Goal: Transaction & Acquisition: Purchase product/service

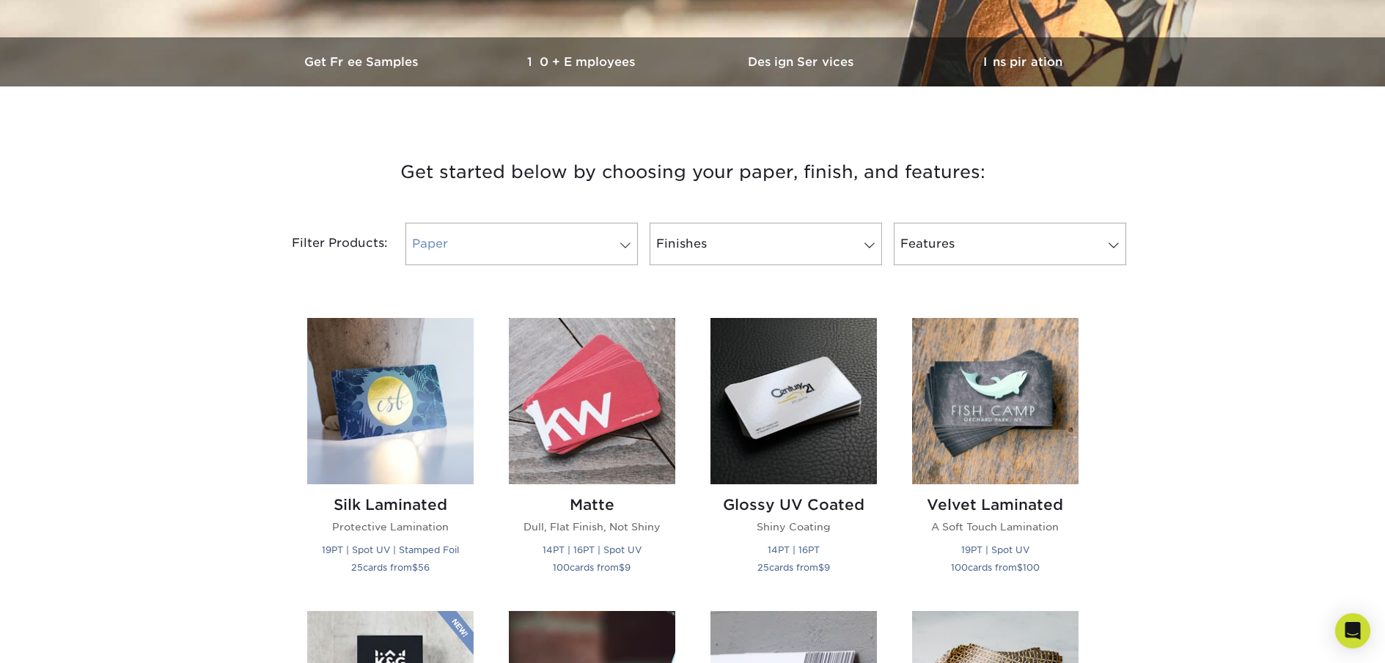
scroll to position [424, 0]
click at [620, 243] on span at bounding box center [625, 245] width 21 height 12
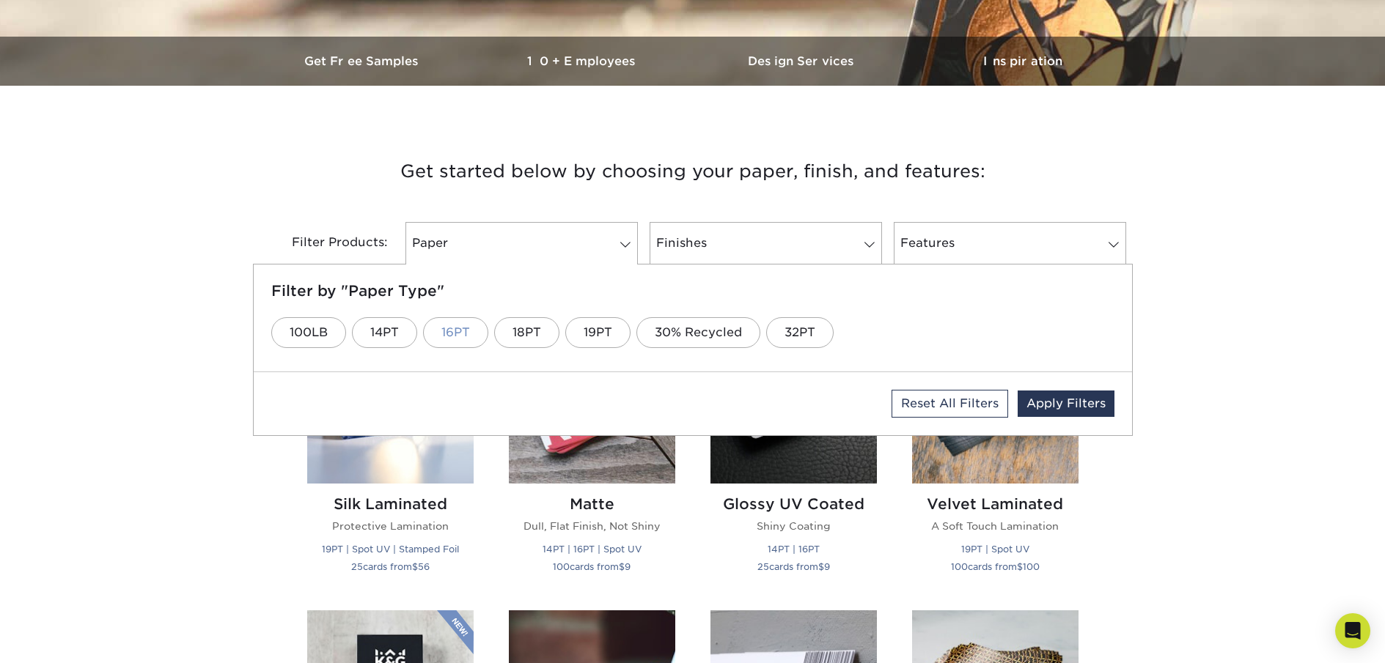
click at [469, 338] on link "16PT" at bounding box center [455, 332] width 65 height 31
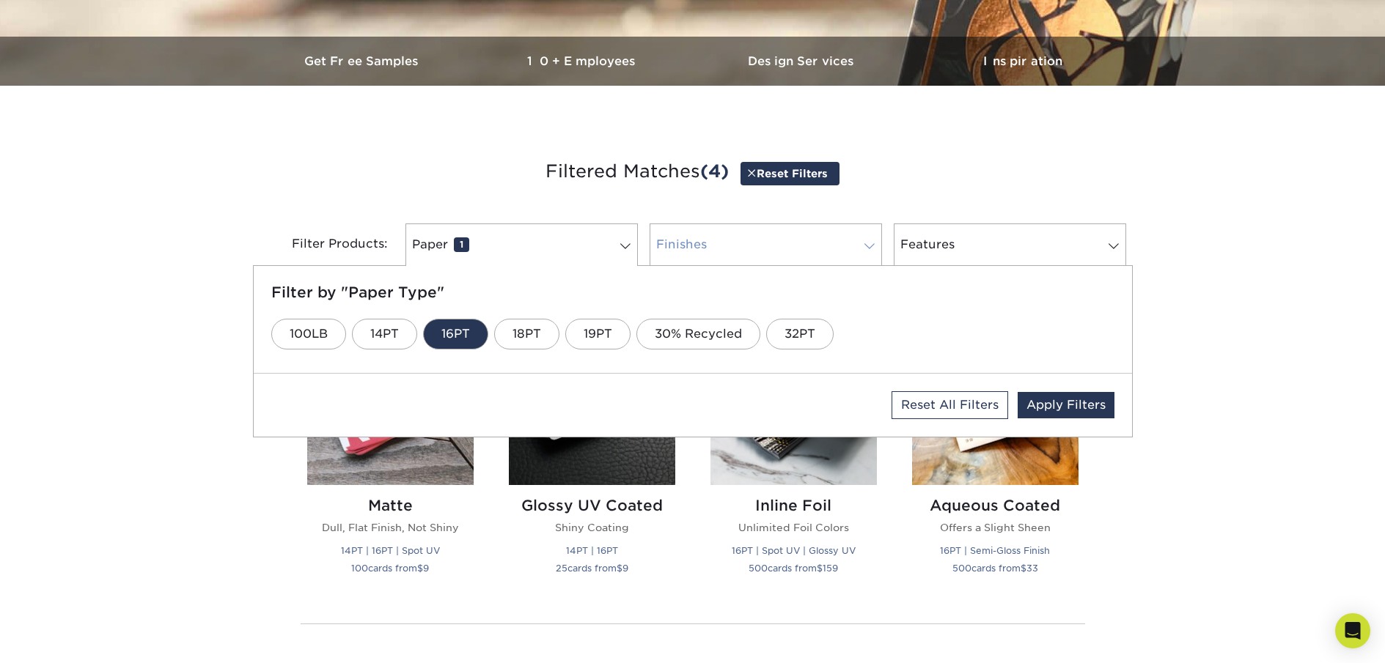
click at [782, 246] on link "Finishes 0" at bounding box center [765, 245] width 232 height 43
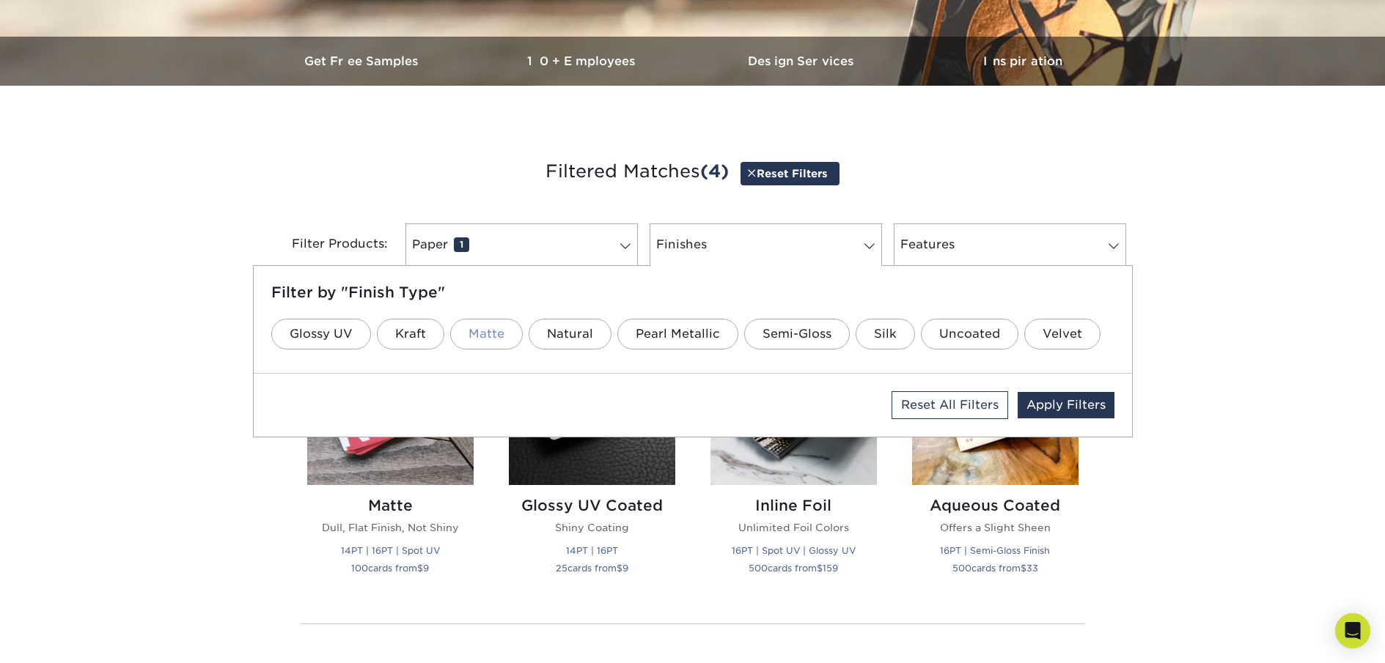
click at [498, 337] on link "Matte" at bounding box center [486, 334] width 73 height 31
click at [1206, 265] on div "Get started below by choosing your paper, finish, and features: Filtered Matche…" at bounding box center [692, 451] width 1385 height 660
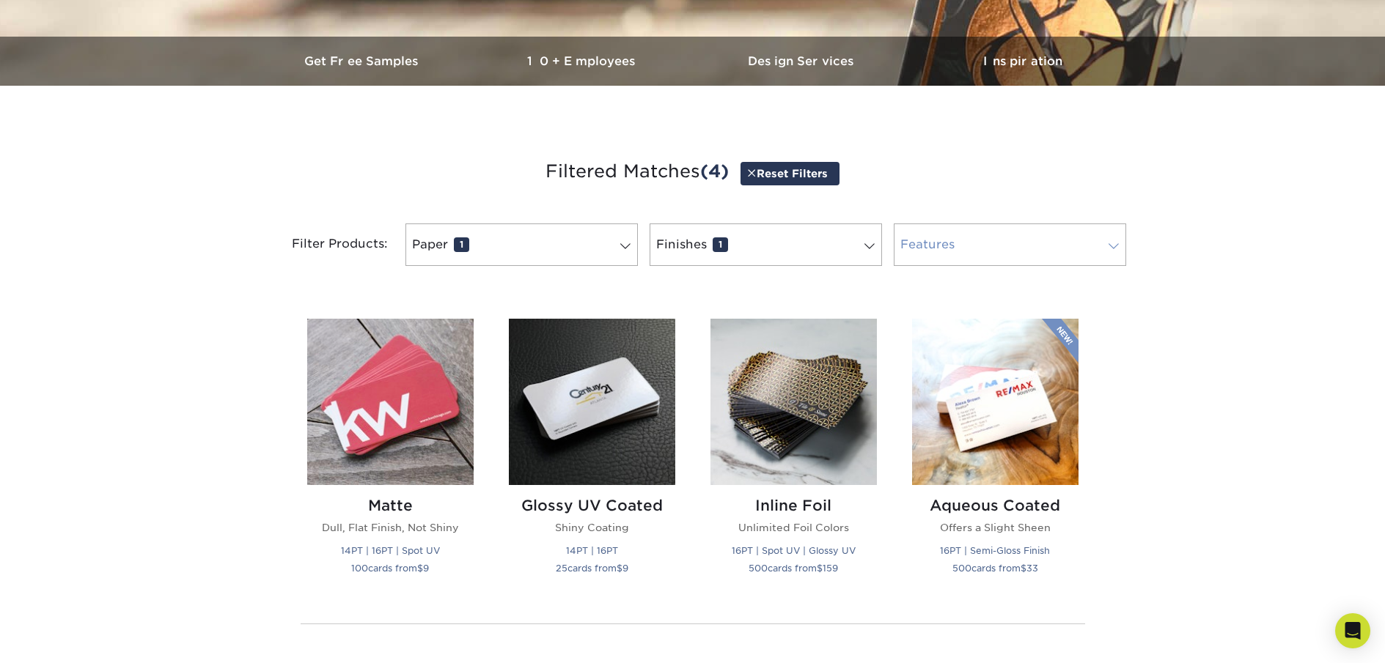
click at [1096, 239] on link "Features 0" at bounding box center [1009, 245] width 232 height 43
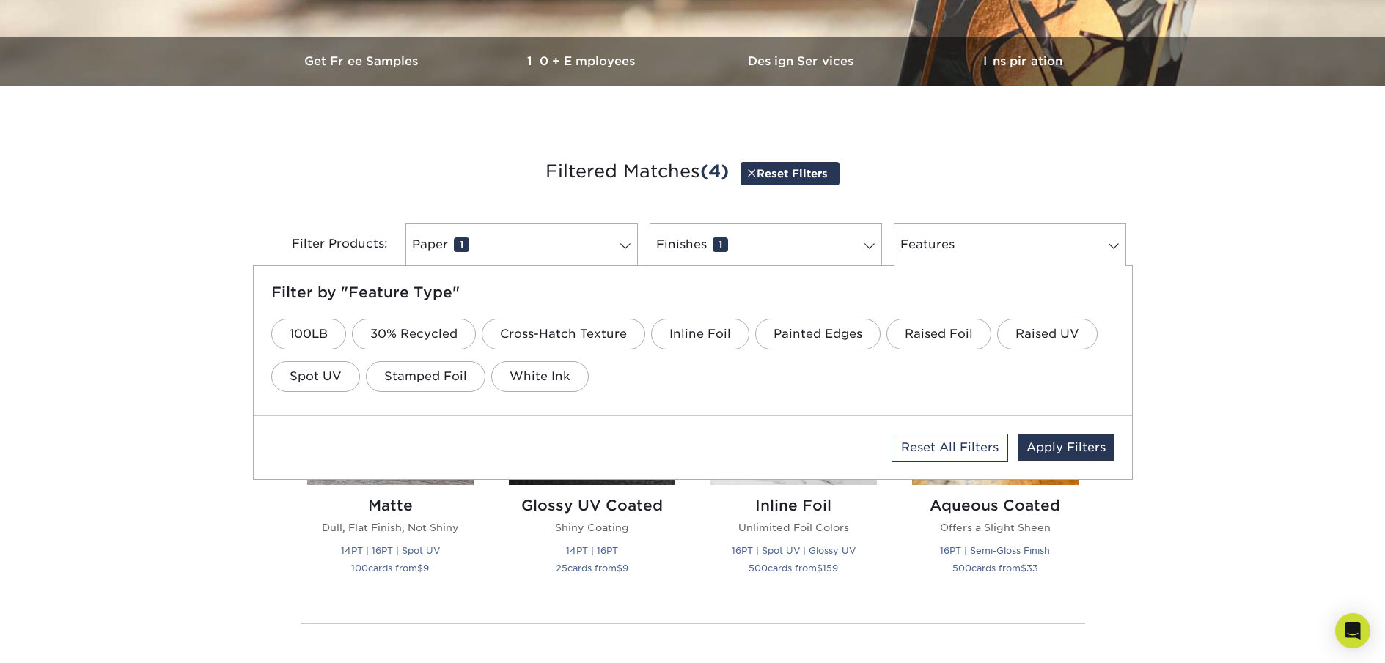
click at [1226, 267] on div "Get started below by choosing your paper, finish, and features: Filtered Matche…" at bounding box center [692, 451] width 1385 height 660
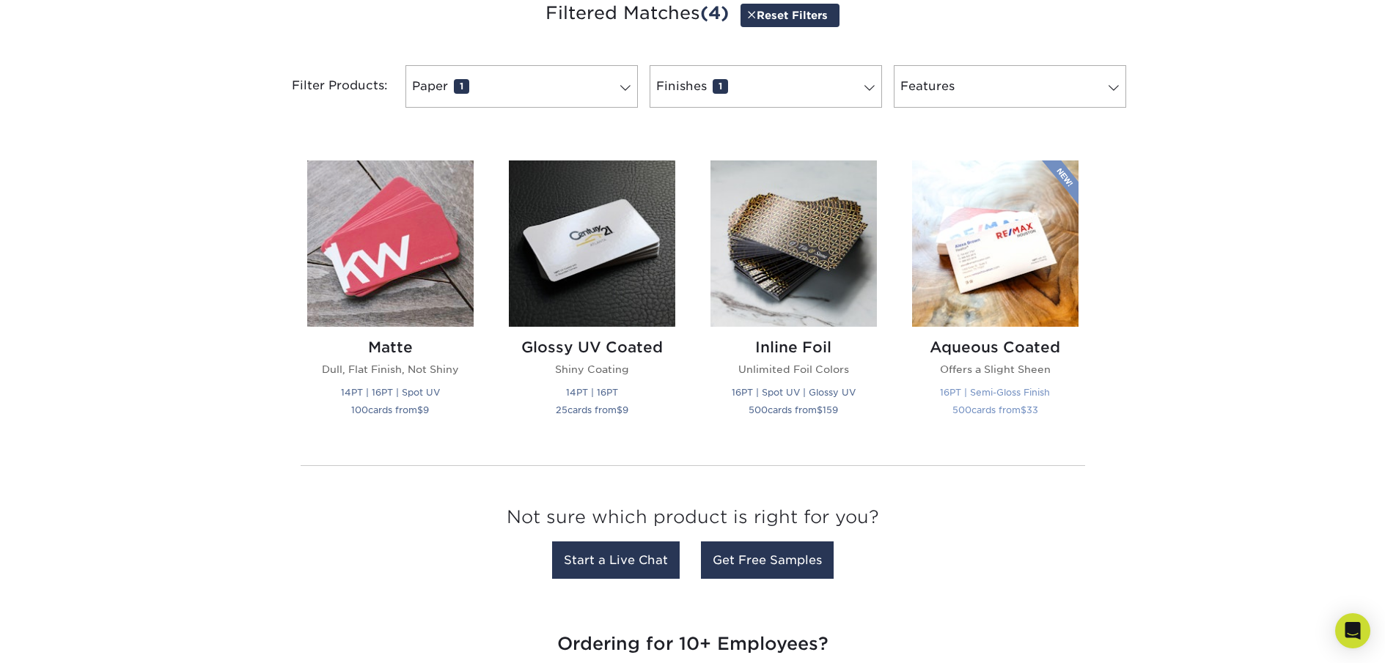
scroll to position [583, 0]
click at [387, 246] on img at bounding box center [390, 243] width 166 height 166
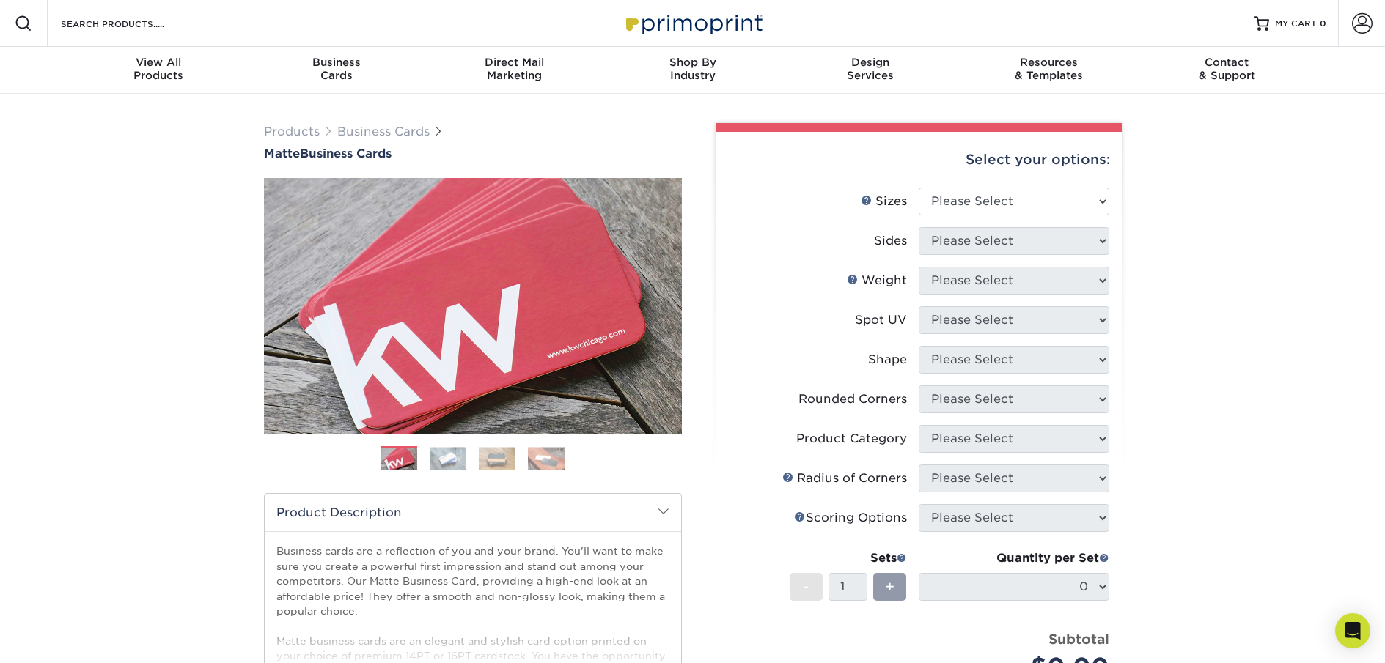
click at [1080, 186] on div "Select your options:" at bounding box center [918, 160] width 383 height 56
click at [1079, 193] on select "Please Select 1.5" x 3.5" - Mini 1.75" x 3.5" - Mini 2" x 2" - Square 2" x 3" -…" at bounding box center [1013, 202] width 191 height 28
select select "2.00x3.50"
click at [918, 188] on select "Please Select 1.5" x 3.5" - Mini 1.75" x 3.5" - Mini 2" x 2" - Square 2" x 3" -…" at bounding box center [1013, 202] width 191 height 28
click at [1029, 238] on select "Please Select Print Both Sides Print Front Only" at bounding box center [1013, 241] width 191 height 28
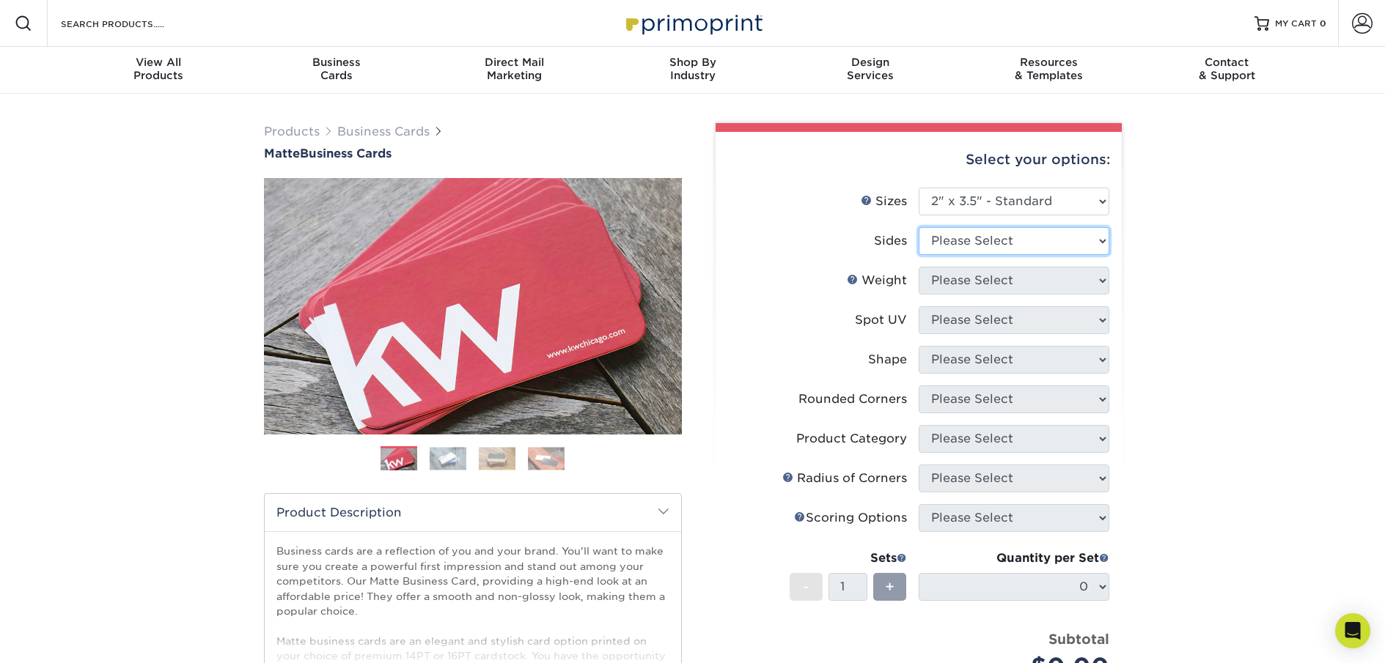
click at [1029, 238] on select "Please Select Print Both Sides Print Front Only" at bounding box center [1013, 241] width 191 height 28
select select "13abbda7-1d64-4f25-8bb2-c179b224825d"
click at [918, 227] on select "Please Select Print Both Sides Print Front Only" at bounding box center [1013, 241] width 191 height 28
click at [1045, 279] on select "Please Select 16PT 14PT" at bounding box center [1013, 281] width 191 height 28
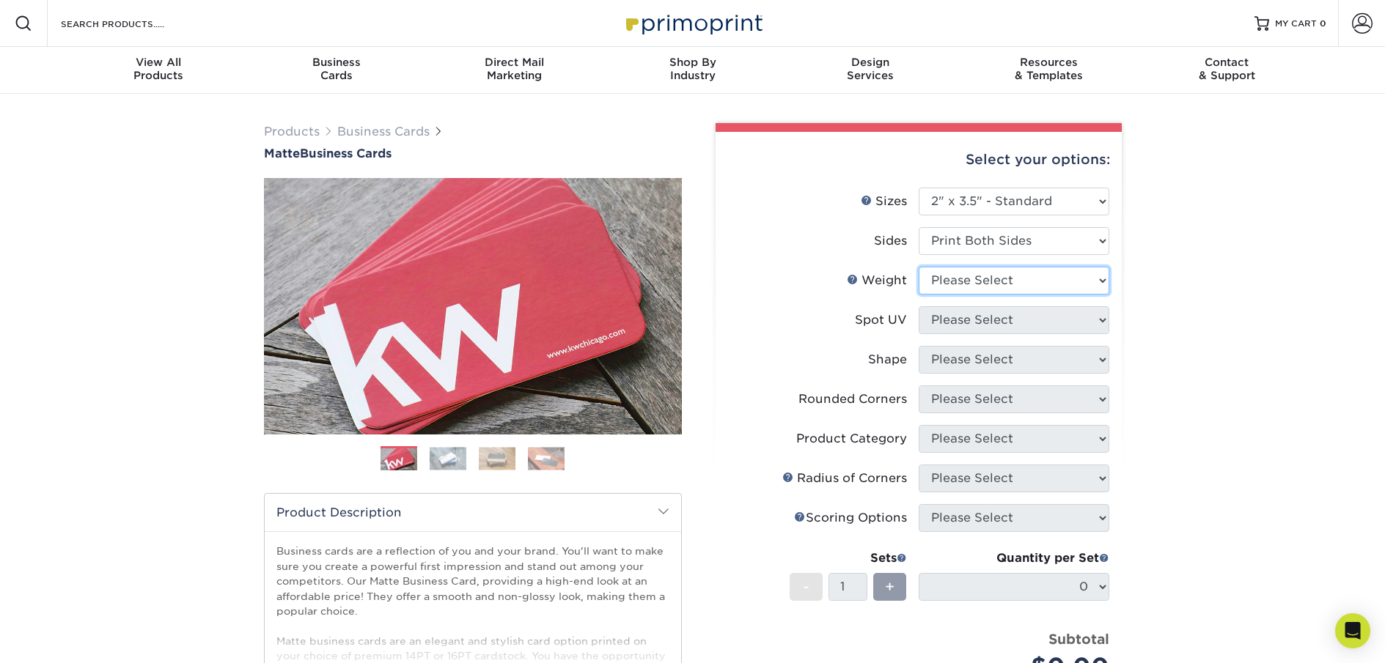
select select "16PT"
click at [918, 267] on select "Please Select 16PT 14PT" at bounding box center [1013, 281] width 191 height 28
click at [1050, 318] on select "Please Select No Spot UV Front and Back (Both Sides) Front Only Back Only" at bounding box center [1013, 320] width 191 height 28
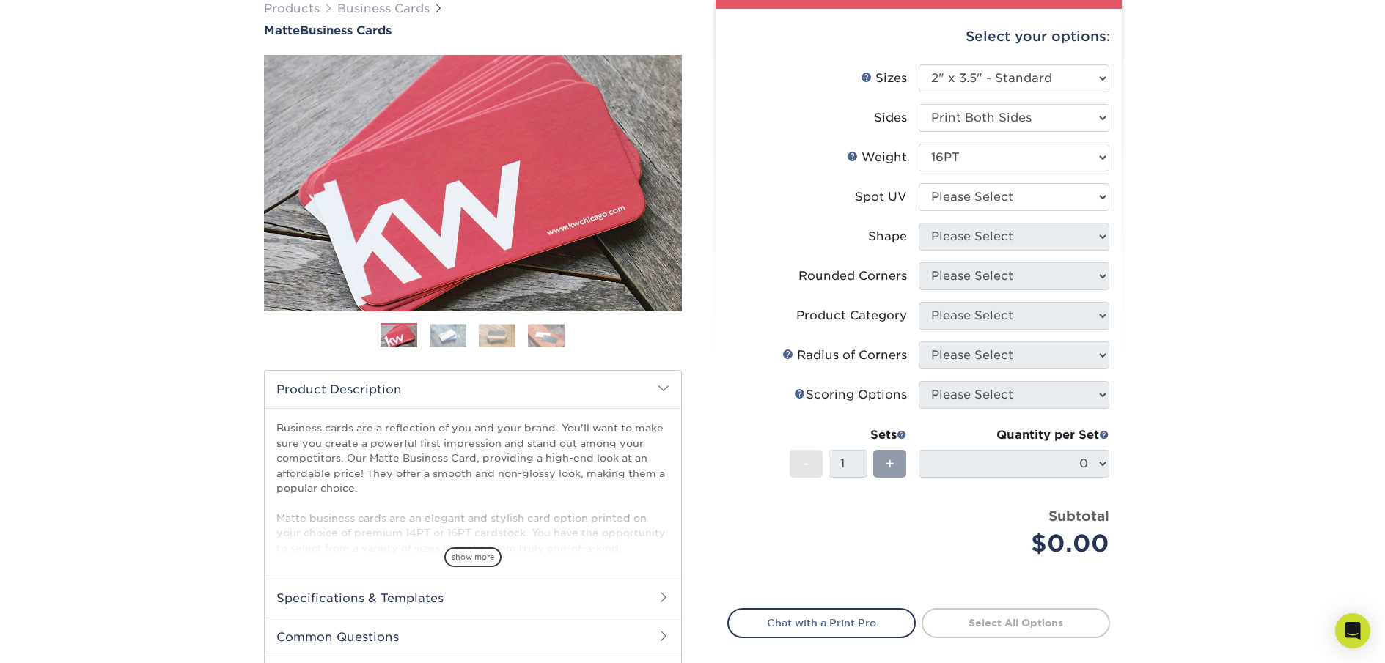
scroll to position [127, 0]
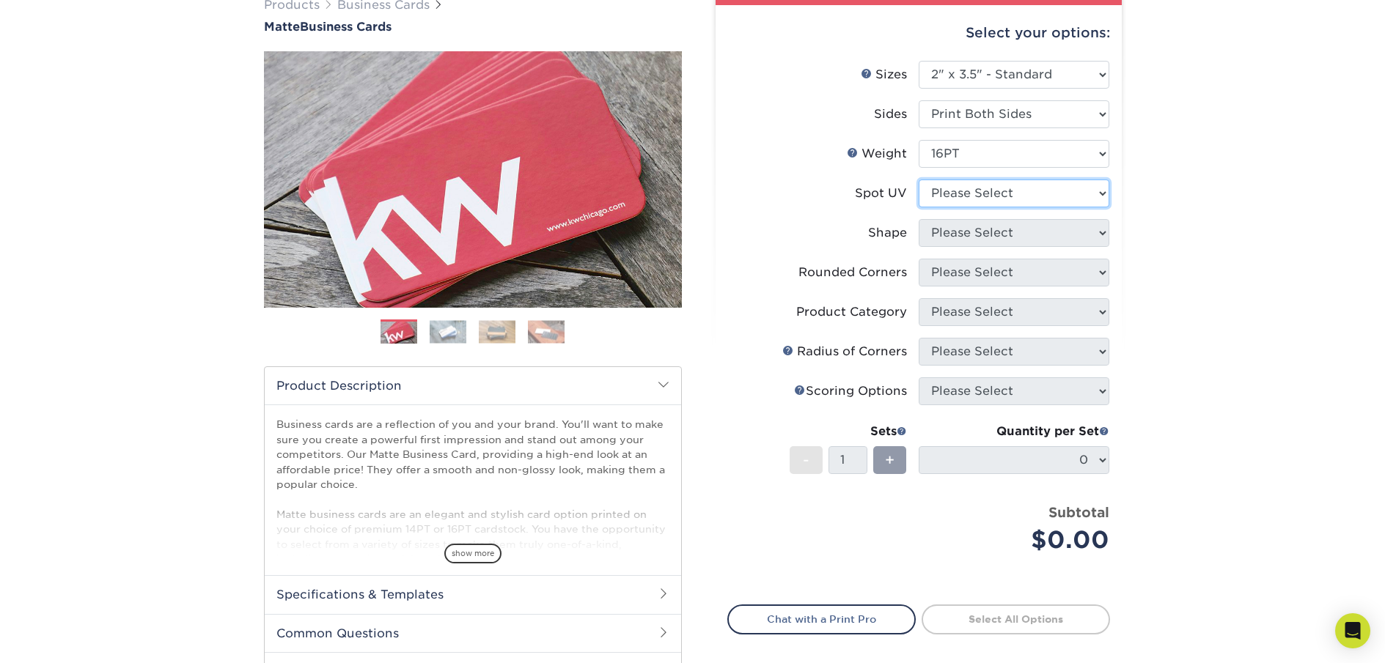
click at [1025, 190] on select "Please Select No Spot UV Front and Back (Both Sides) Front Only Back Only" at bounding box center [1013, 194] width 191 height 28
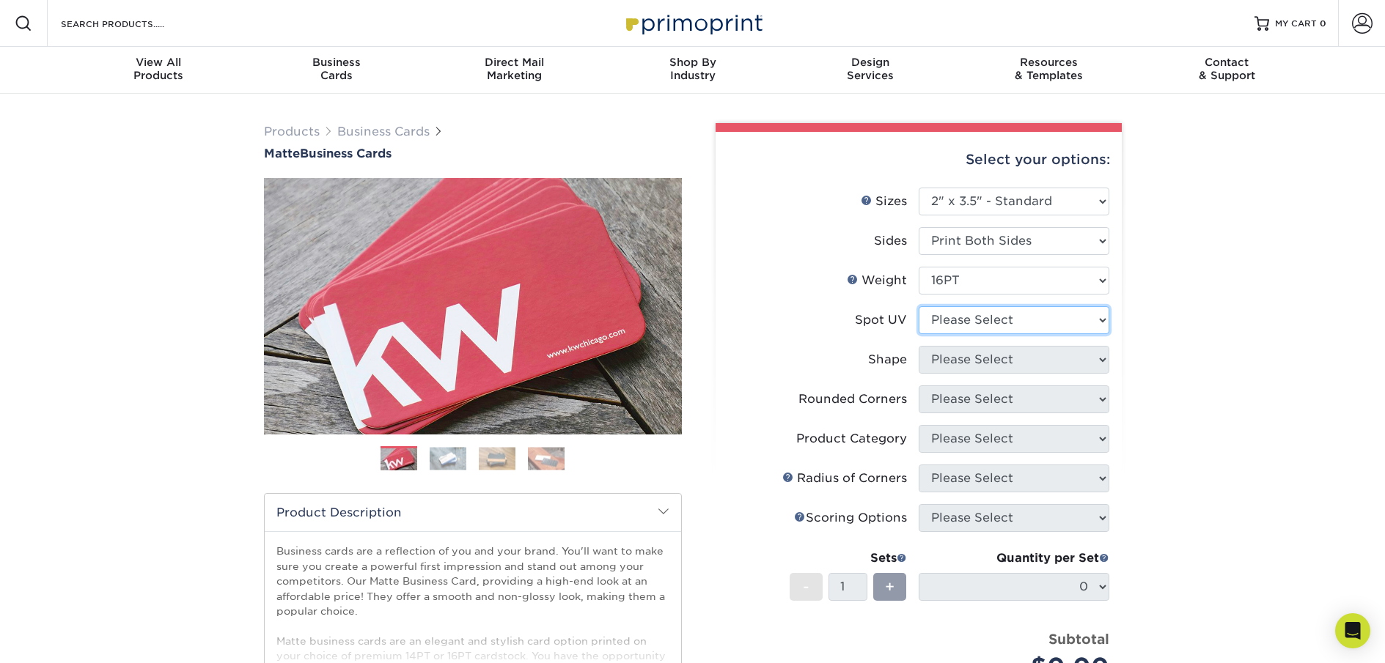
scroll to position [287, 0]
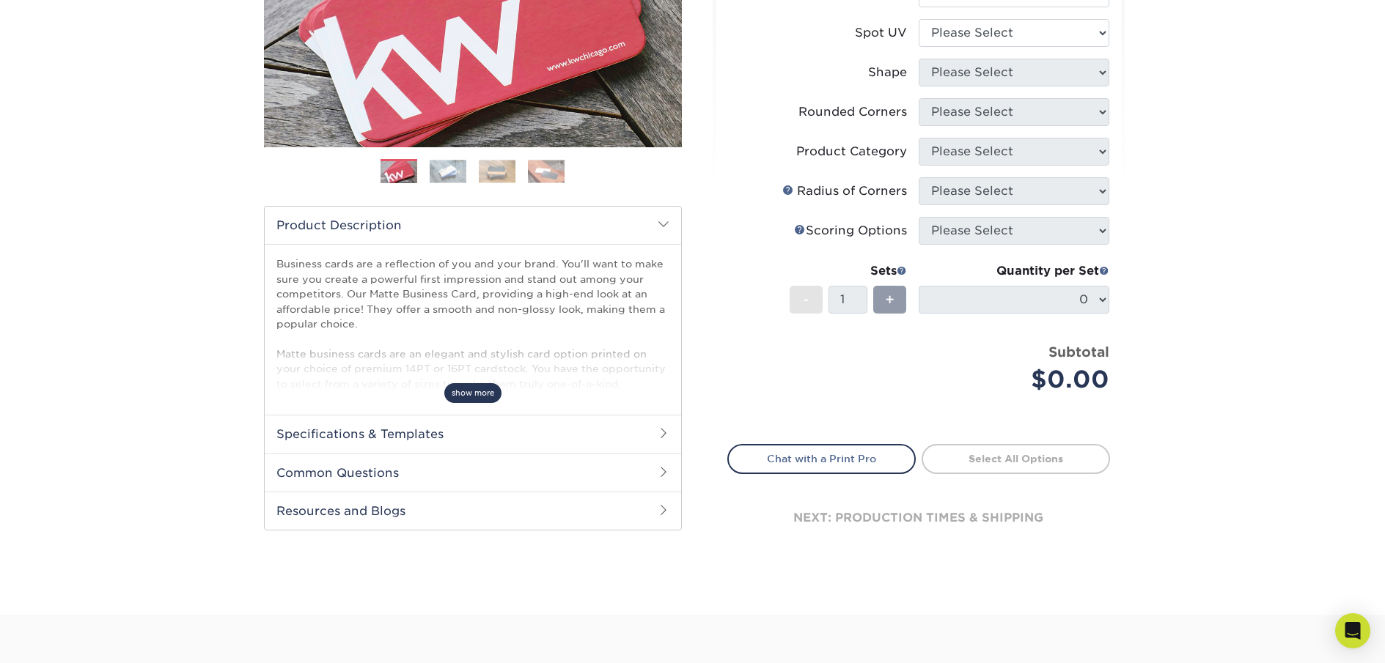
click at [468, 394] on span "show more" at bounding box center [472, 393] width 57 height 20
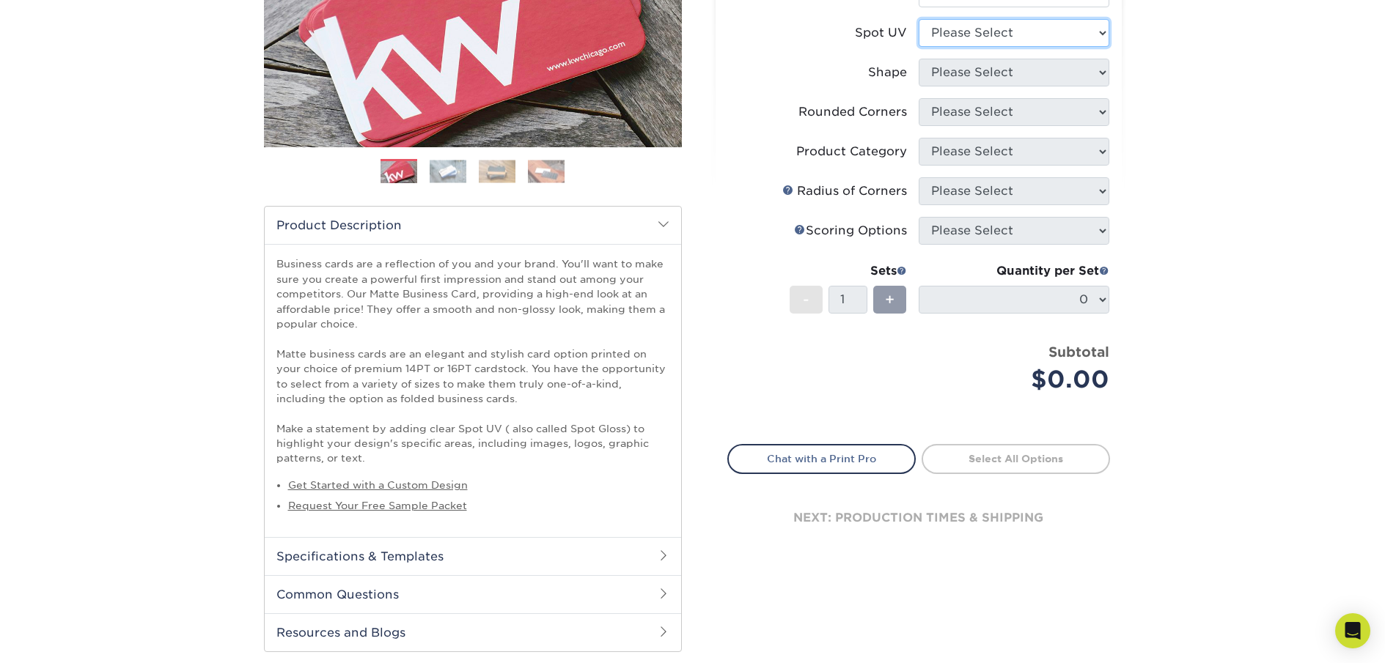
click at [1017, 36] on select "Please Select No Spot UV Front and Back (Both Sides) Front Only Back Only" at bounding box center [1013, 33] width 191 height 28
select select "3"
click at [918, 19] on select "Please Select No Spot UV Front and Back (Both Sides) Front Only Back Only" at bounding box center [1013, 33] width 191 height 28
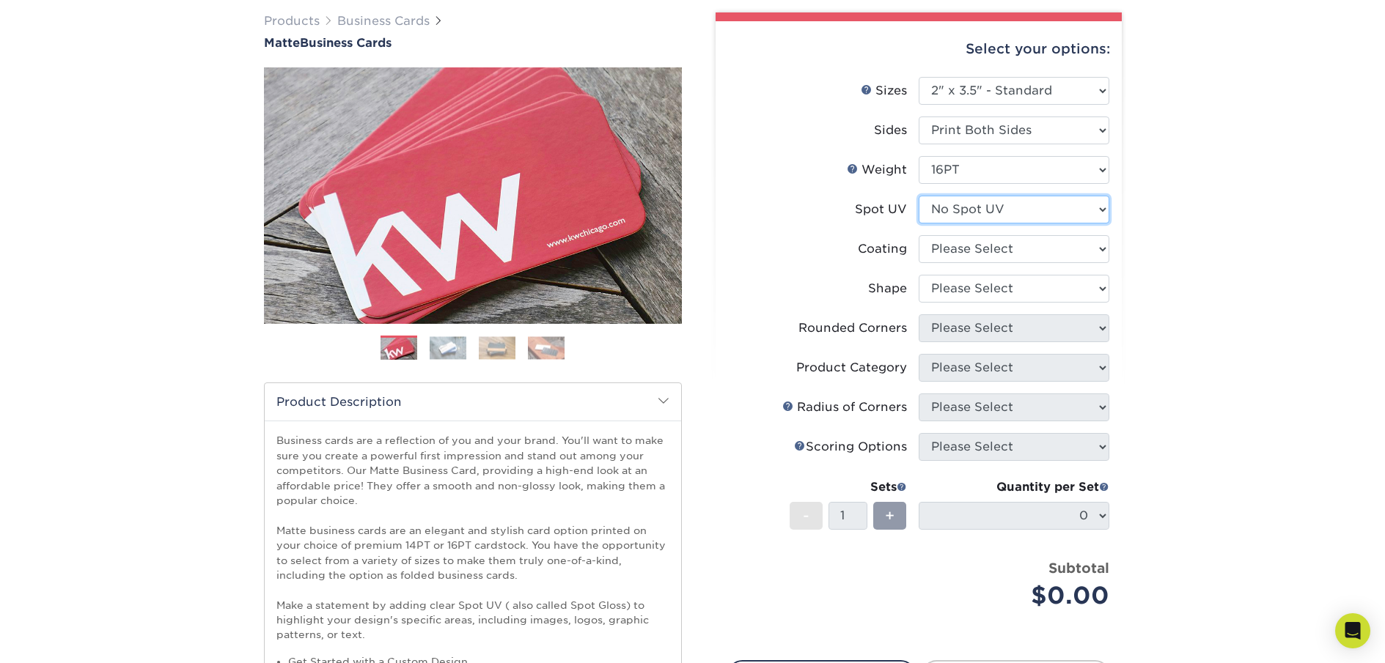
scroll to position [0, 0]
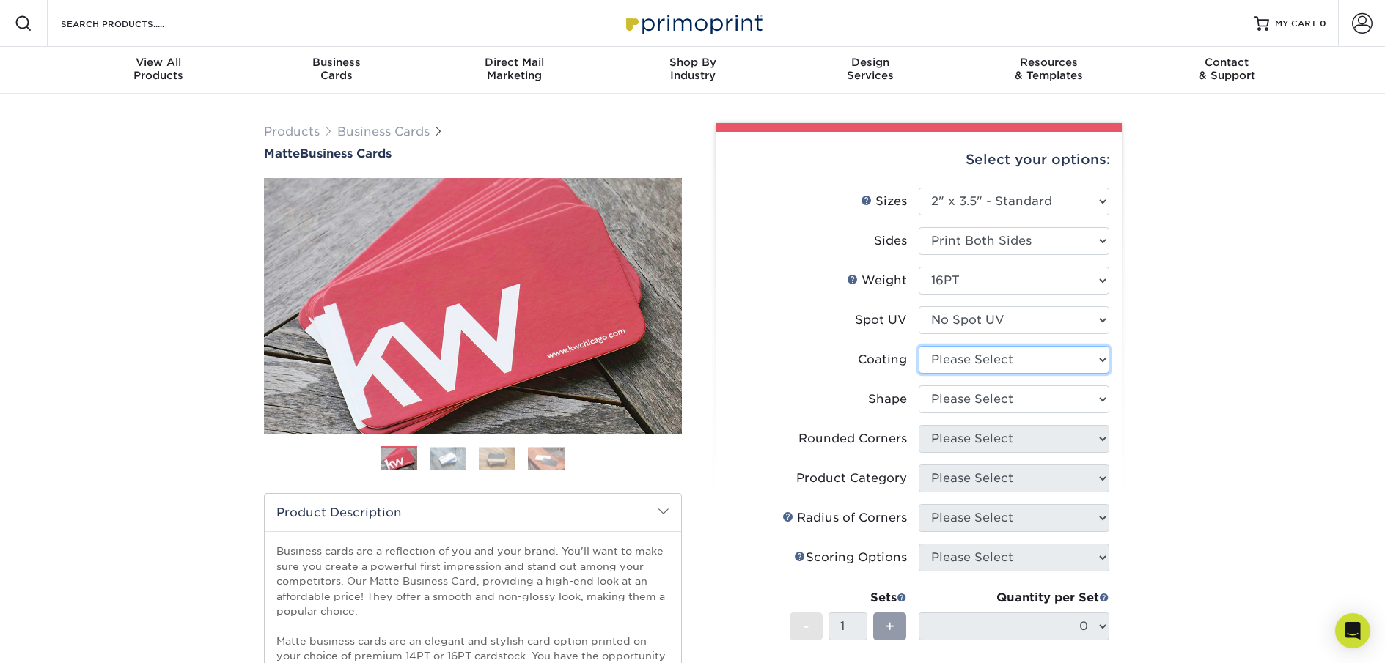
click at [1009, 357] on select at bounding box center [1013, 360] width 191 height 28
select select "121bb7b5-3b4d-429f-bd8d-bbf80e953313"
click at [918, 346] on select at bounding box center [1013, 360] width 191 height 28
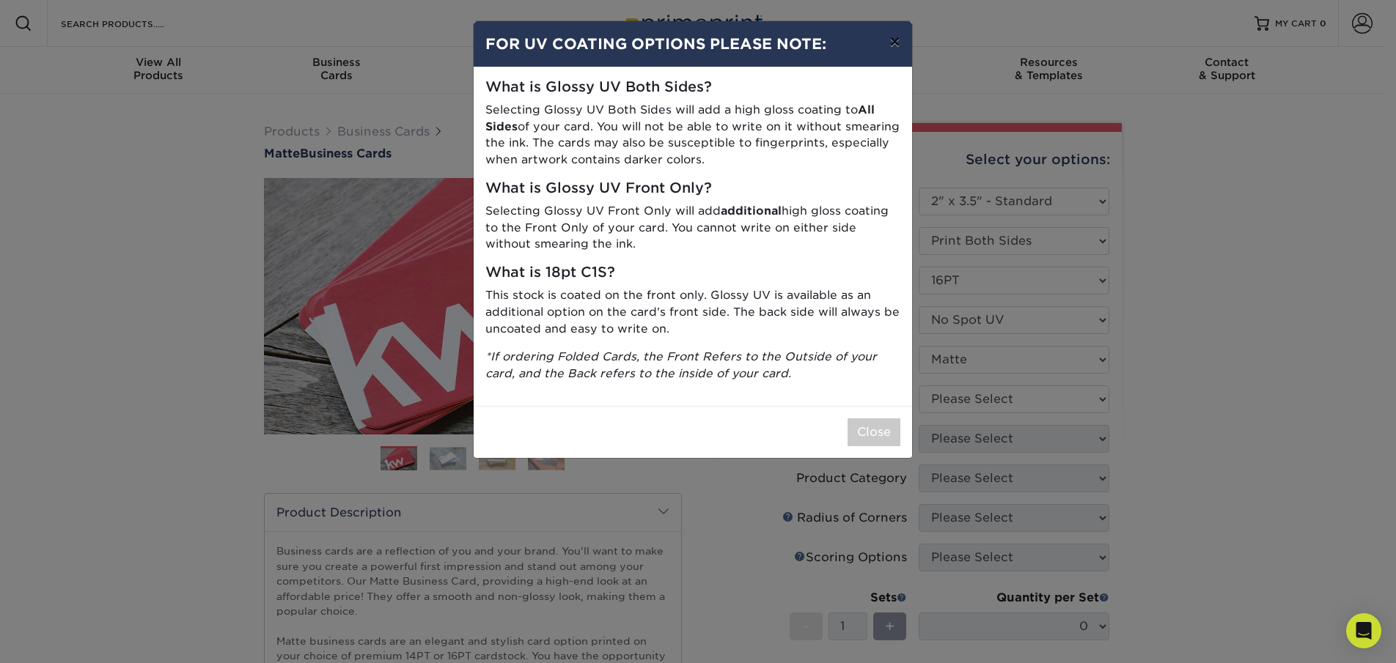
click at [888, 42] on button "×" at bounding box center [894, 41] width 34 height 41
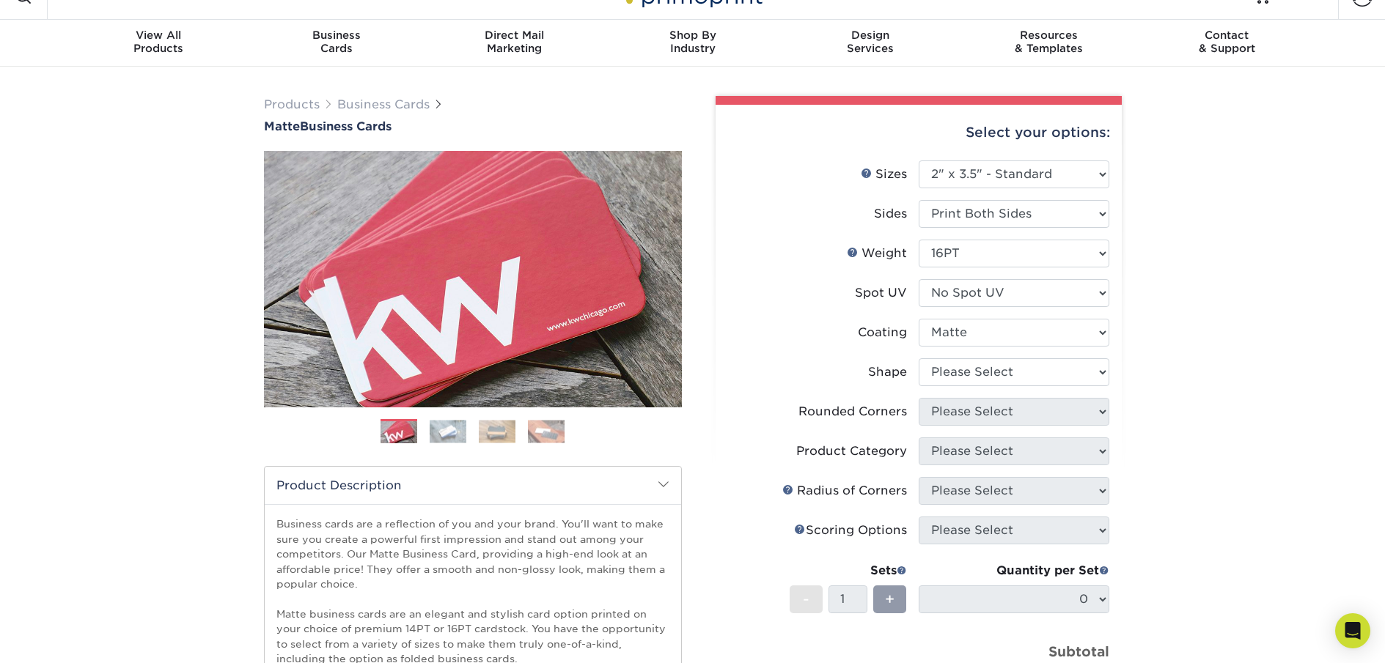
scroll to position [28, 0]
click at [1058, 373] on select "Please Select Standard Oval" at bounding box center [1013, 372] width 191 height 28
select select "standard"
click at [918, 358] on select "Please Select Standard Oval" at bounding box center [1013, 372] width 191 height 28
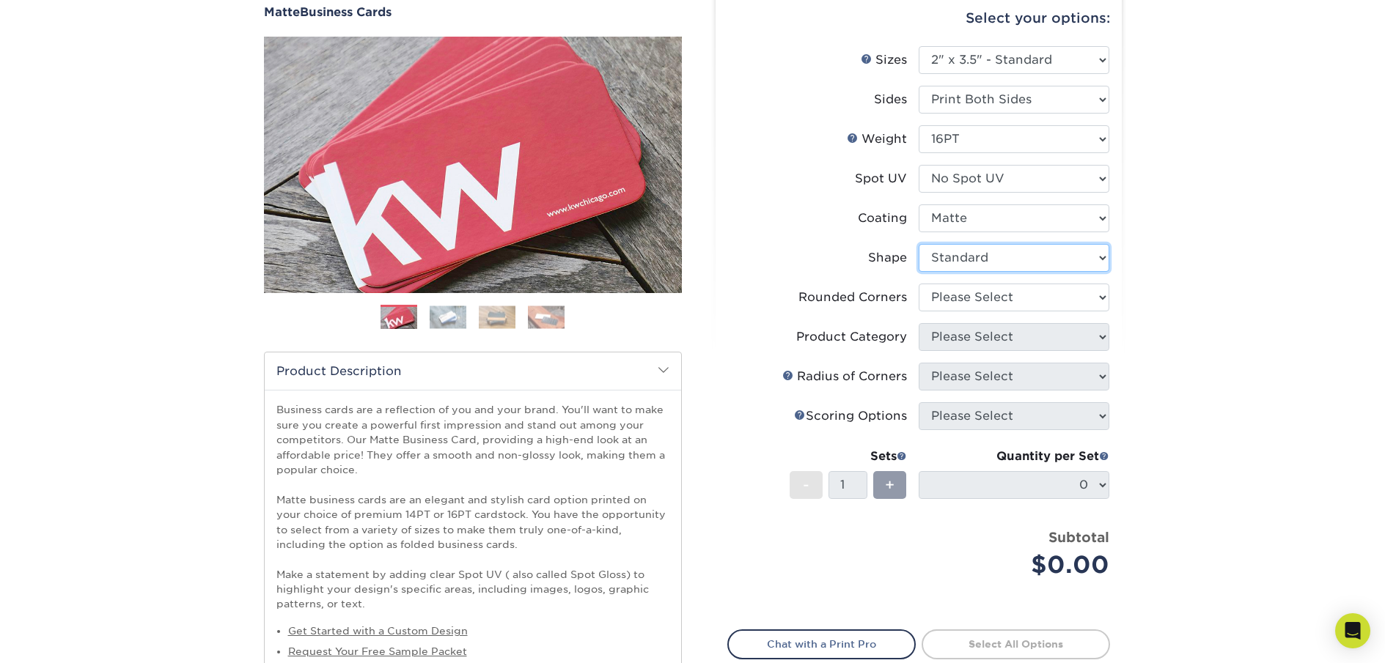
scroll to position [151, 0]
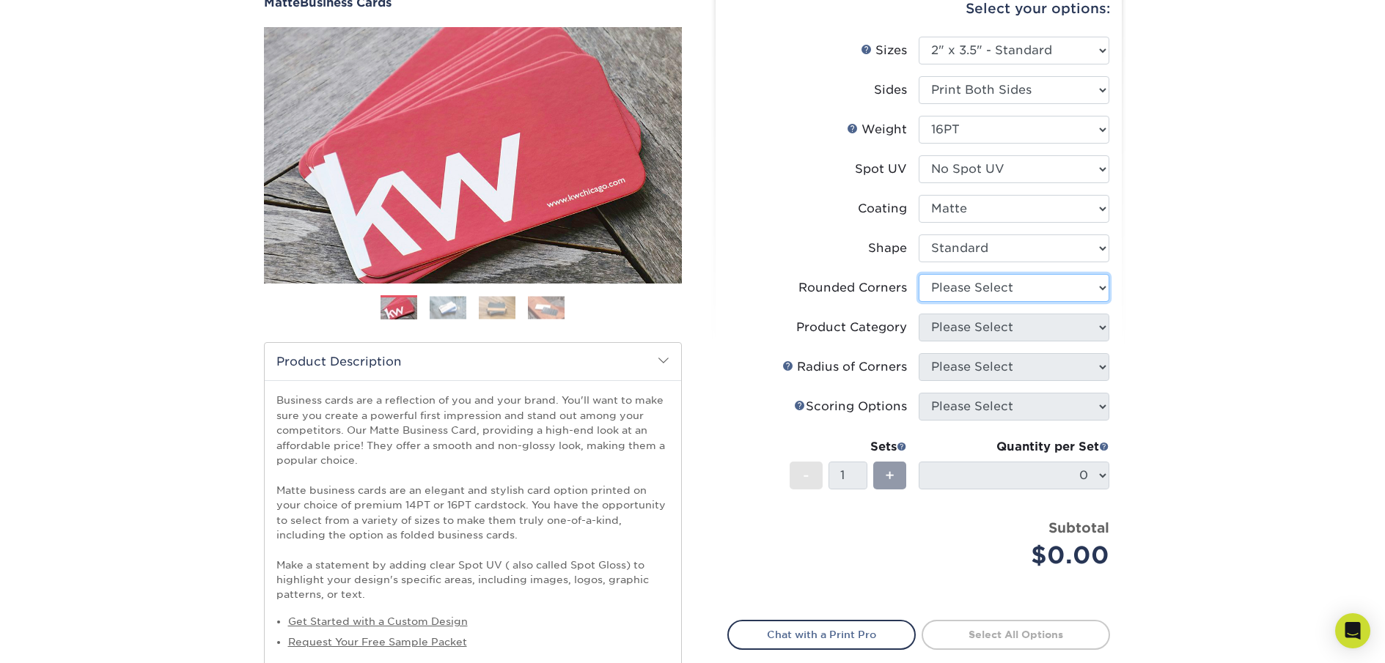
click at [1017, 297] on select "Please Select Yes - Round 2 Corners Yes - Round 4 Corners No" at bounding box center [1013, 288] width 191 height 28
select select "0"
click at [918, 274] on select "Please Select Yes - Round 2 Corners Yes - Round 4 Corners No" at bounding box center [1013, 288] width 191 height 28
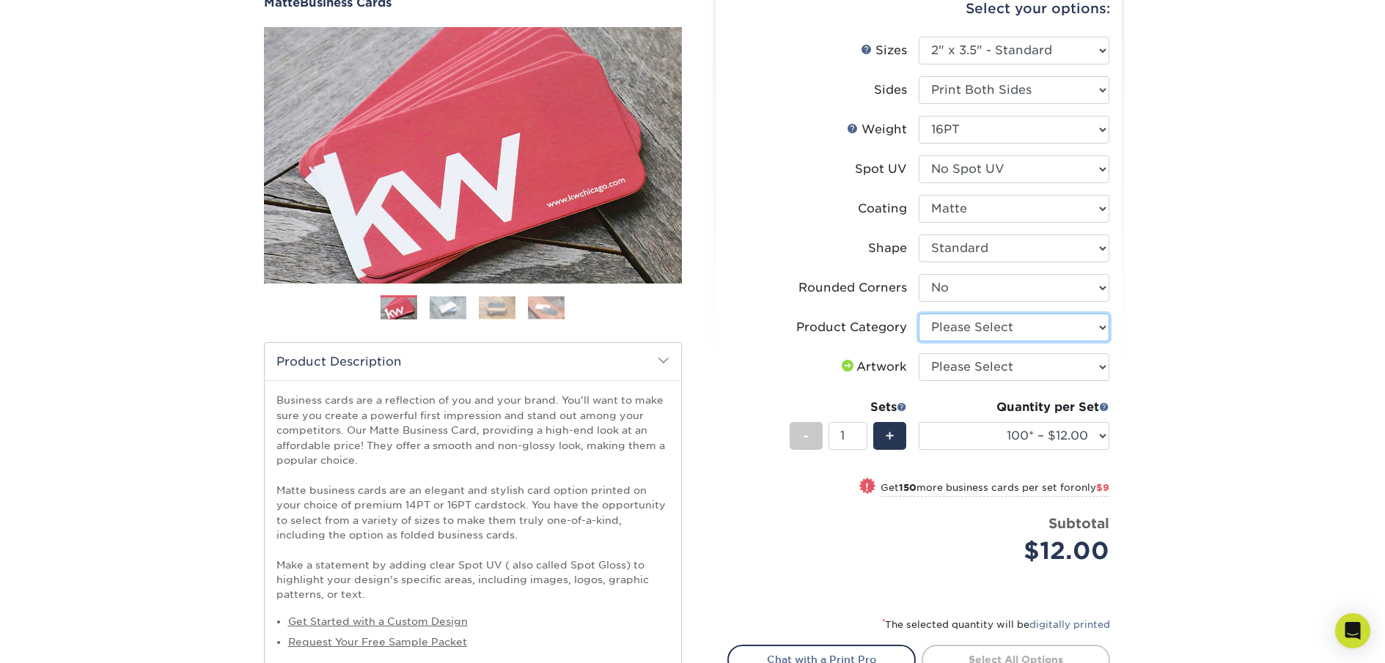
click at [1018, 333] on select "Please Select Business Cards" at bounding box center [1013, 328] width 191 height 28
select select "3b5148f1-0588-4f88-a218-97bcfdce65c1"
click at [918, 314] on select "Please Select Business Cards" at bounding box center [1013, 328] width 191 height 28
click at [1042, 369] on select "Please Select I will upload files I need a design - $100" at bounding box center [1013, 367] width 191 height 28
select select "upload"
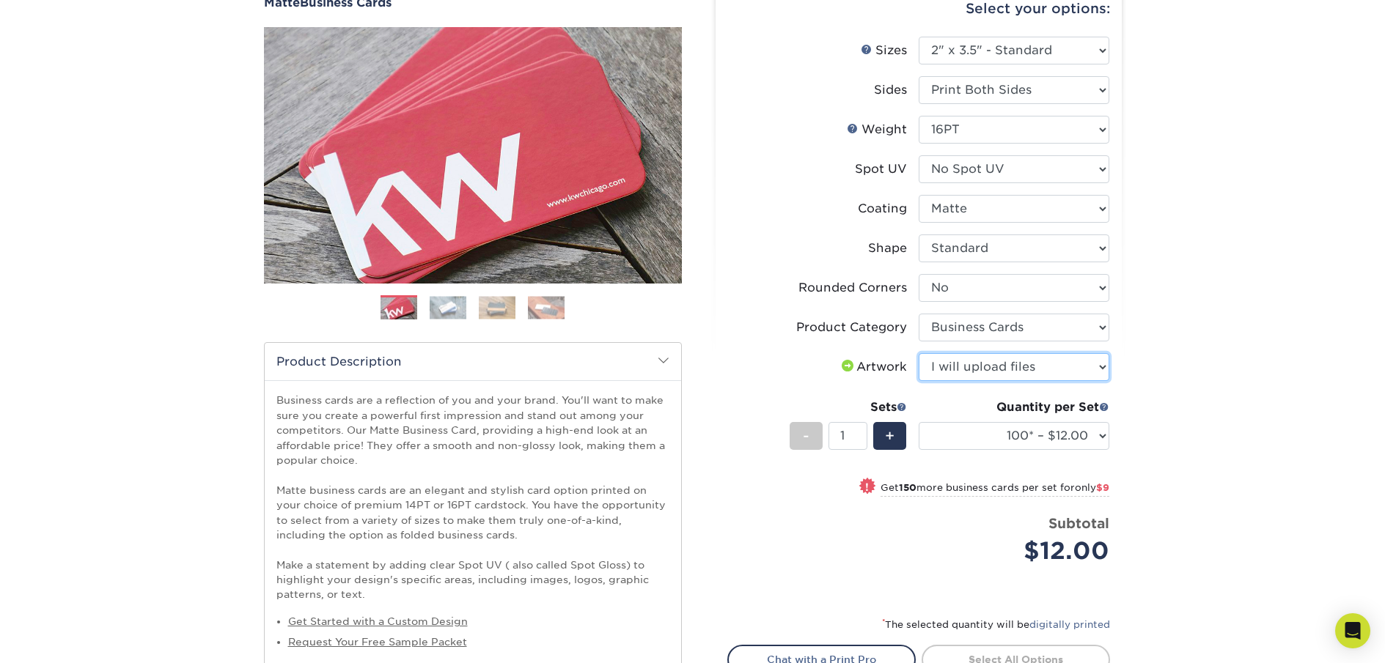
click at [918, 353] on select "Please Select I will upload files I need a design - $100" at bounding box center [1013, 367] width 191 height 28
click at [1154, 341] on div "Products Business Cards Matte Business Cards Previous Next 100 $ 9" at bounding box center [692, 395] width 1385 height 904
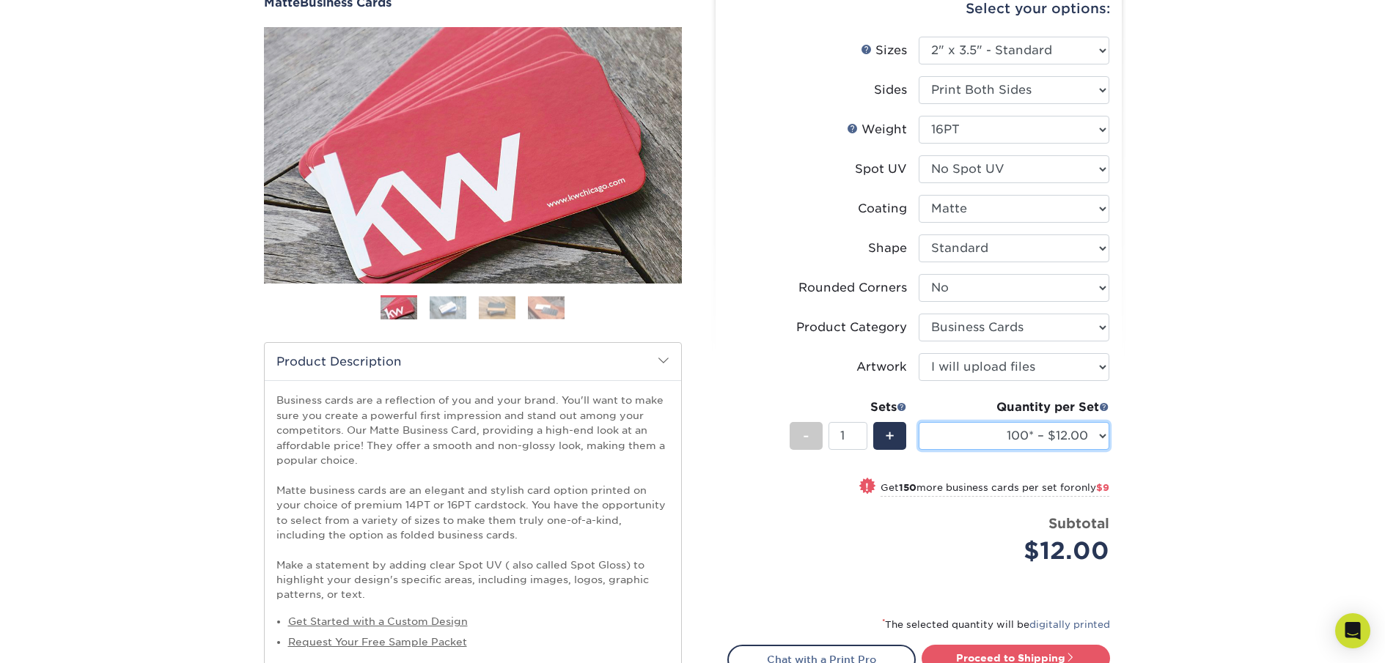
click at [1093, 427] on select "100* – $12.00 250* – $21.00 500 – $42.00 1000 – $53.00 2500 – $95.00 5000 – $18…" at bounding box center [1013, 436] width 191 height 28
click at [918, 422] on select "100* – $12.00 250* – $21.00 500 – $42.00 1000 – $53.00 2500 – $95.00 5000 – $18…" at bounding box center [1013, 436] width 191 height 28
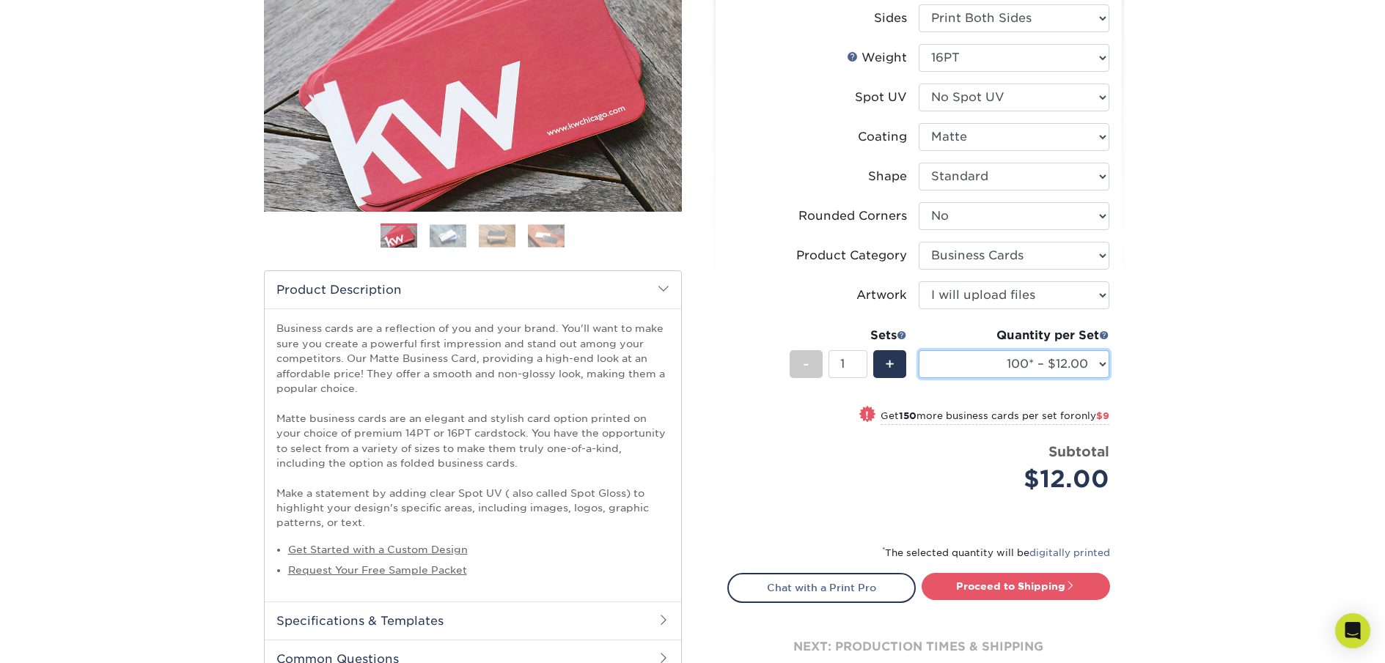
scroll to position [236, 0]
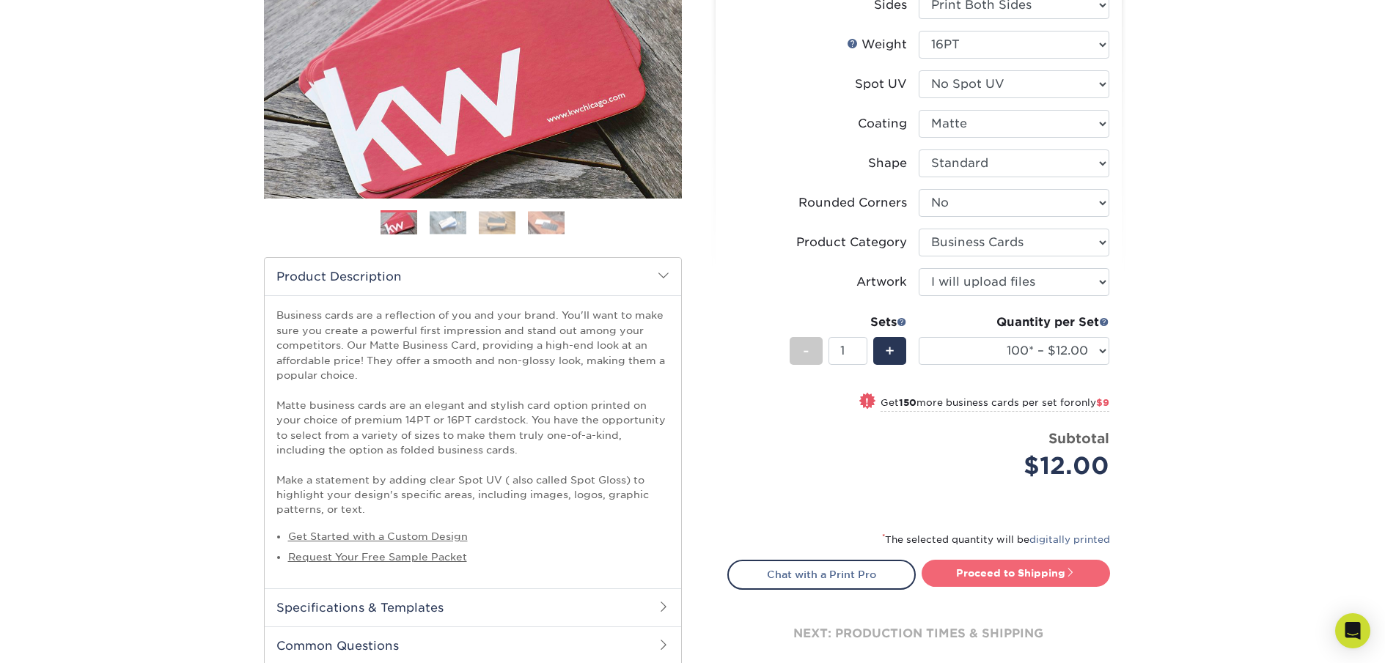
click at [967, 575] on link "Proceed to Shipping" at bounding box center [1015, 573] width 188 height 26
type input "Set 1"
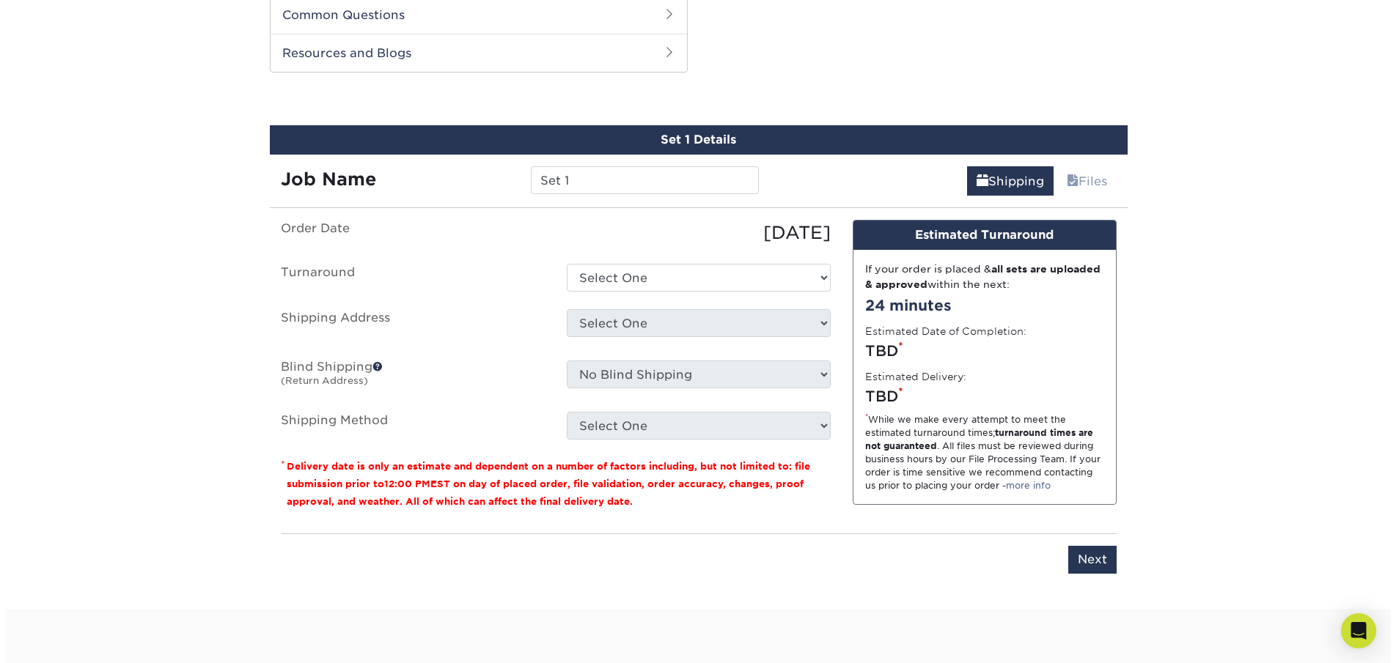
scroll to position [868, 0]
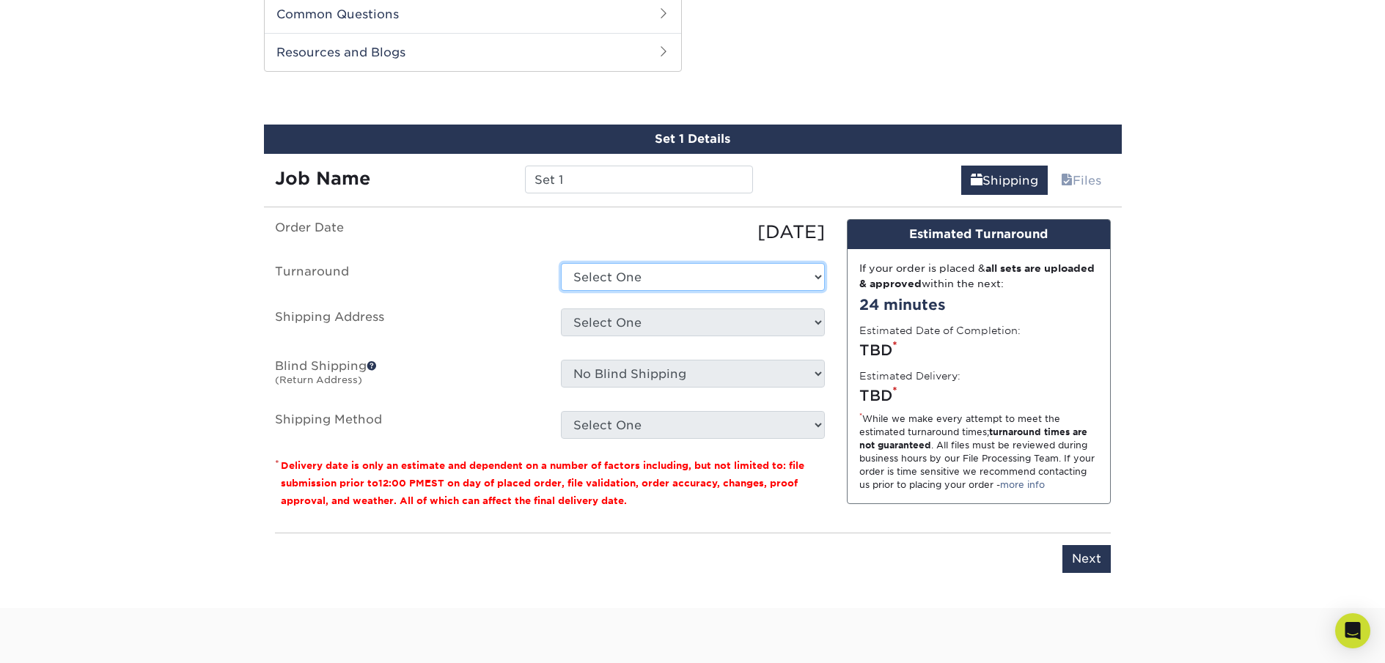
click at [732, 283] on select "Select One 2-4 Business Days 2 Day Next Business Day" at bounding box center [693, 277] width 264 height 28
select select "47dbf4b1-3bfd-4687-b793-fcd3ee179f06"
click at [561, 263] on select "Select One 2-4 Business Days 2 Day Next Business Day" at bounding box center [693, 277] width 264 height 28
click at [731, 319] on select "Select One + Add New Address - Login" at bounding box center [693, 323] width 264 height 28
select select "newaddress"
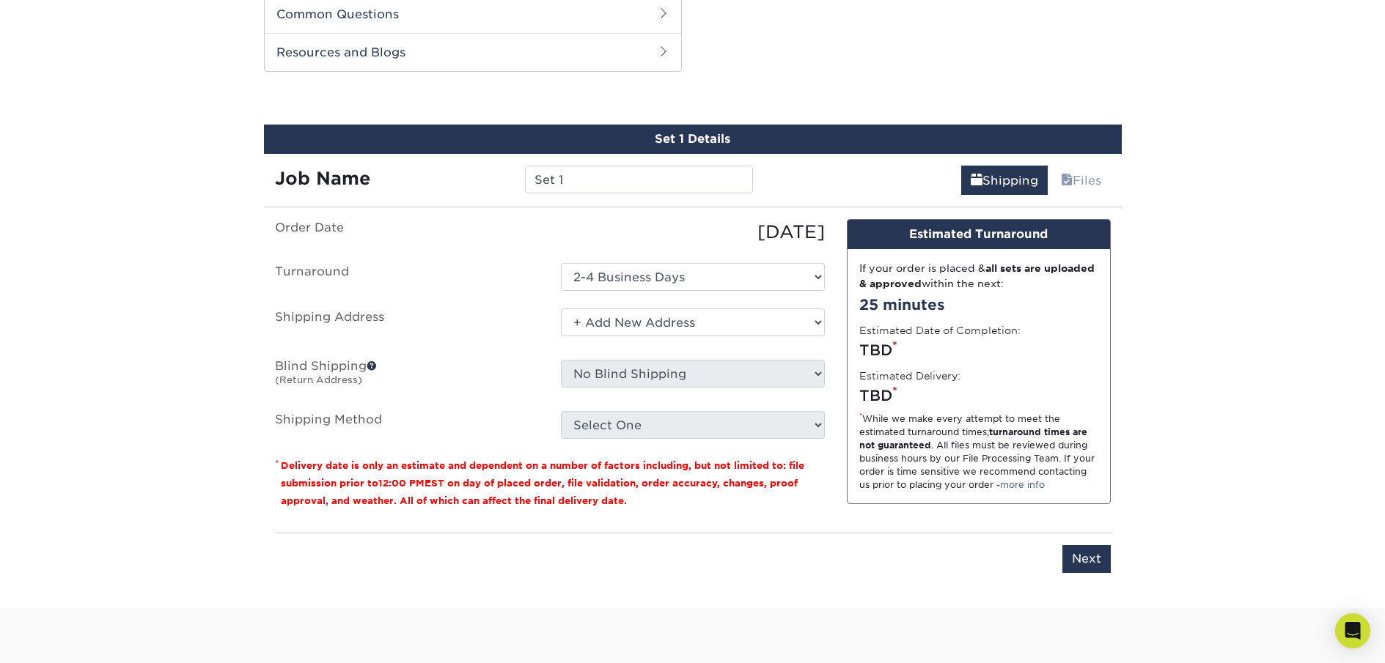
click at [561, 309] on select "Select One + Add New Address - Login" at bounding box center [693, 323] width 264 height 28
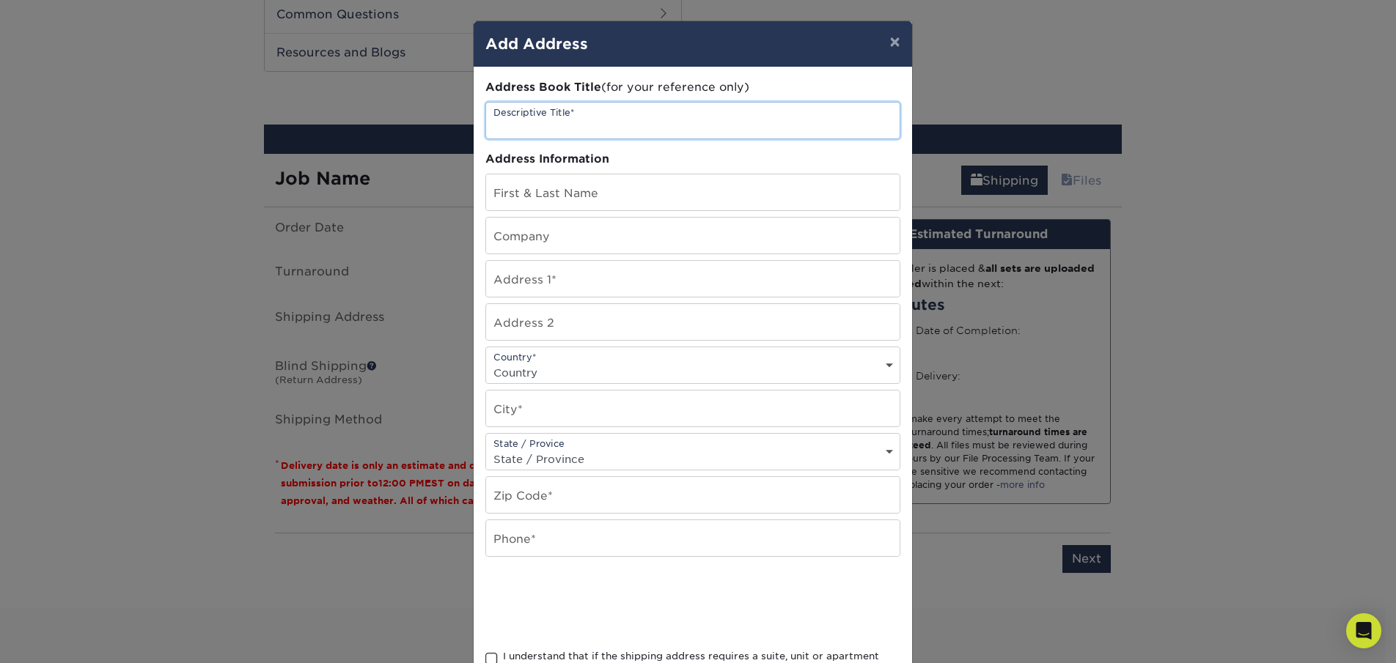
click at [649, 129] on input "text" at bounding box center [692, 121] width 413 height 36
type input "Steph Home"
type input "[PERSON_NAME]"
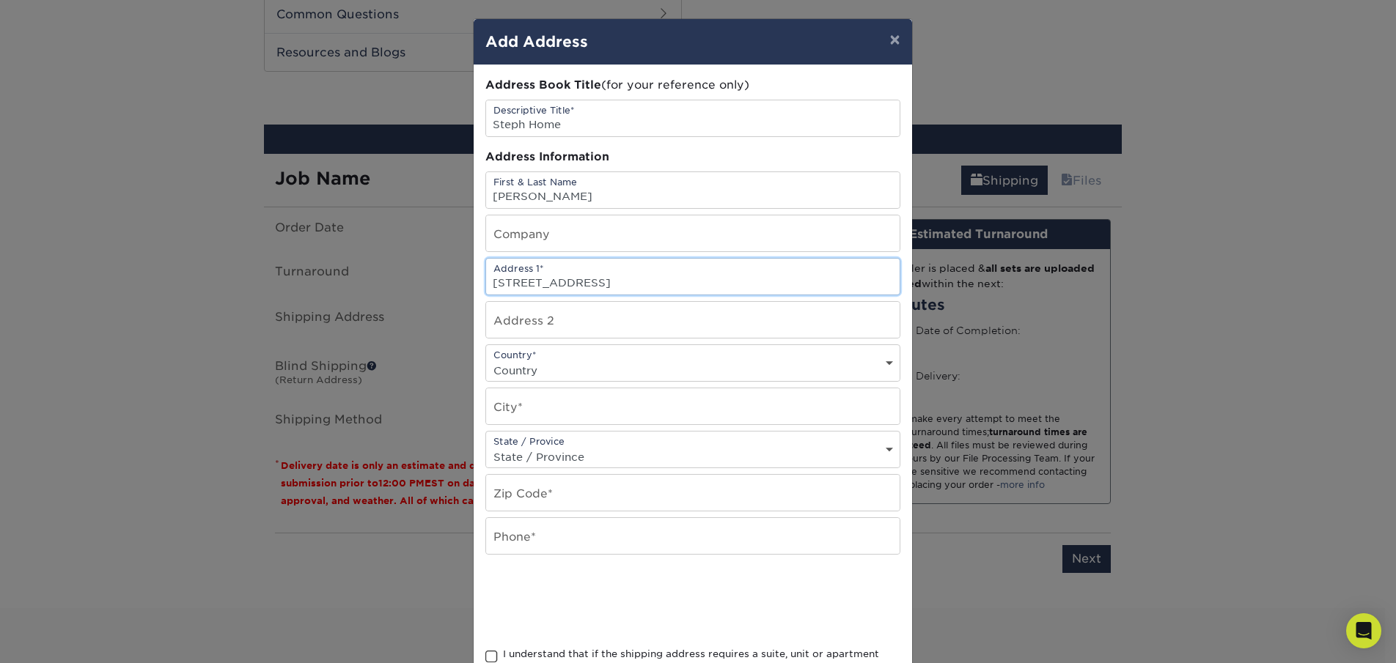
scroll to position [3, 0]
type input "1940 Pavilion Dr, Apt 152"
click at [668, 364] on select "Country United States Canada ----------------------------- Afghanistan Albania …" at bounding box center [692, 369] width 413 height 21
select select "US"
click at [486, 359] on select "Country United States Canada ----------------------------- Afghanistan Albania …" at bounding box center [692, 369] width 413 height 21
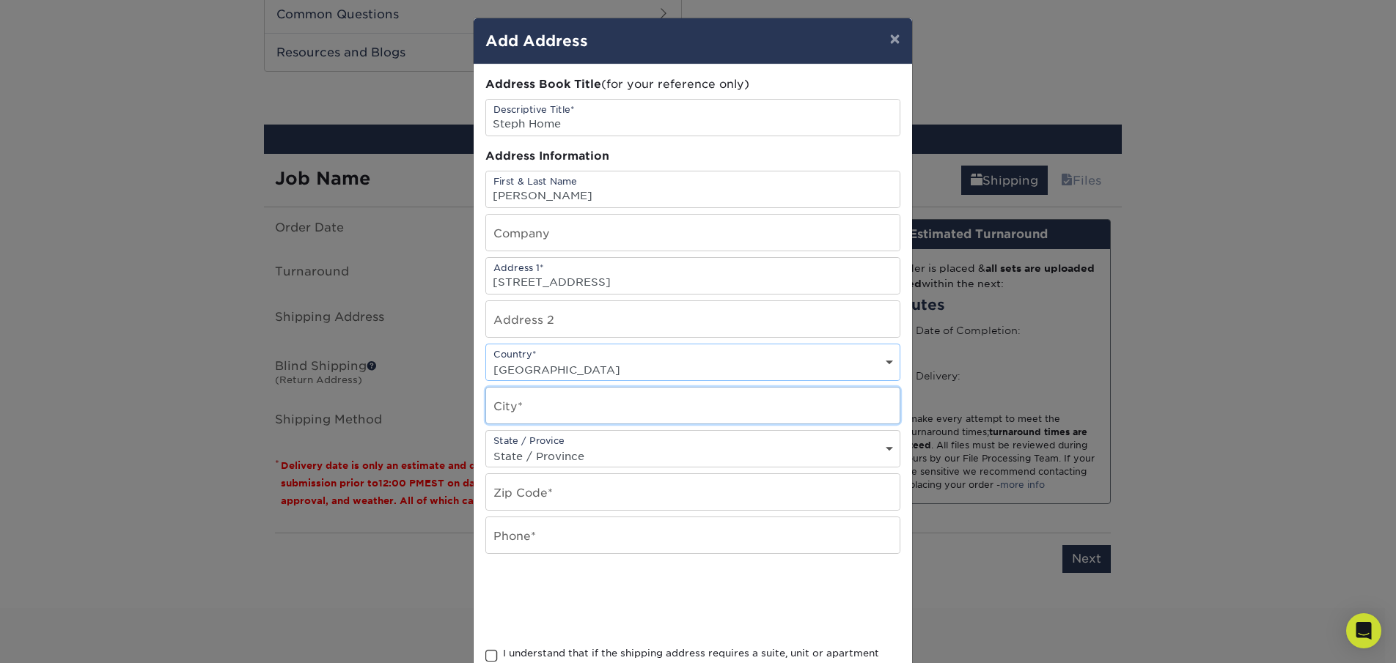
click at [663, 412] on input "text" at bounding box center [692, 406] width 413 height 36
type input "v"
type input "Virginia Beach"
click at [673, 448] on select "State / Province Alabama Alaska Arizona Arkansas California Colorado Connecticu…" at bounding box center [692, 456] width 413 height 21
select select "VA"
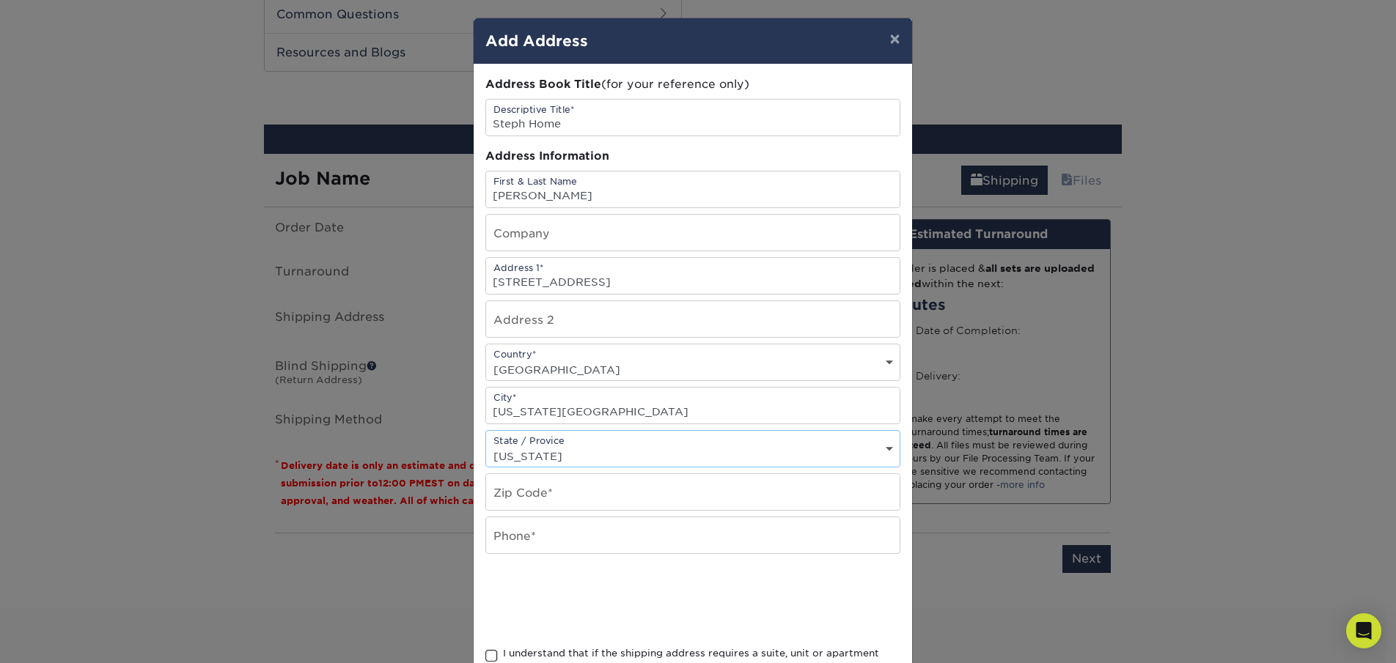
click at [486, 446] on select "State / Province Alabama Alaska Arizona Arkansas California Colorado Connecticu…" at bounding box center [692, 456] width 413 height 21
click at [608, 500] on input "text" at bounding box center [692, 492] width 413 height 36
type input "23451"
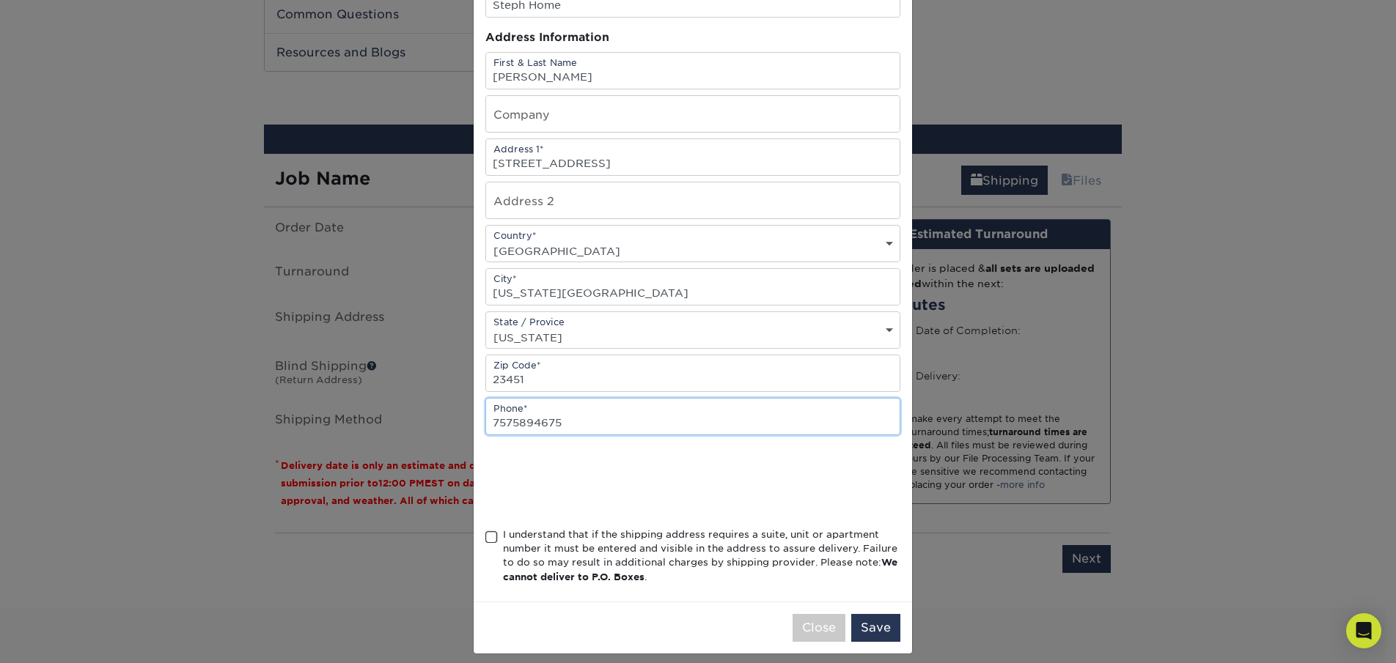
scroll to position [133, 0]
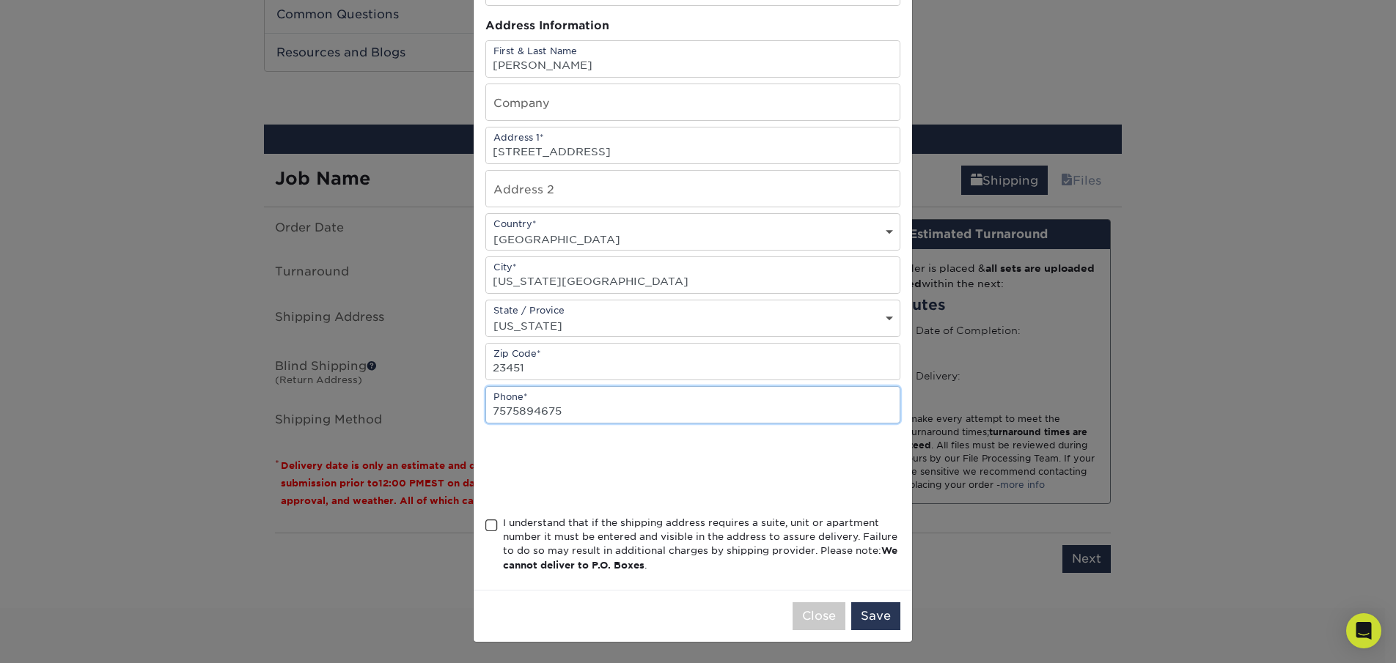
type input "7575894675"
click at [485, 531] on span at bounding box center [491, 526] width 12 height 14
click at [0, 0] on input "I understand that if the shipping address requires a suite, unit or apartment n…" at bounding box center [0, 0] width 0 height 0
click at [866, 610] on button "Save" at bounding box center [875, 616] width 49 height 28
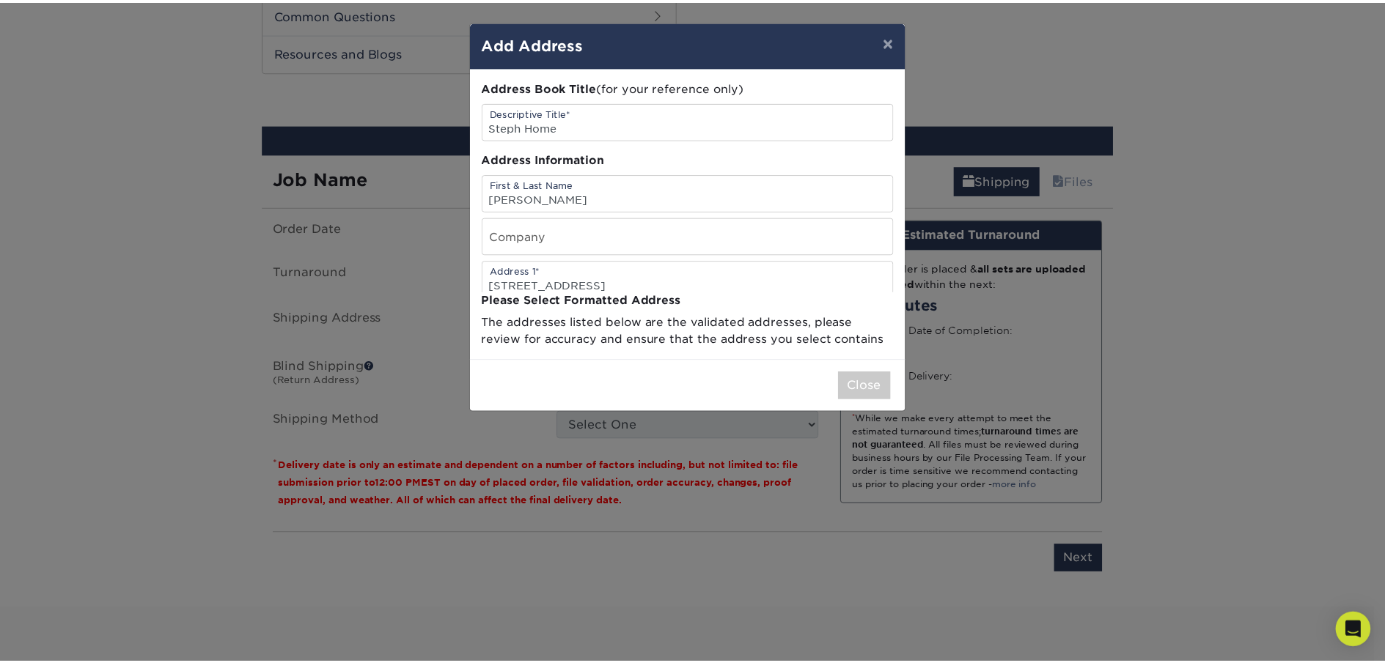
scroll to position [0, 0]
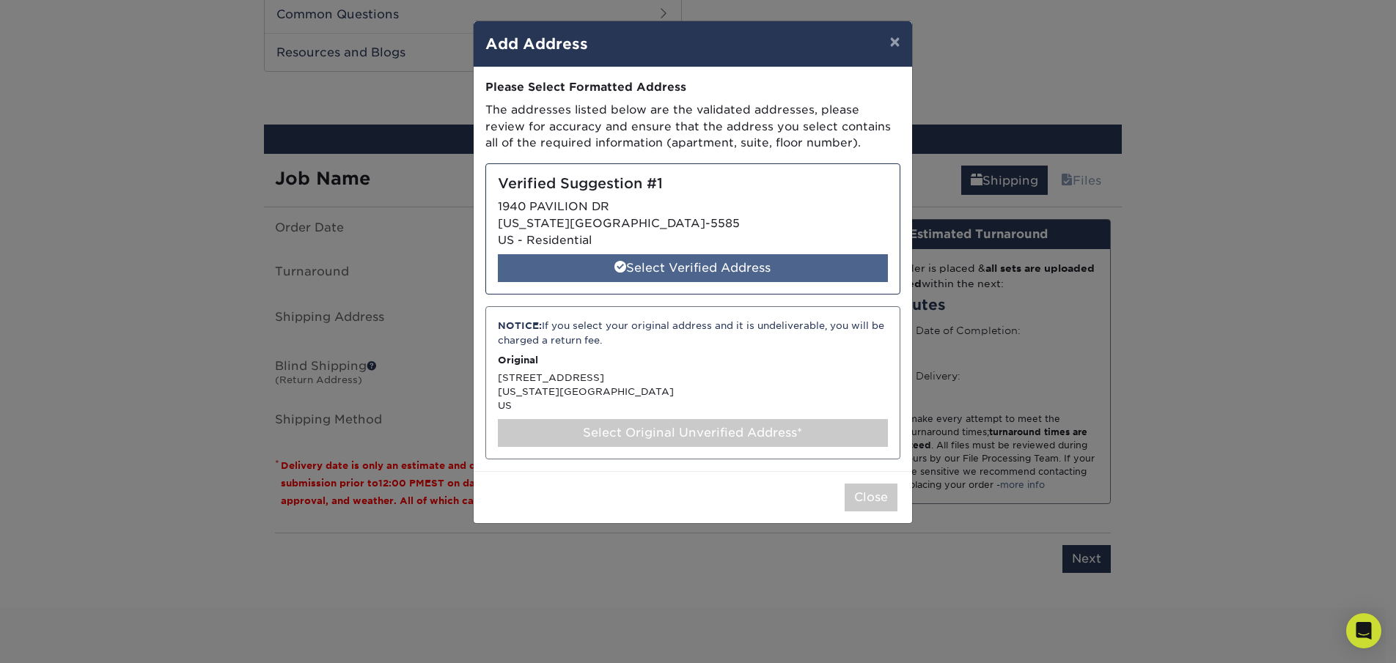
click at [726, 267] on div "Select Verified Address" at bounding box center [693, 268] width 390 height 28
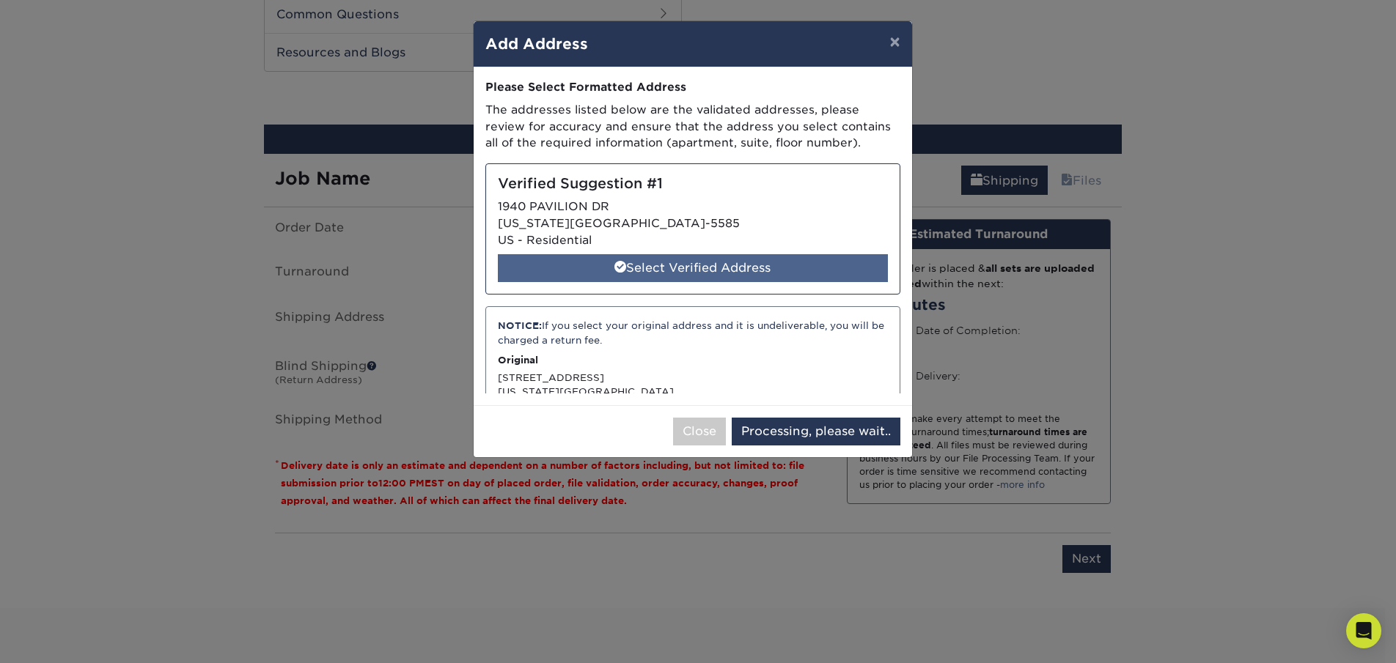
select select "285173"
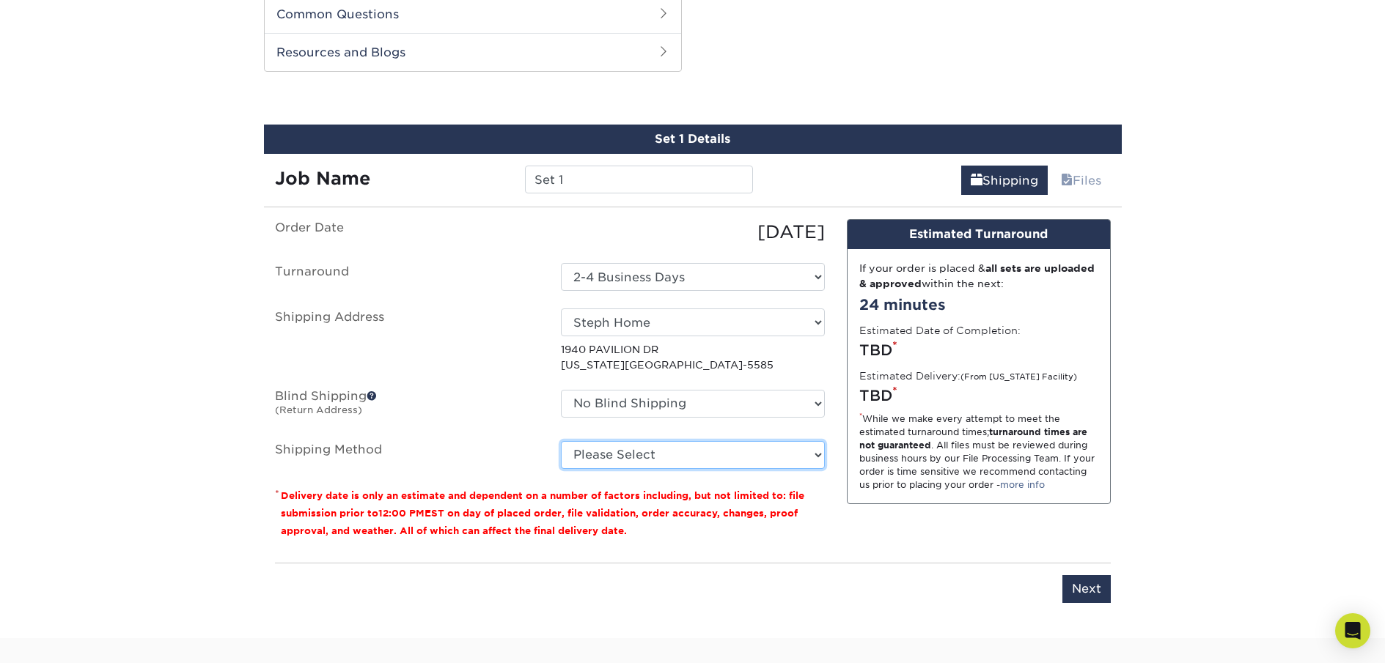
click at [668, 450] on select "Please Select Ground Shipping (+$7.84) 3 Day Shipping Service (+$20.04) 2 Day A…" at bounding box center [693, 455] width 264 height 28
select select "03"
click at [561, 441] on select "Please Select Ground Shipping (+$7.84) 3 Day Shipping Service (+$20.04) 2 Day A…" at bounding box center [693, 455] width 264 height 28
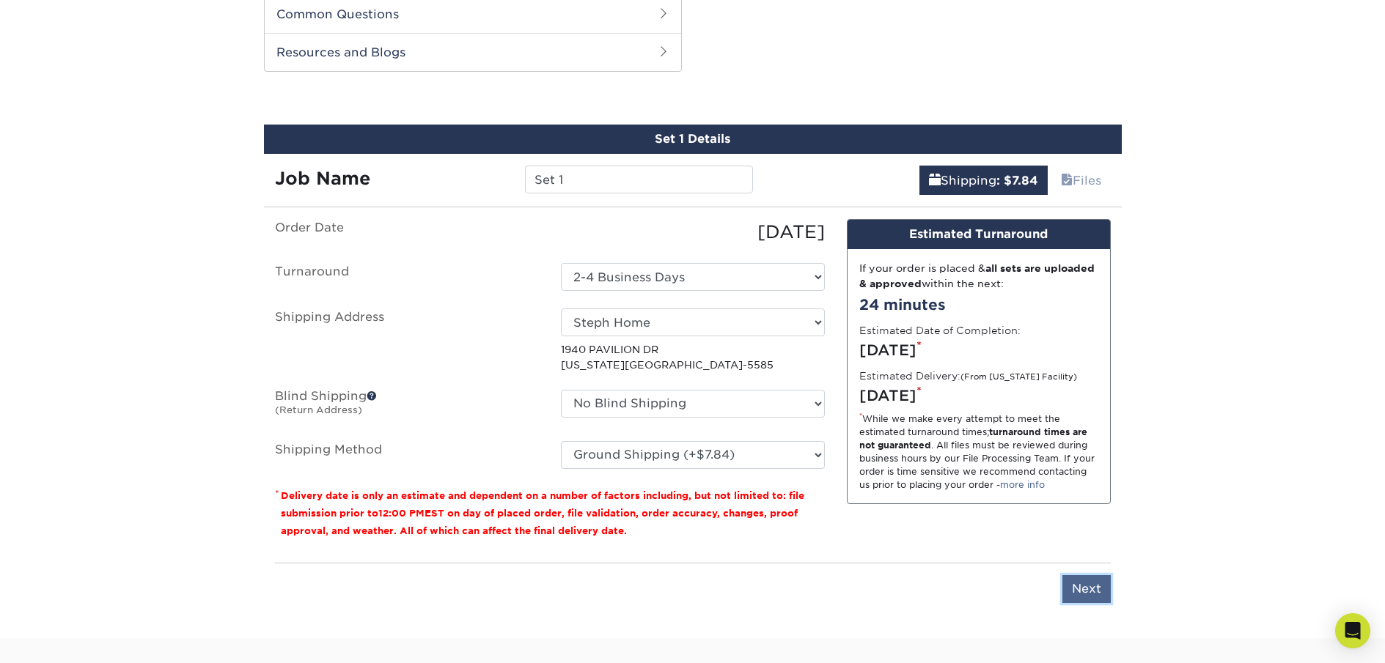
click at [1083, 594] on input "Next" at bounding box center [1086, 589] width 48 height 28
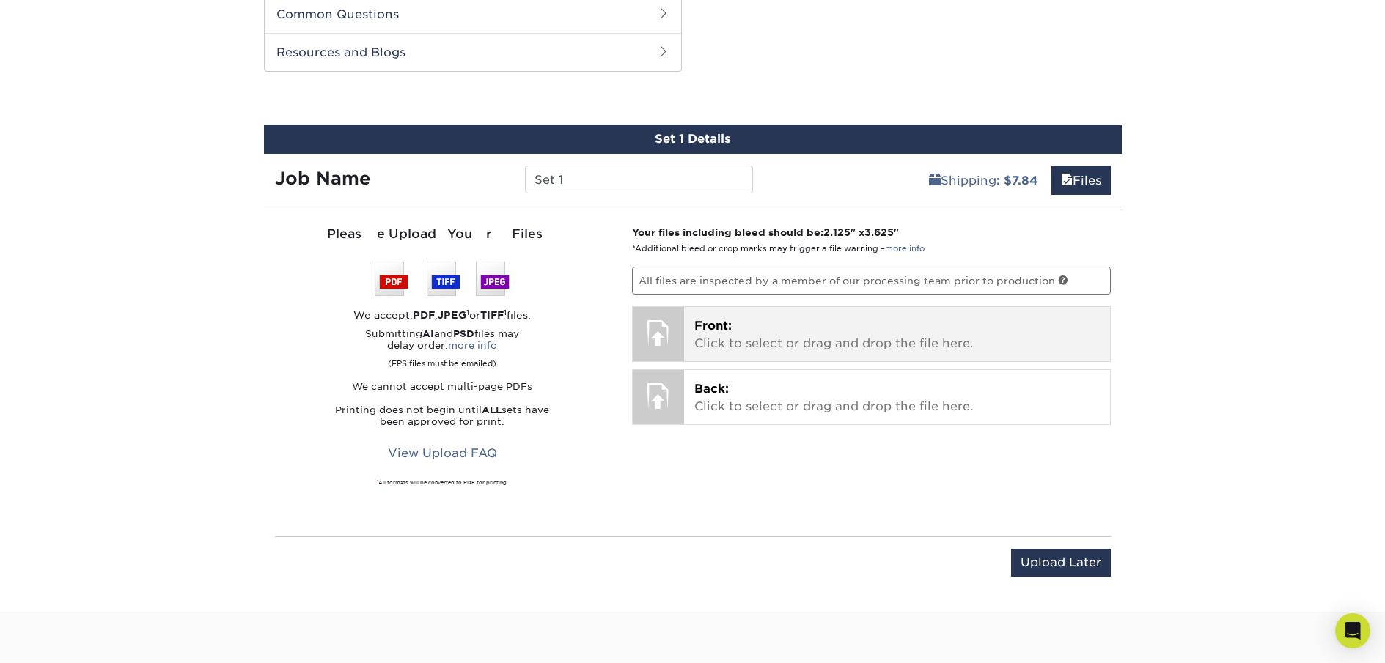
click at [880, 348] on p "Front: Click to select or drag and drop the file here." at bounding box center [896, 334] width 405 height 35
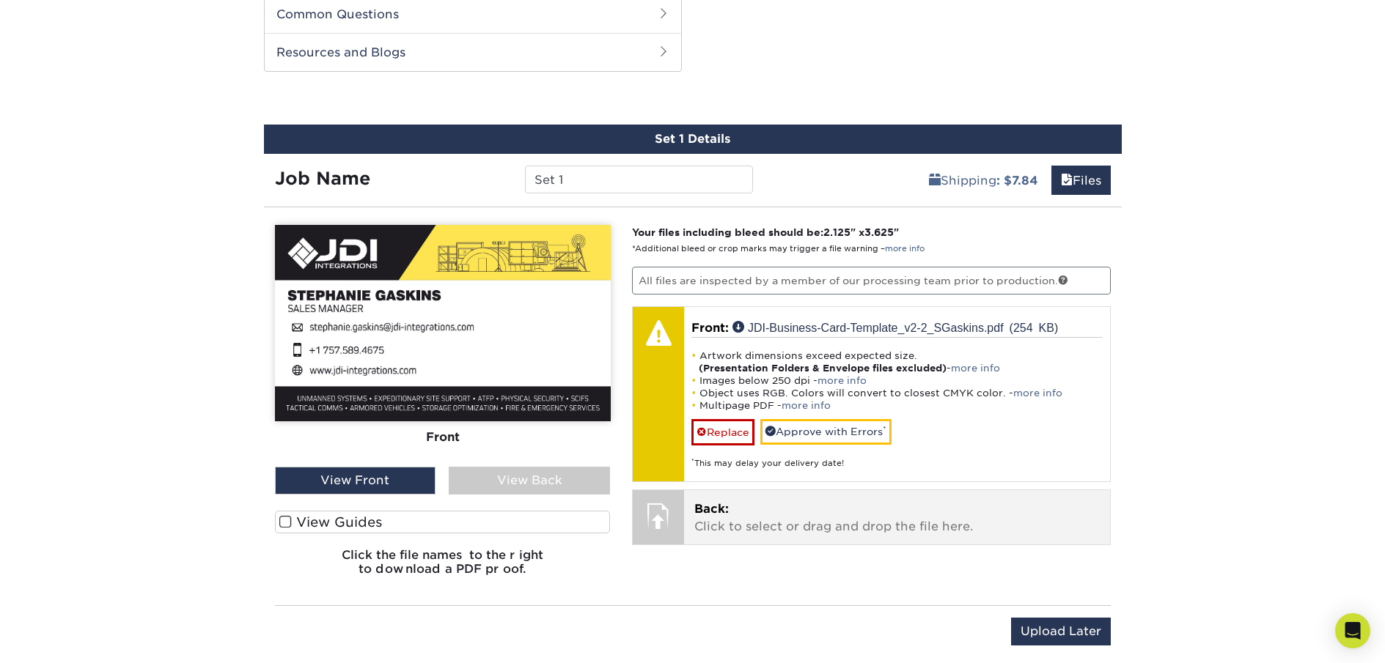
click at [807, 512] on p "Back: Click to select or drag and drop the file here." at bounding box center [896, 518] width 405 height 35
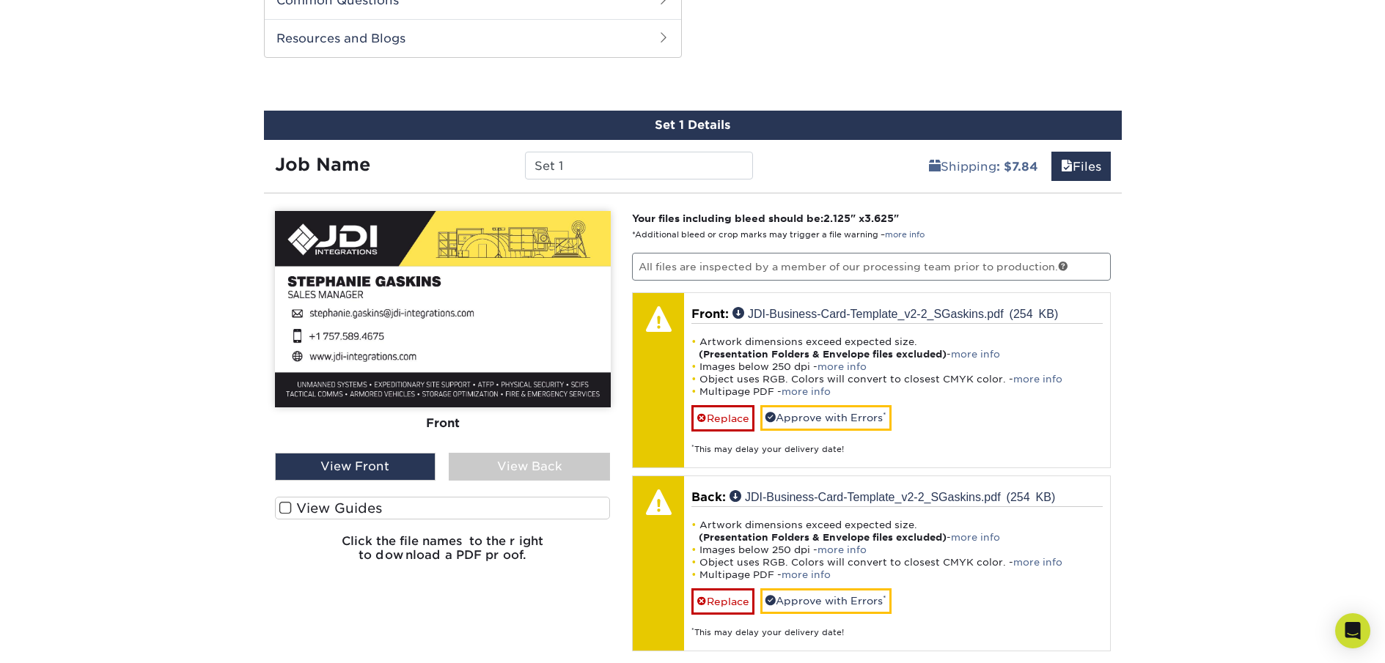
scroll to position [894, 0]
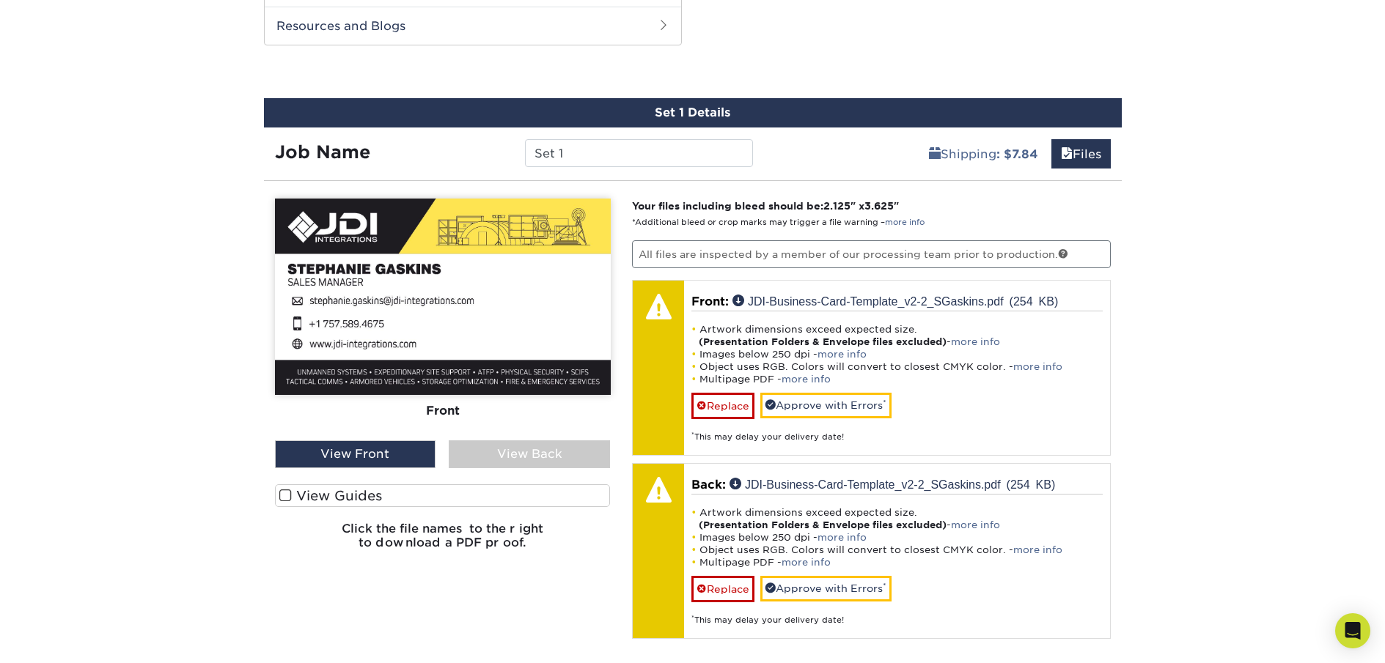
click at [556, 446] on div "View Back" at bounding box center [529, 454] width 161 height 28
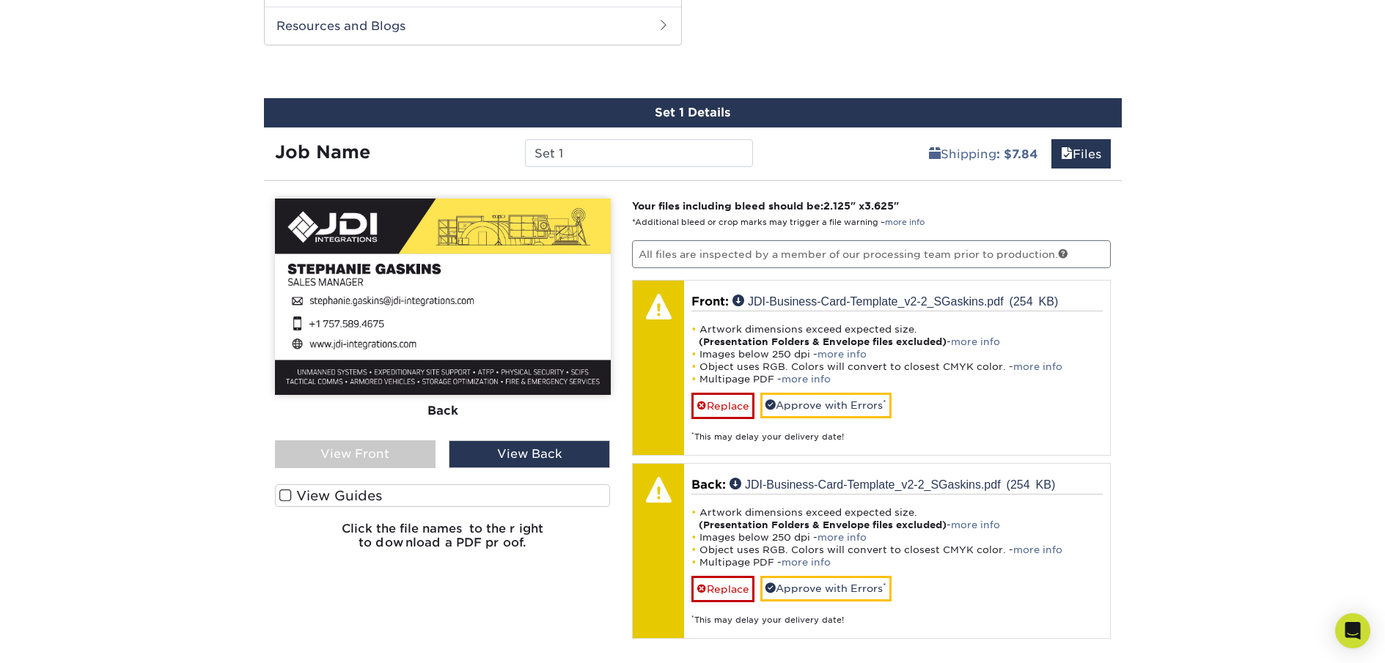
click at [375, 451] on div "View Front" at bounding box center [355, 454] width 161 height 28
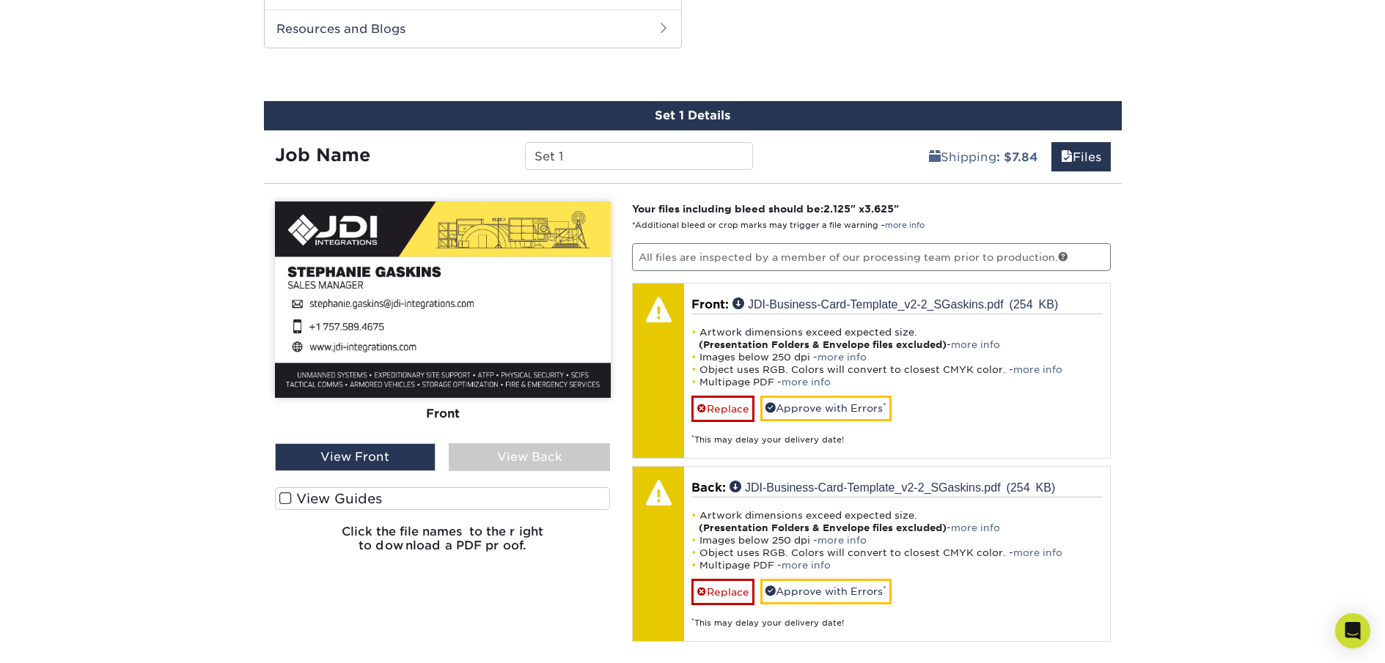
scroll to position [967, 0]
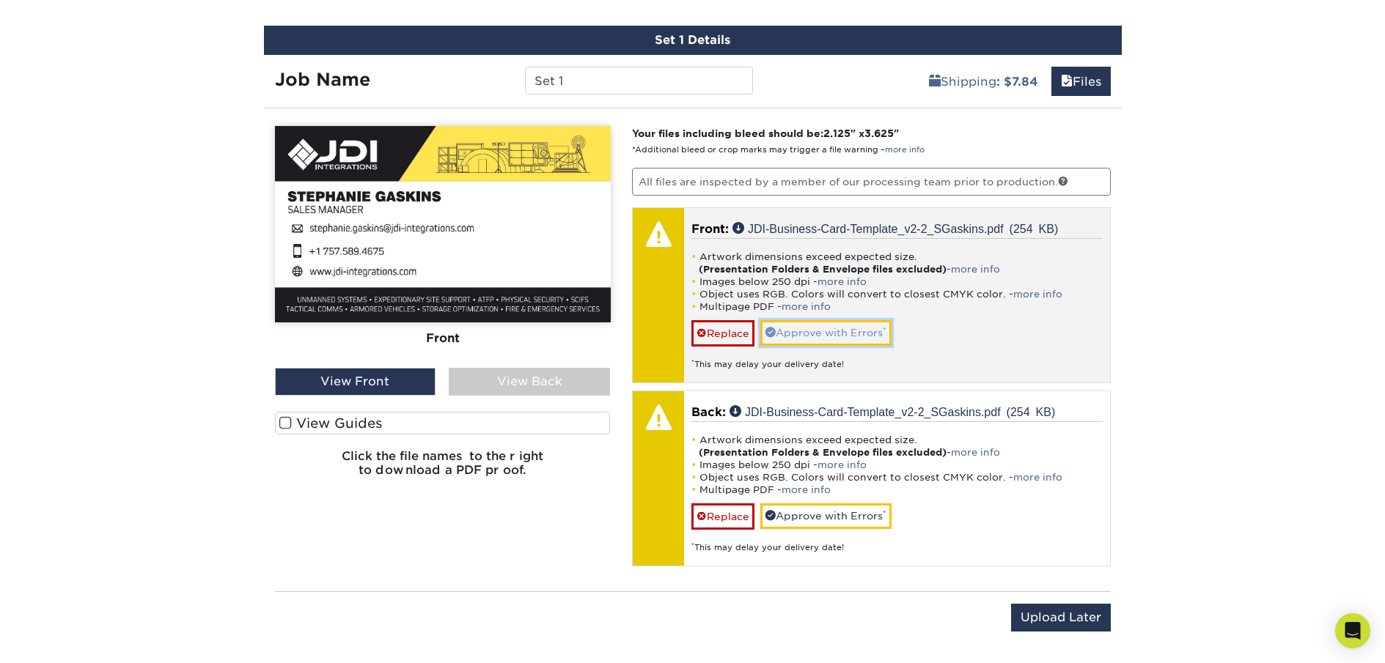
click at [775, 340] on link "Approve with Errors *" at bounding box center [825, 332] width 131 height 25
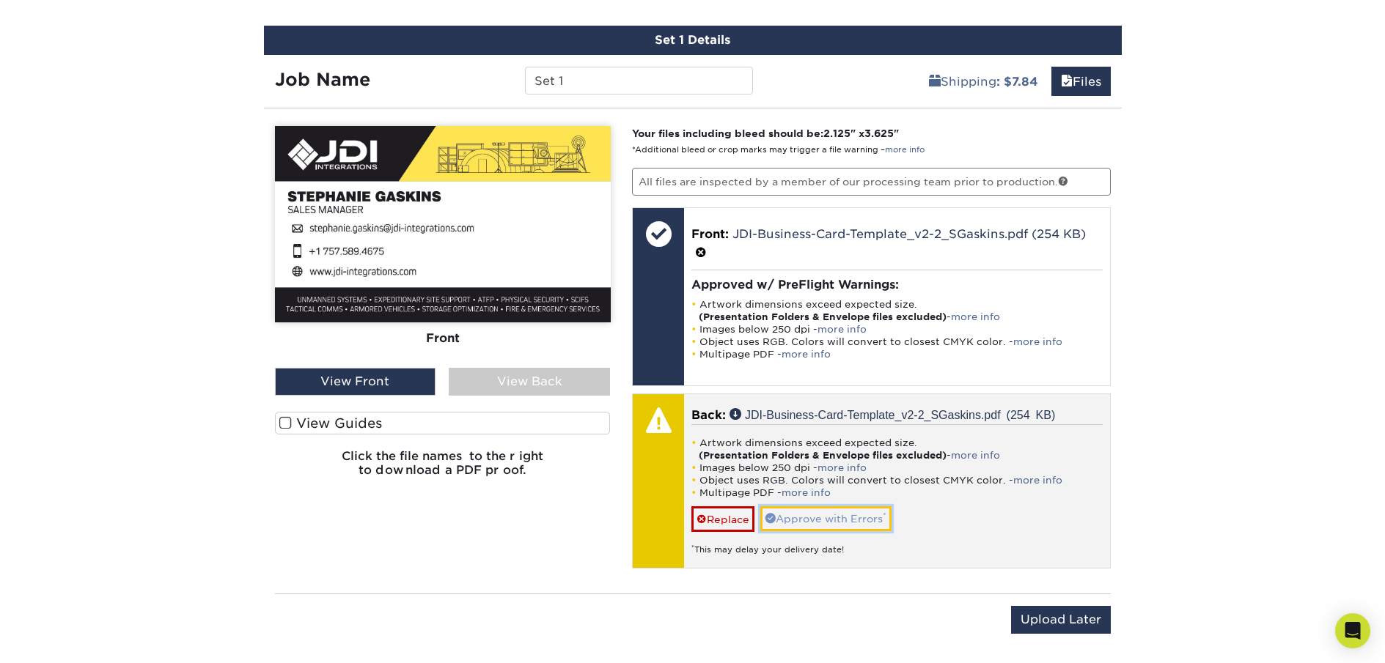
click at [838, 513] on link "Approve with Errors *" at bounding box center [825, 518] width 131 height 25
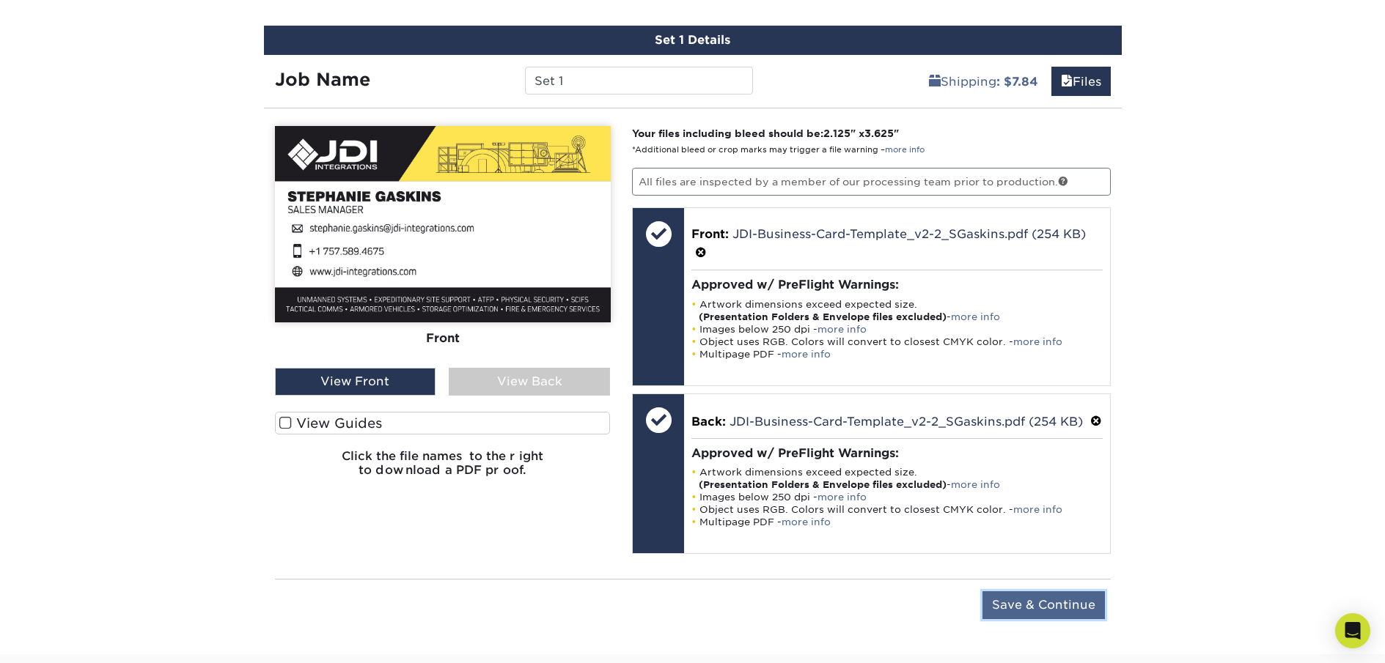
click at [1055, 619] on input "Save & Continue" at bounding box center [1043, 605] width 122 height 28
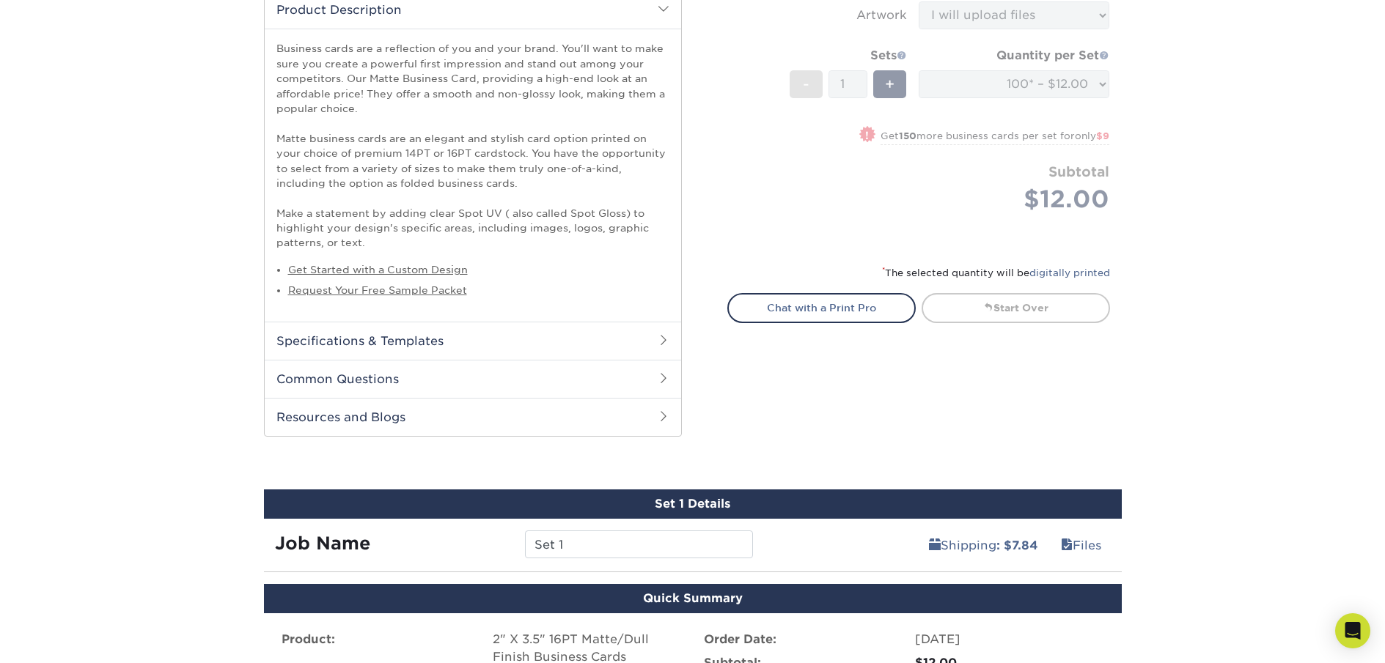
scroll to position [806, 0]
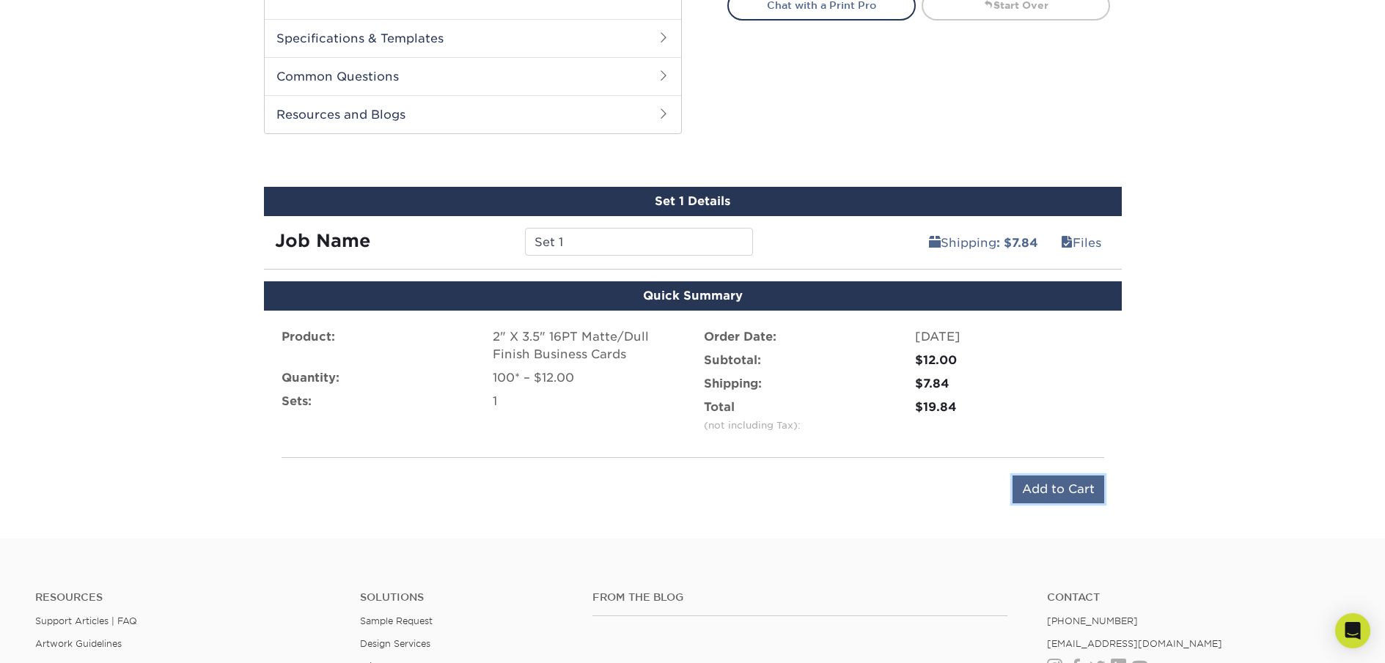
click at [1039, 493] on input "Add to Cart" at bounding box center [1058, 490] width 92 height 28
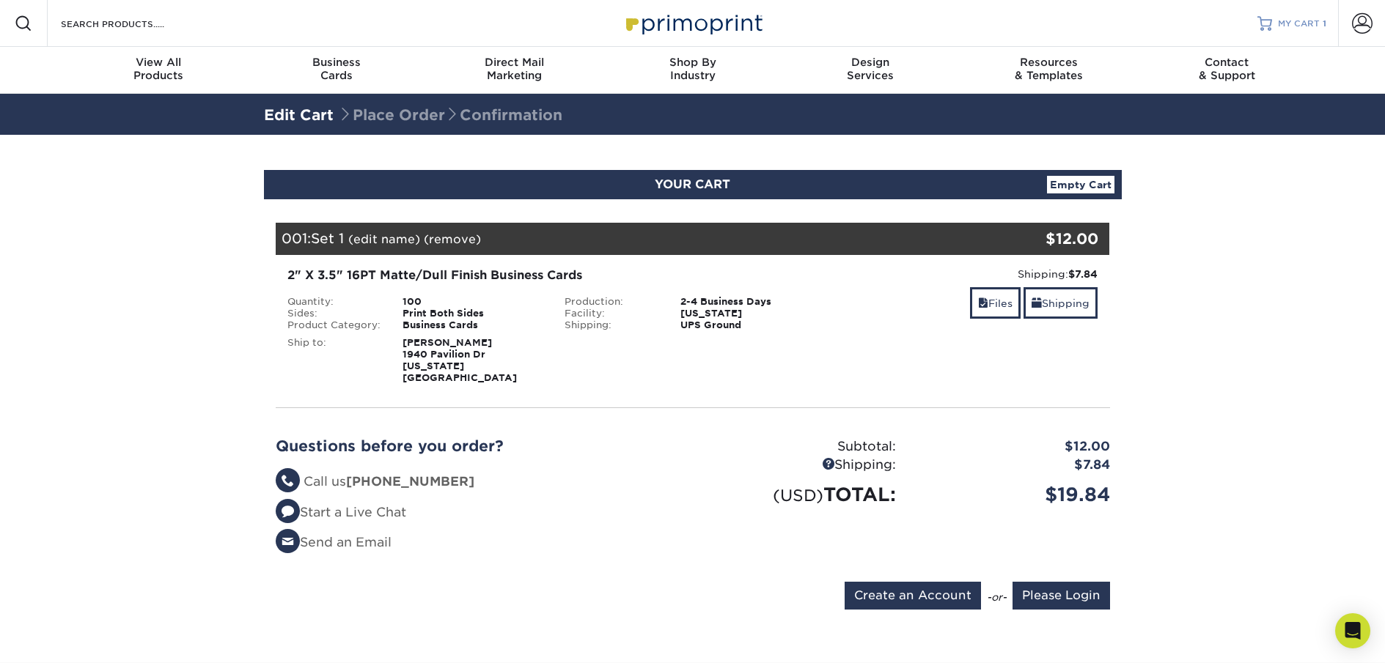
click at [1294, 20] on span "MY CART" at bounding box center [1299, 24] width 42 height 12
click at [942, 593] on input "Create an Account" at bounding box center [912, 596] width 136 height 28
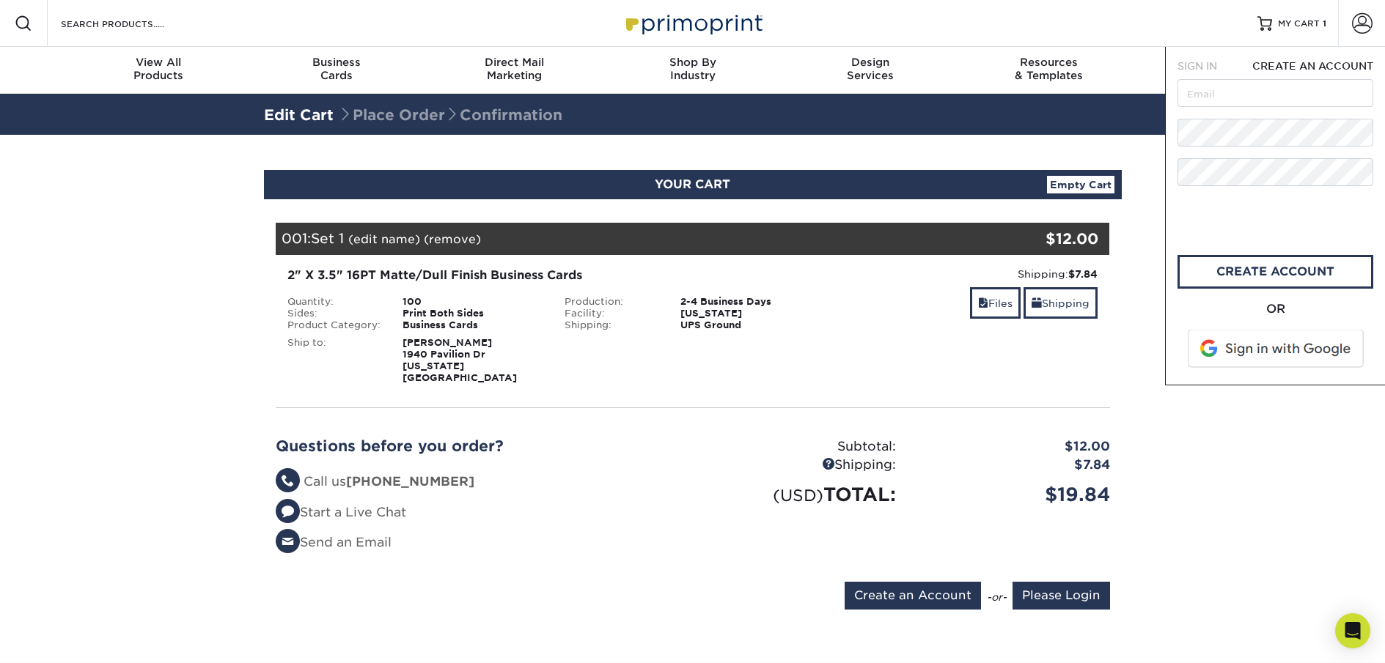
click at [1290, 66] on span "CREATE AN ACCOUNT" at bounding box center [1312, 66] width 121 height 12
click at [1276, 84] on input "text" at bounding box center [1275, 93] width 196 height 28
type input "S"
type input "stephanie.gaskins@jdi-integrations.com"
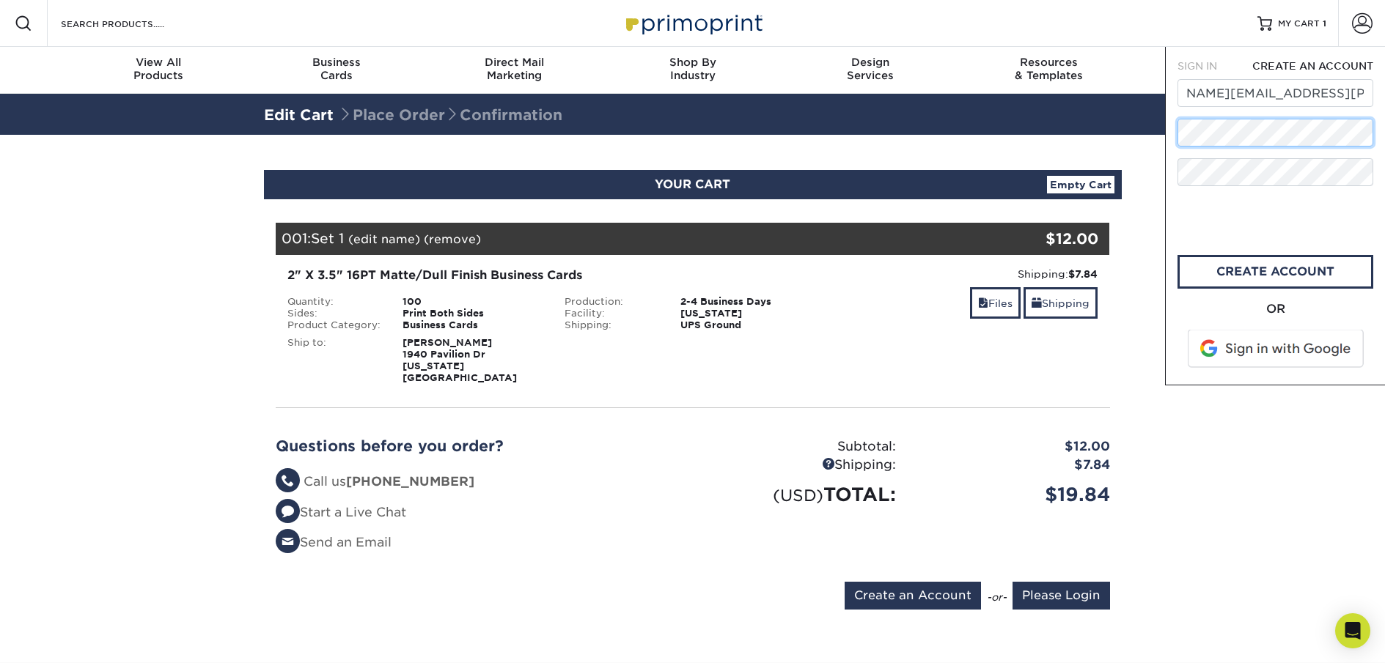
scroll to position [0, 0]
click at [1232, 271] on link "create account" at bounding box center [1275, 272] width 196 height 34
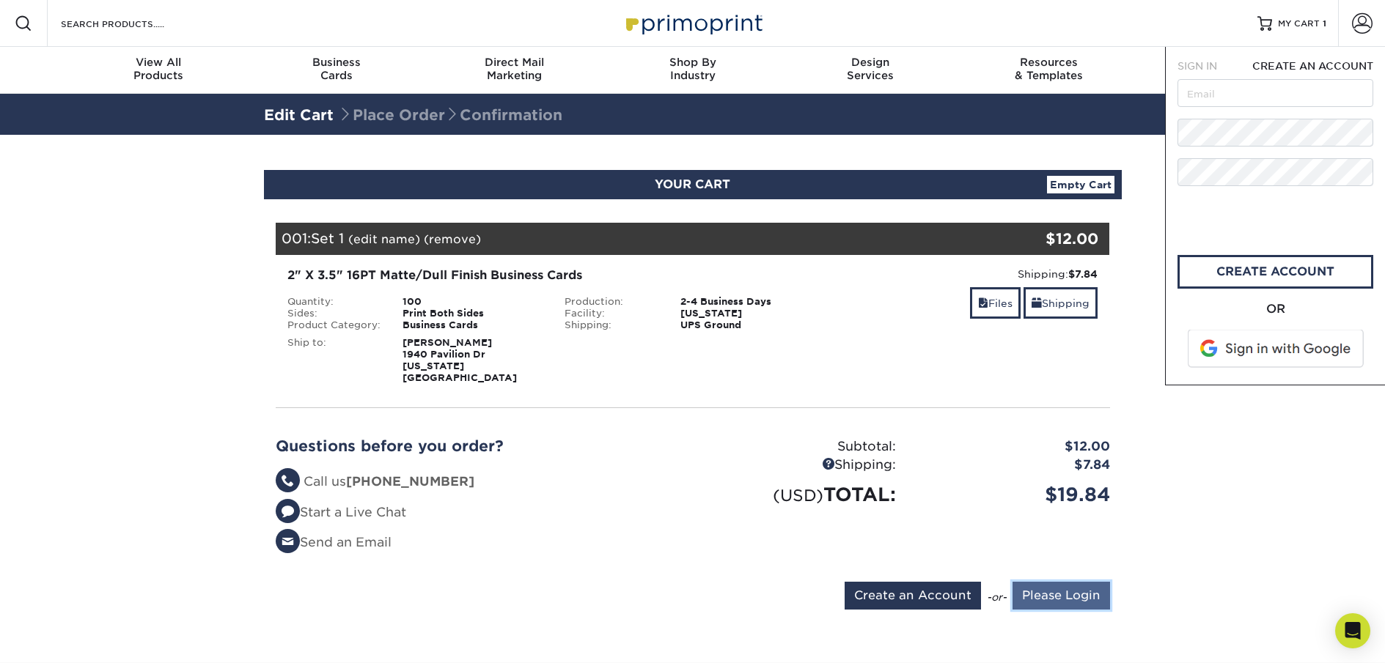
click at [1085, 588] on input "Please Login" at bounding box center [1060, 596] width 97 height 28
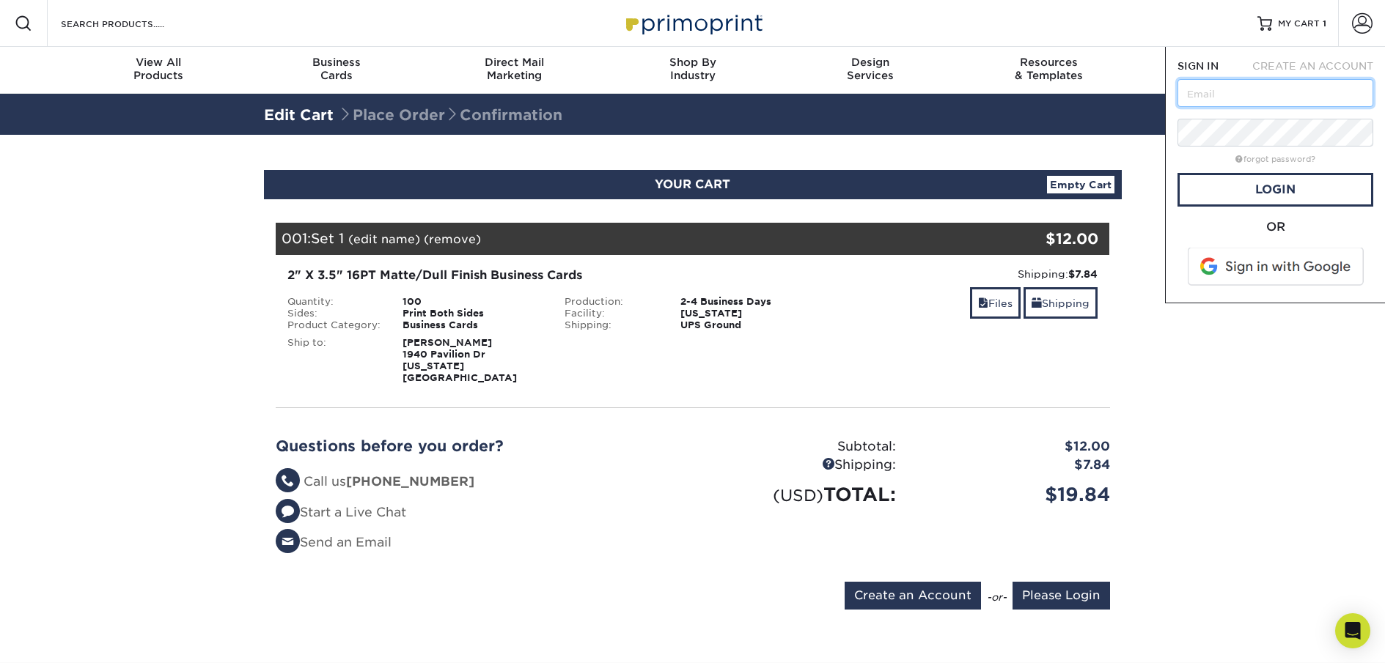
click at [1286, 100] on input "text" at bounding box center [1275, 93] width 196 height 28
type input "stephanie.gaskins@jdi-integrations.com"
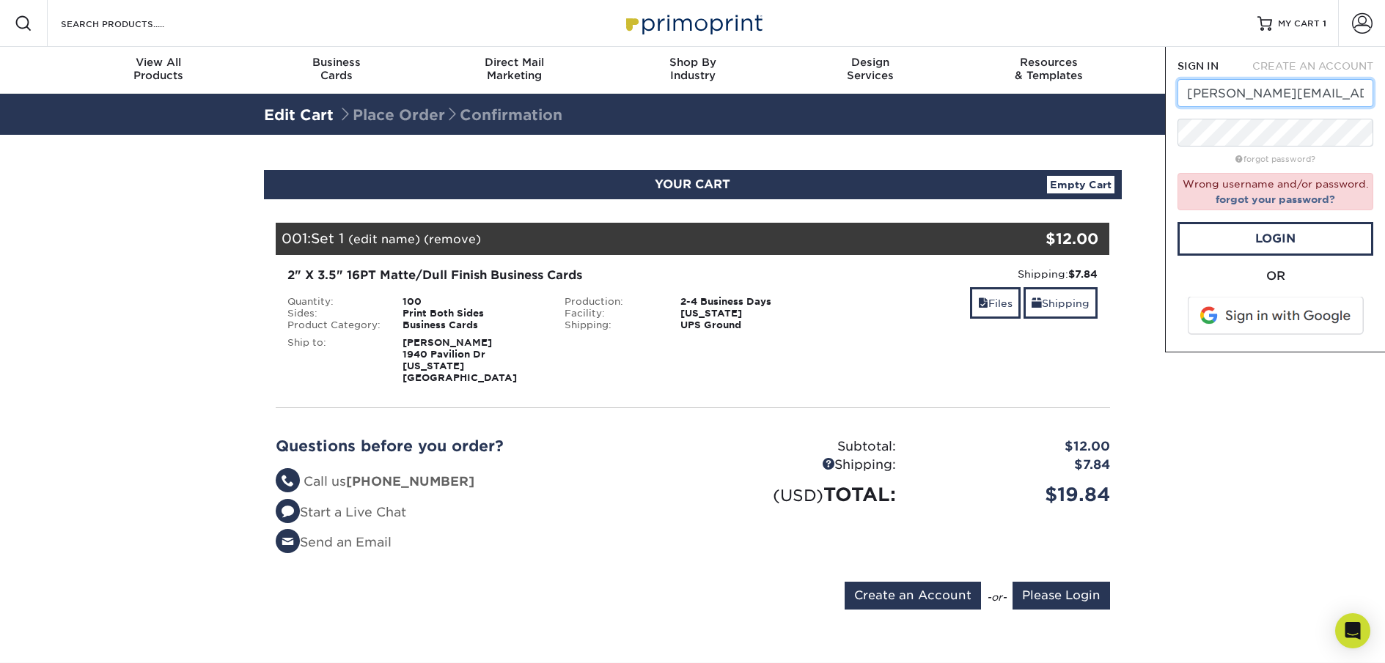
click at [1302, 97] on input "stephanie.gaskins@jdi-integrations.com" at bounding box center [1275, 93] width 196 height 28
drag, startPoint x: 1289, startPoint y: 95, endPoint x: 1381, endPoint y: 93, distance: 91.6
click at [1381, 93] on div "SIGN IN CREATE AN ACCOUNT stephanie.gaskins@jdi-integrations.com forgot passwor…" at bounding box center [1275, 200] width 220 height 306
click at [1340, 92] on input "[PERSON_NAME][EMAIL_ADDRESS][PERSON_NAME][DOMAIN_NAME]" at bounding box center [1275, 93] width 196 height 28
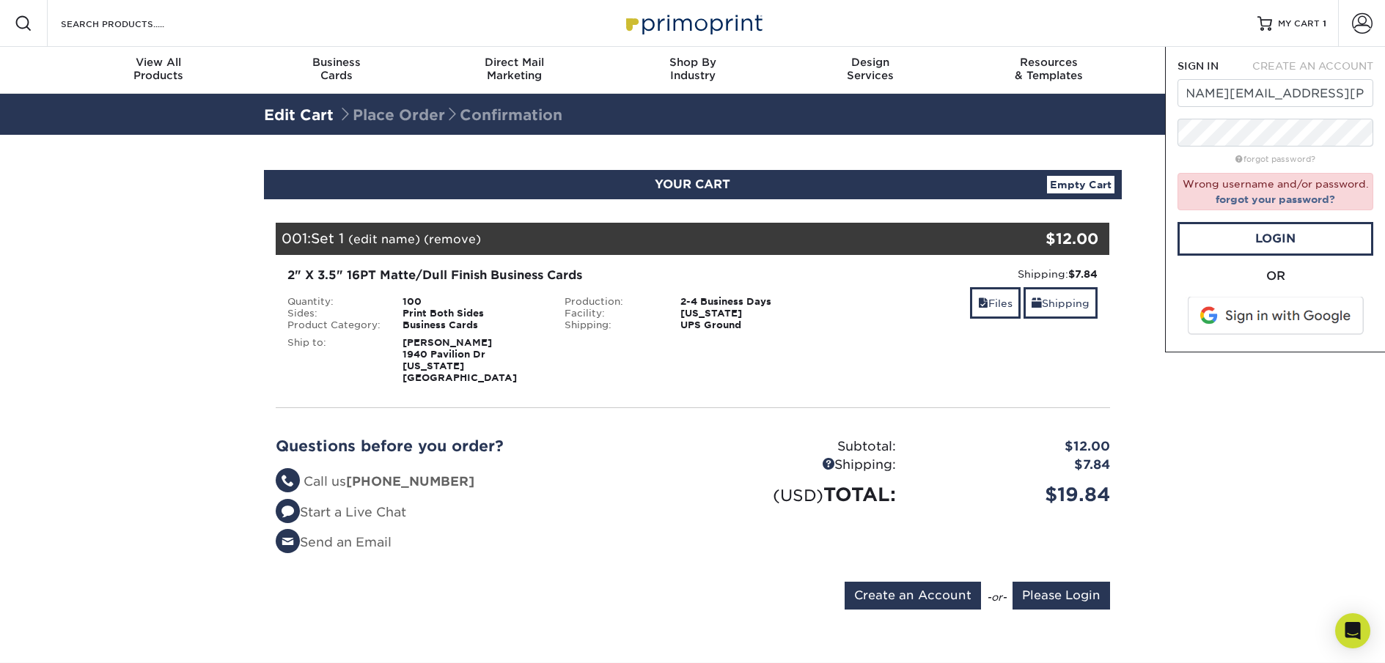
scroll to position [0, 0]
click at [1286, 240] on link "Login" at bounding box center [1275, 239] width 196 height 34
click at [1300, 87] on input "stephanie.gaskins@jdi-integrations.com" at bounding box center [1275, 93] width 196 height 28
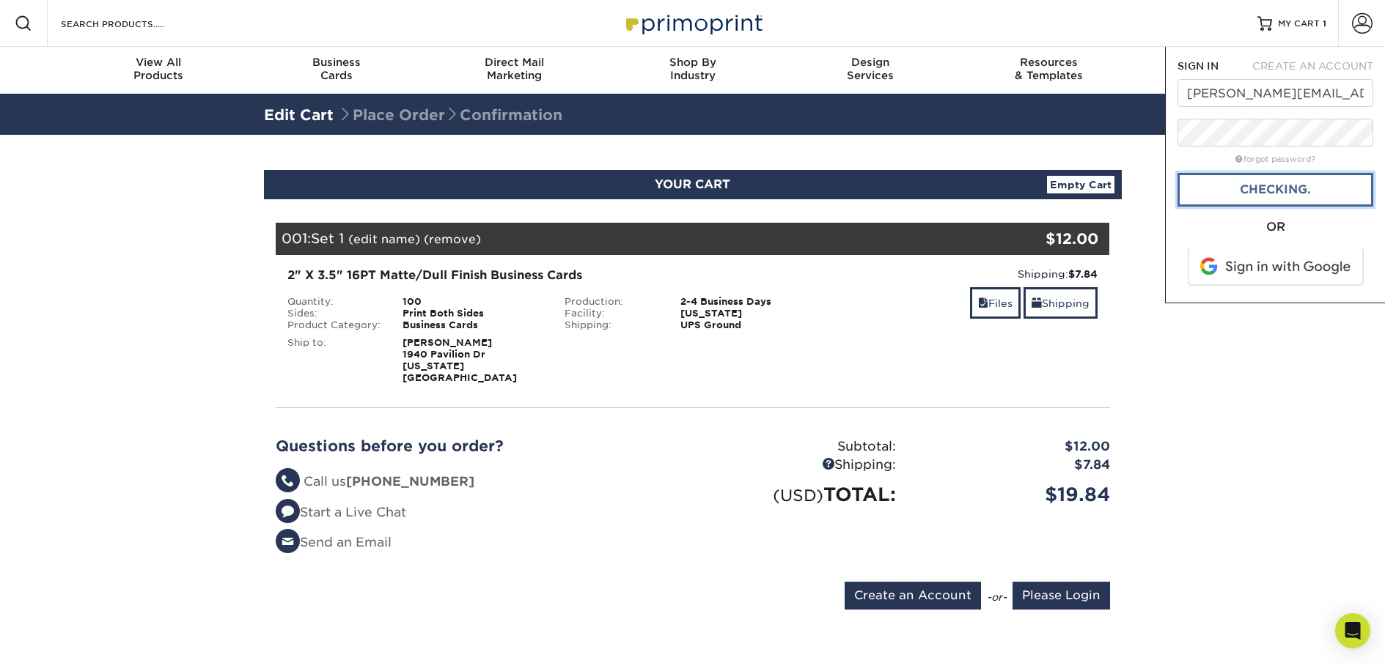
click at [1261, 186] on link "Checking." at bounding box center [1275, 190] width 196 height 34
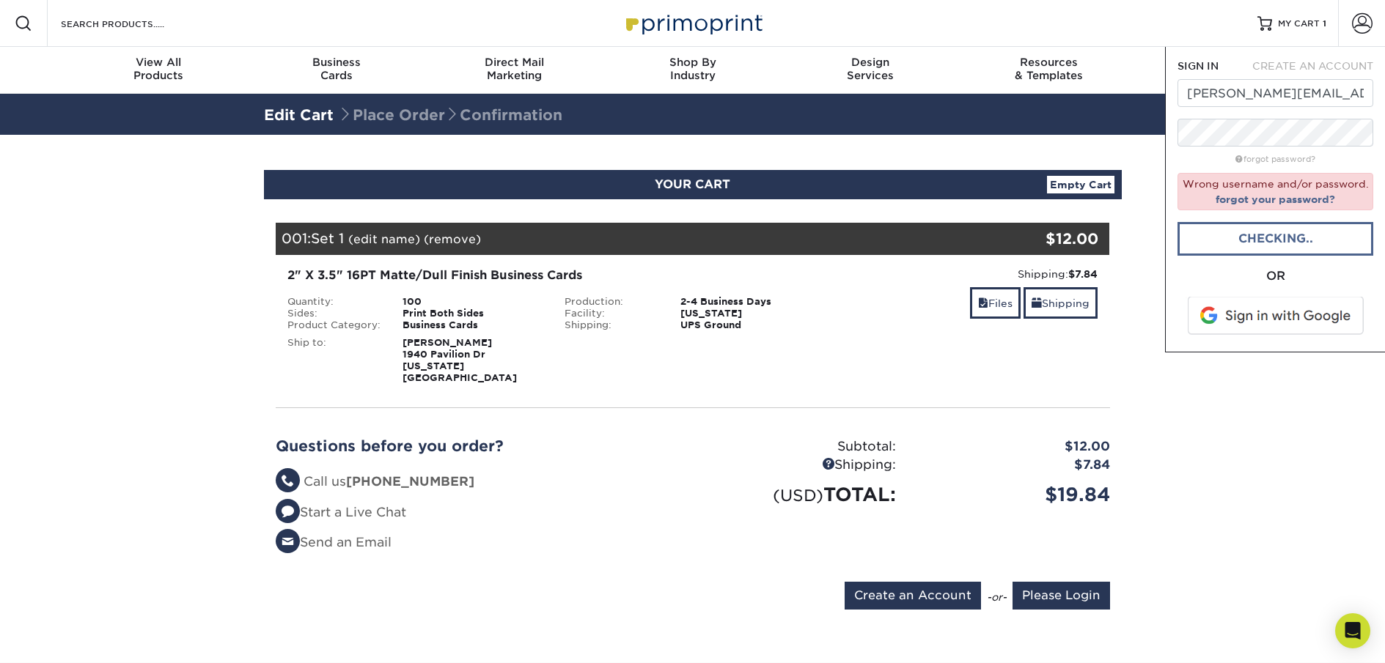
click at [1261, 186] on div "Wrong username and/or password. forgot your password?" at bounding box center [1275, 191] width 196 height 37
click at [1285, 242] on link "Checking." at bounding box center [1275, 239] width 196 height 34
click at [1254, 157] on link "forgot password?" at bounding box center [1275, 160] width 80 height 10
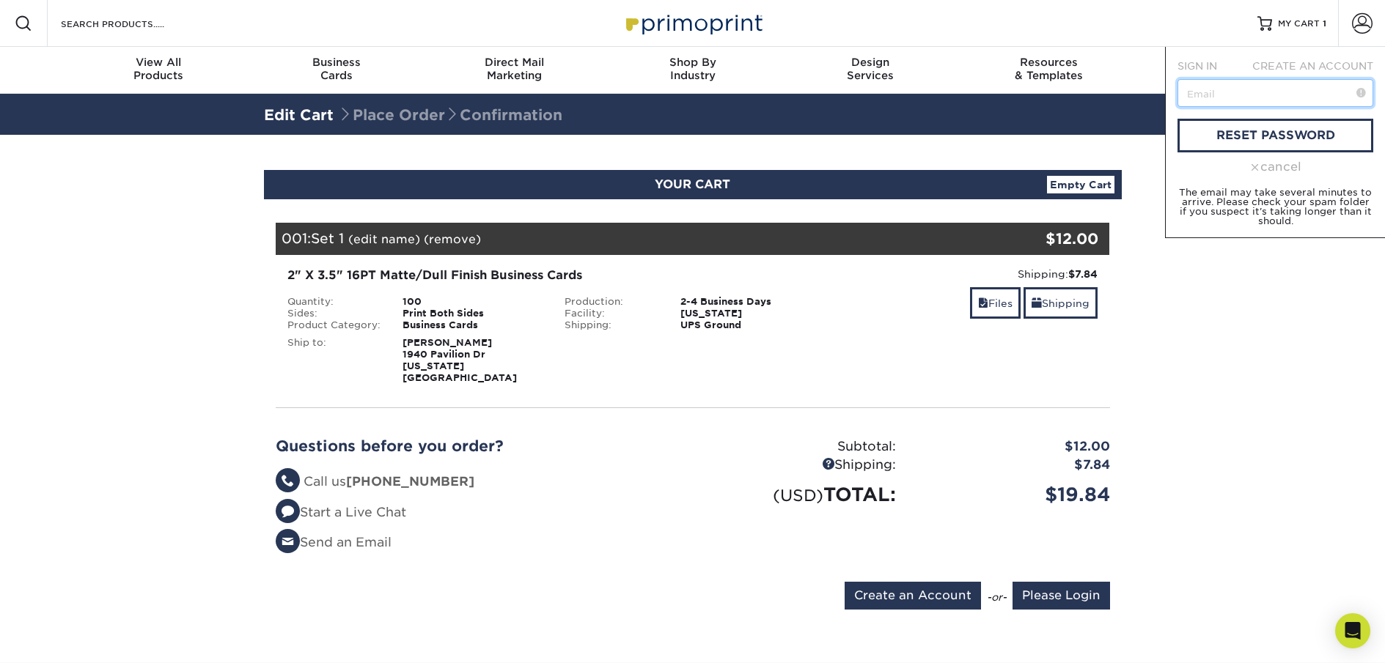
click at [1261, 99] on input "text" at bounding box center [1275, 93] width 196 height 28
type input "[PERSON_NAME][EMAIL_ADDRESS][PERSON_NAME][DOMAIN_NAME]"
click at [1264, 136] on link "reset password" at bounding box center [1275, 136] width 196 height 34
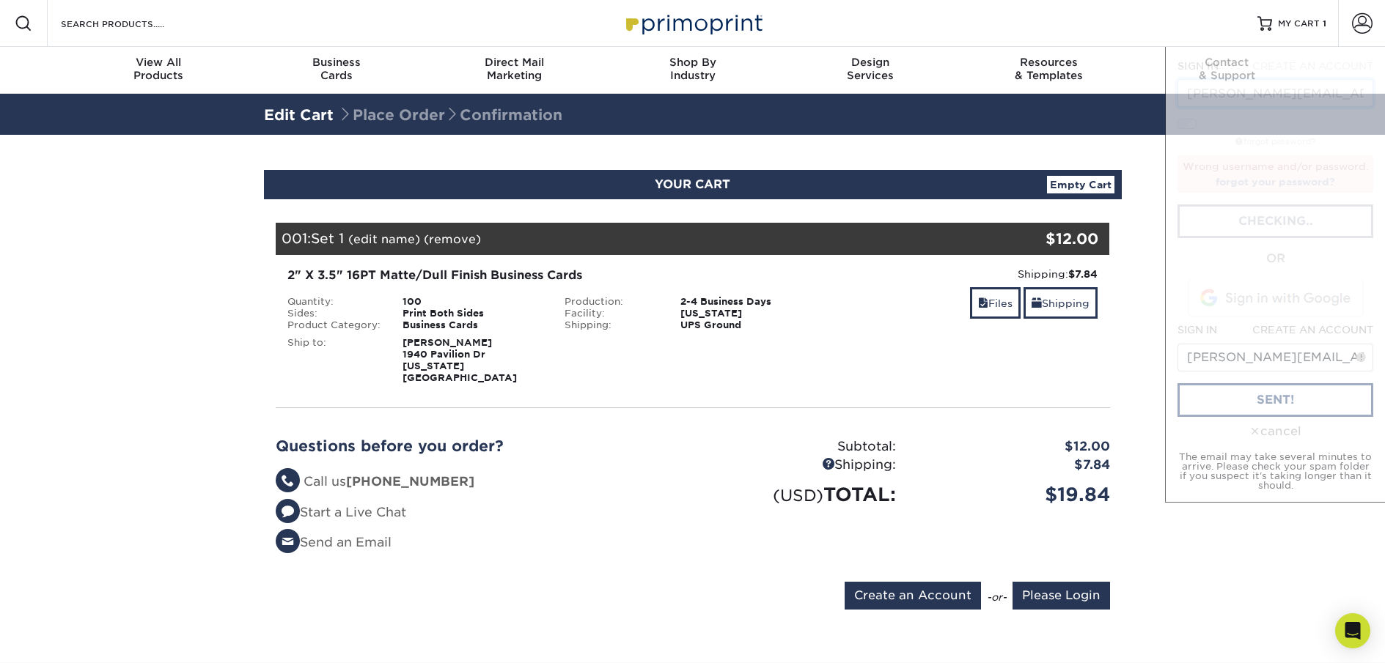
scroll to position [0, 67]
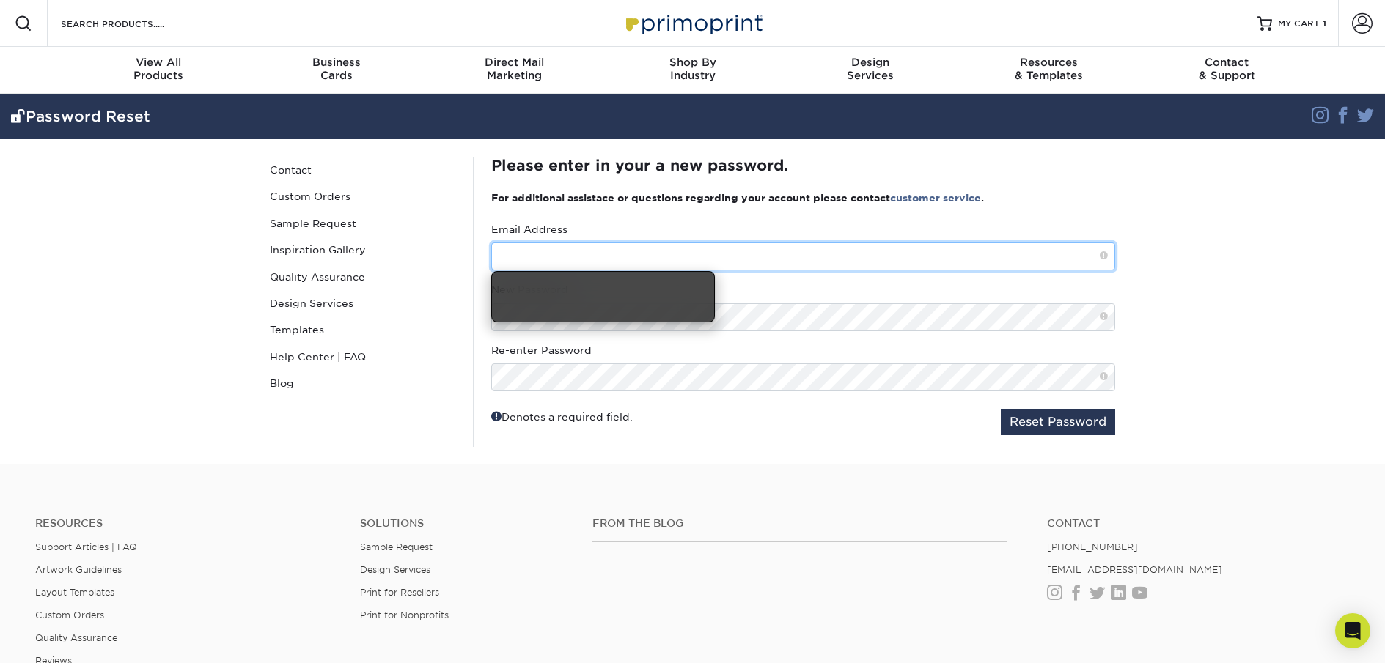
click at [734, 263] on input "text" at bounding box center [803, 257] width 624 height 28
click at [736, 264] on input "text" at bounding box center [803, 257] width 624 height 28
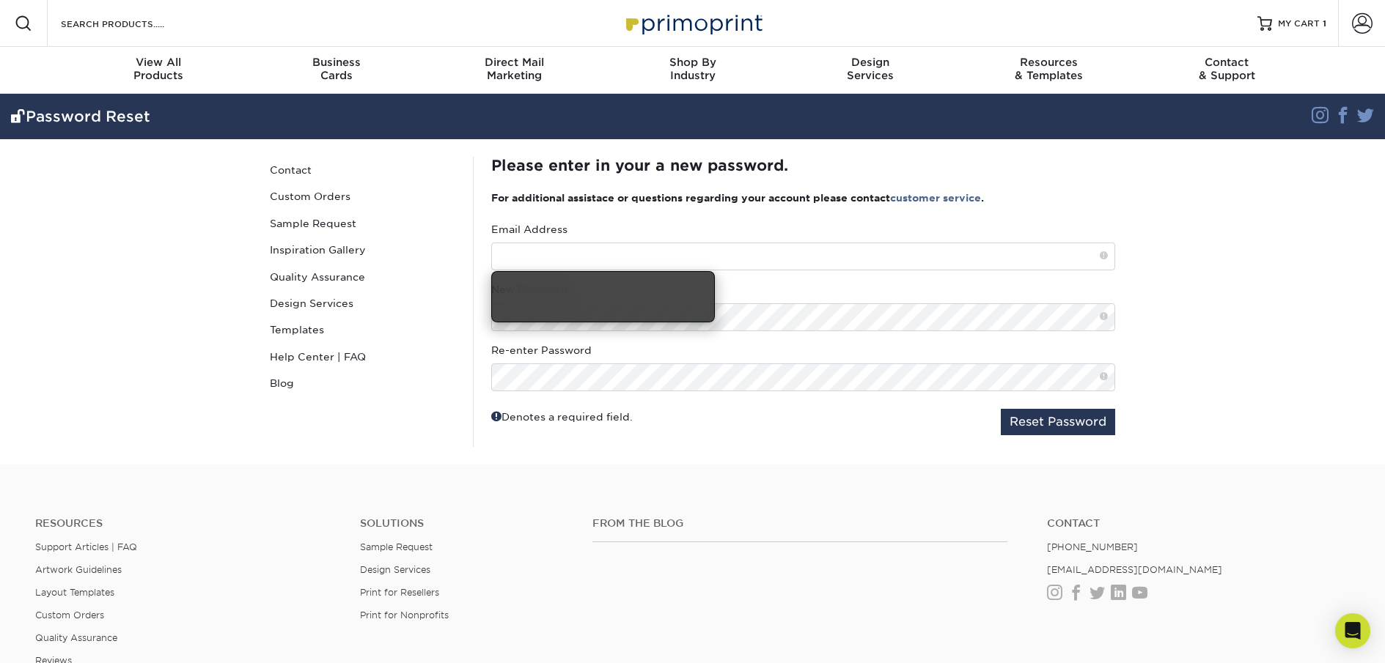
click at [1209, 166] on section "Password Reset Instagram Facebook Twitter Password Reset Contact Custom Orders …" at bounding box center [692, 279] width 1385 height 371
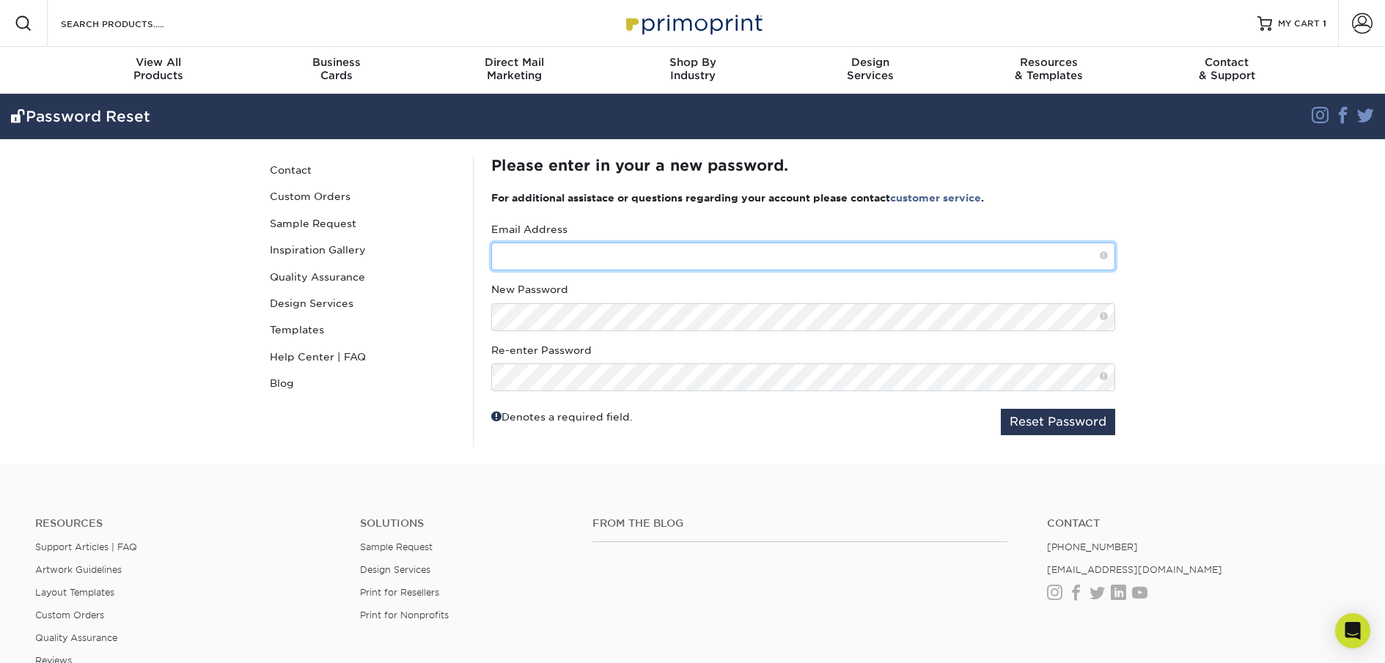
click at [660, 254] on input "text" at bounding box center [803, 257] width 624 height 28
type input "stephanie.gaskins@jdi-integrations.com"
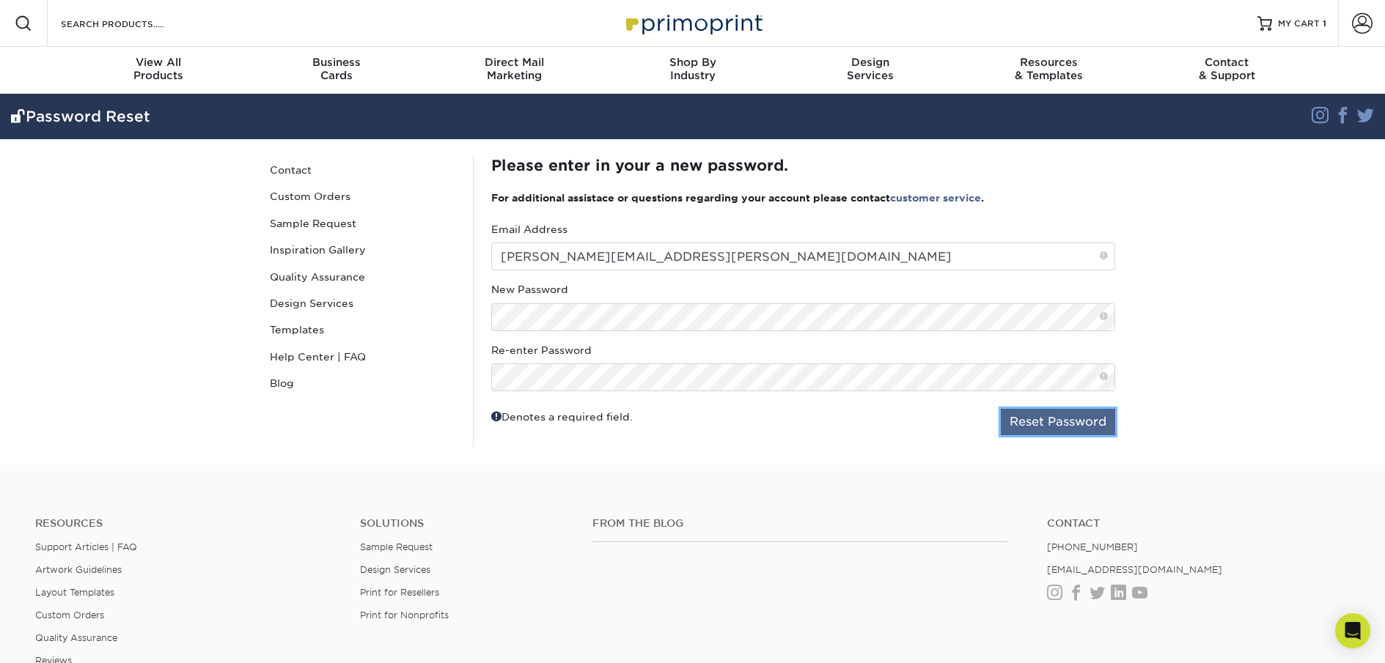
click at [1031, 421] on button "Reset Password" at bounding box center [1057, 422] width 114 height 26
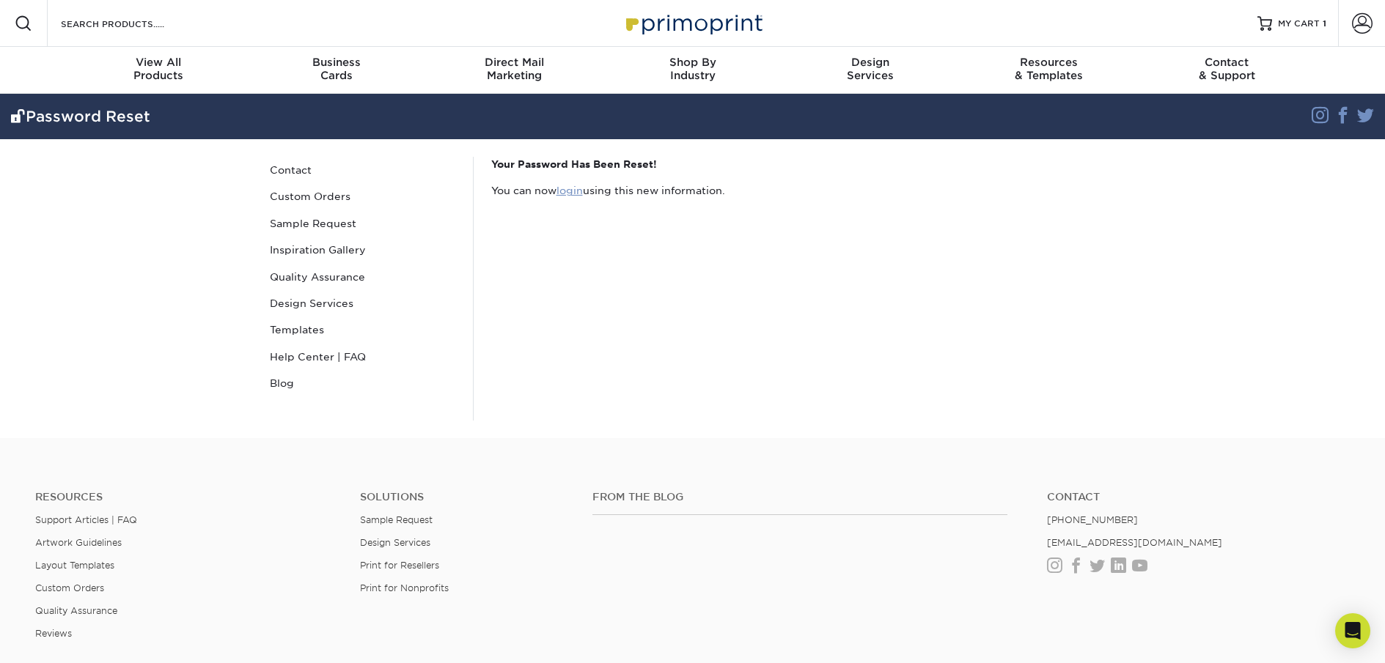
click at [575, 193] on link "login" at bounding box center [569, 191] width 26 height 12
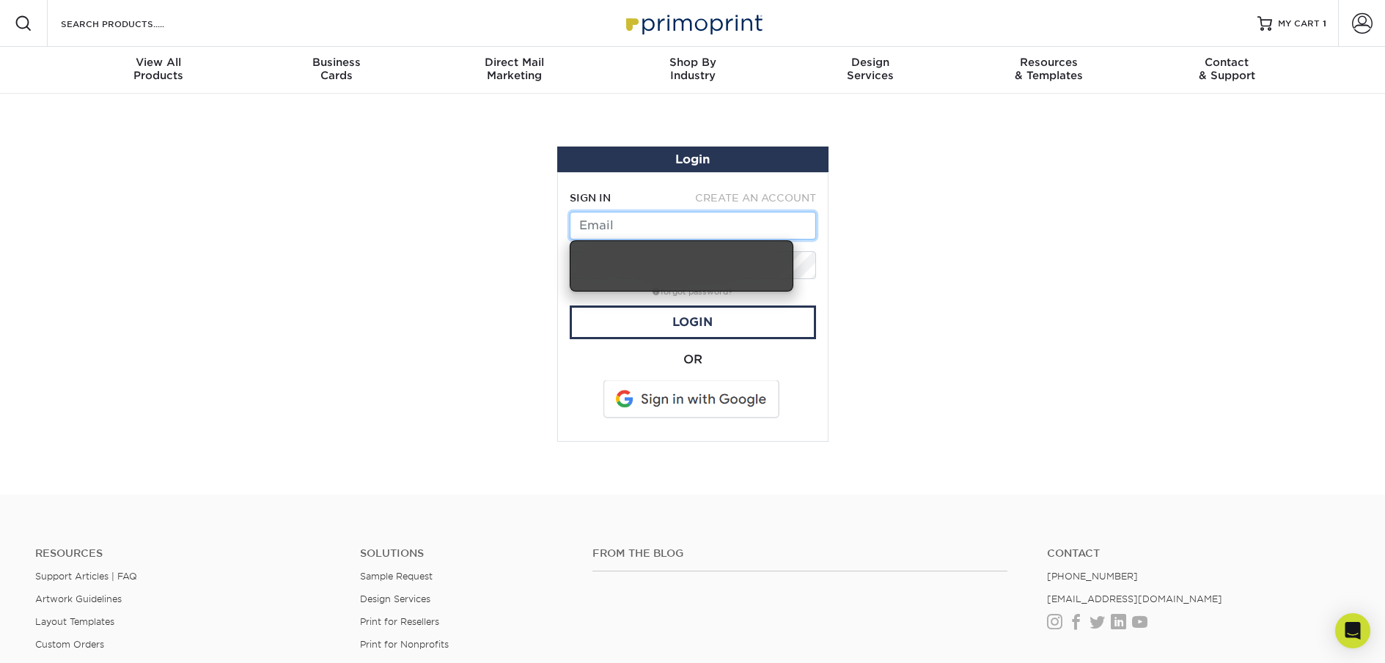
click at [653, 232] on input "text" at bounding box center [692, 226] width 246 height 28
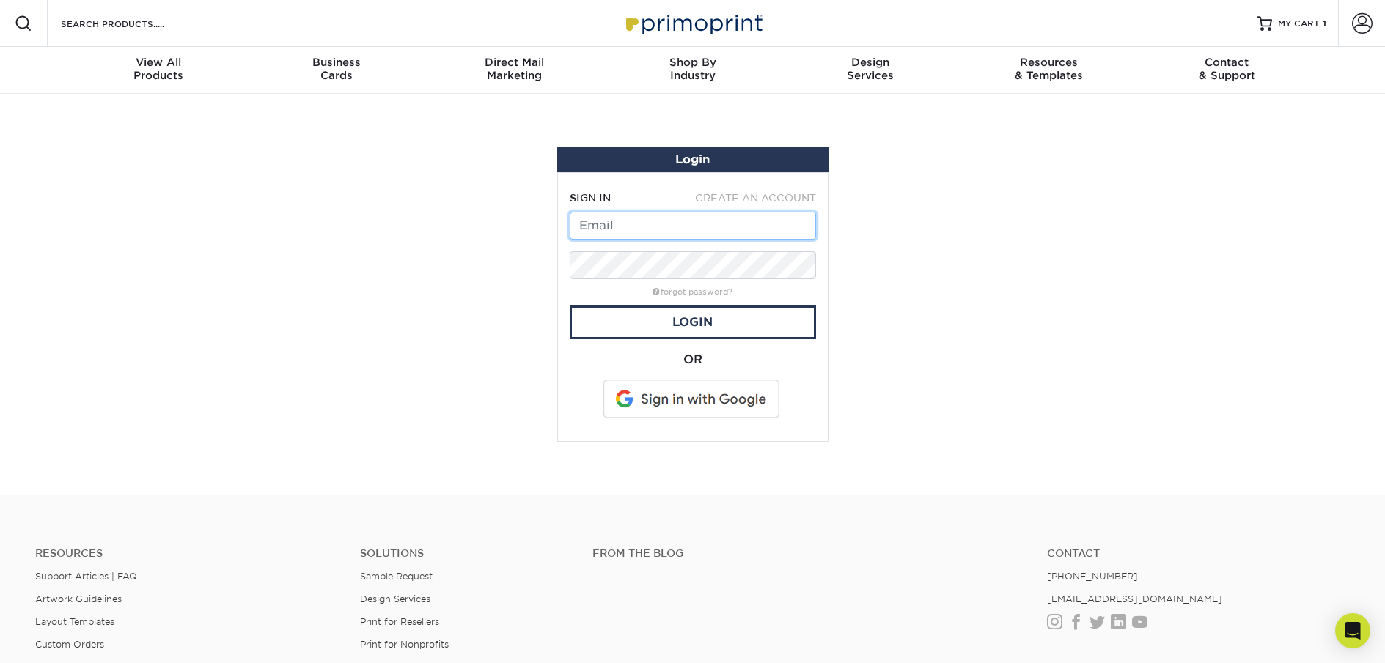
click at [634, 238] on input "text" at bounding box center [692, 226] width 246 height 28
type input "stephanie.gaskins@jdi-integrations.com"
click at [720, 324] on link "Login" at bounding box center [692, 323] width 246 height 34
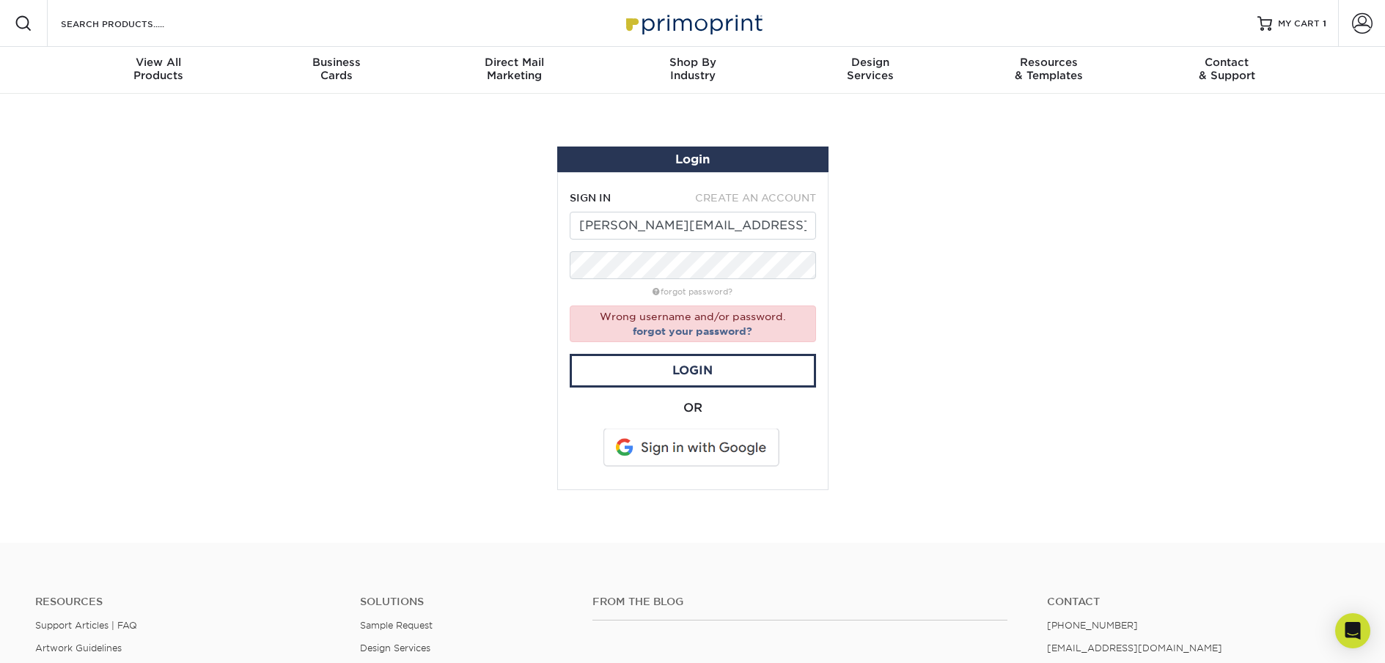
click at [786, 322] on div "Wrong username and/or password. forgot your password?" at bounding box center [692, 324] width 246 height 37
click at [676, 228] on input "stephanie.gaskins@jdi-integrations.com" at bounding box center [692, 226] width 246 height 28
click at [721, 239] on form "SIGN IN CREATE AN ACCOUNT stephanie.gaskins@jdi-integrations.com forgot passwor…" at bounding box center [692, 331] width 246 height 281
click at [723, 238] on input "stephanie.gaskins@jdi-integrations.com" at bounding box center [692, 226] width 246 height 28
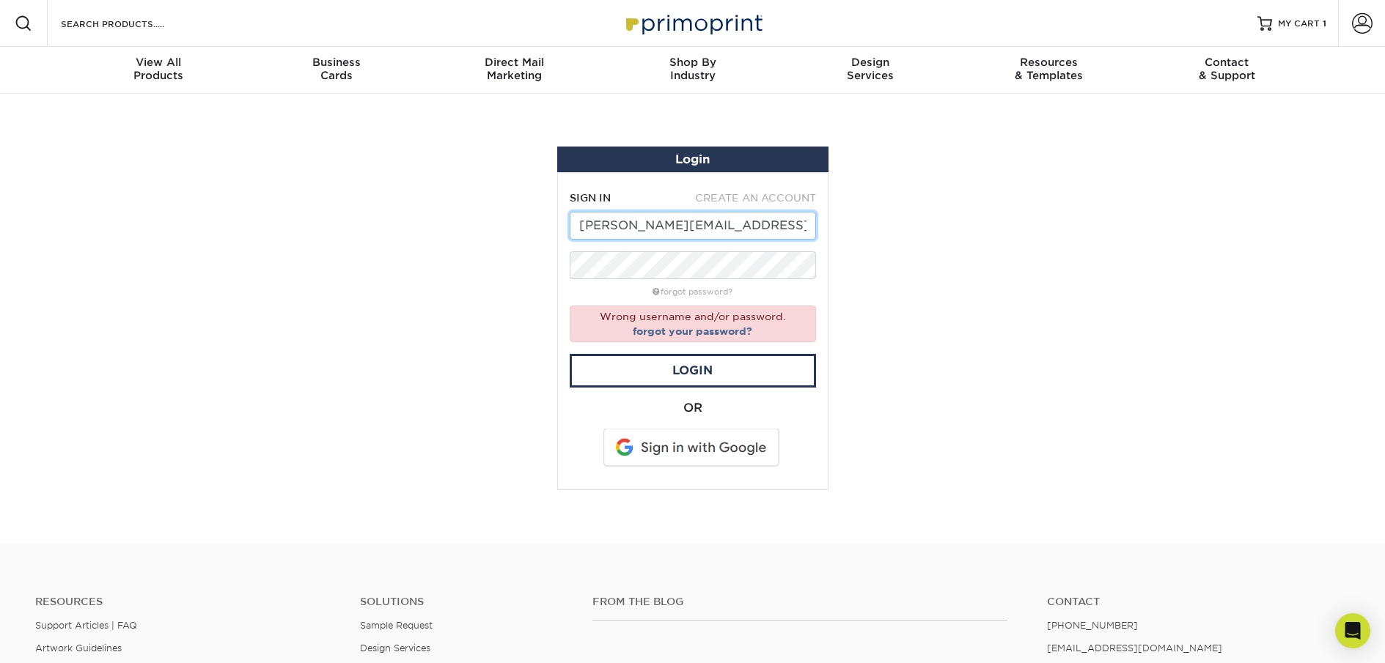
click at [729, 219] on input "stephanie.gaskins@jdi-integrations.com" at bounding box center [692, 226] width 246 height 28
click at [690, 372] on link "Login" at bounding box center [692, 371] width 246 height 34
click at [676, 460] on span at bounding box center [692, 448] width 187 height 38
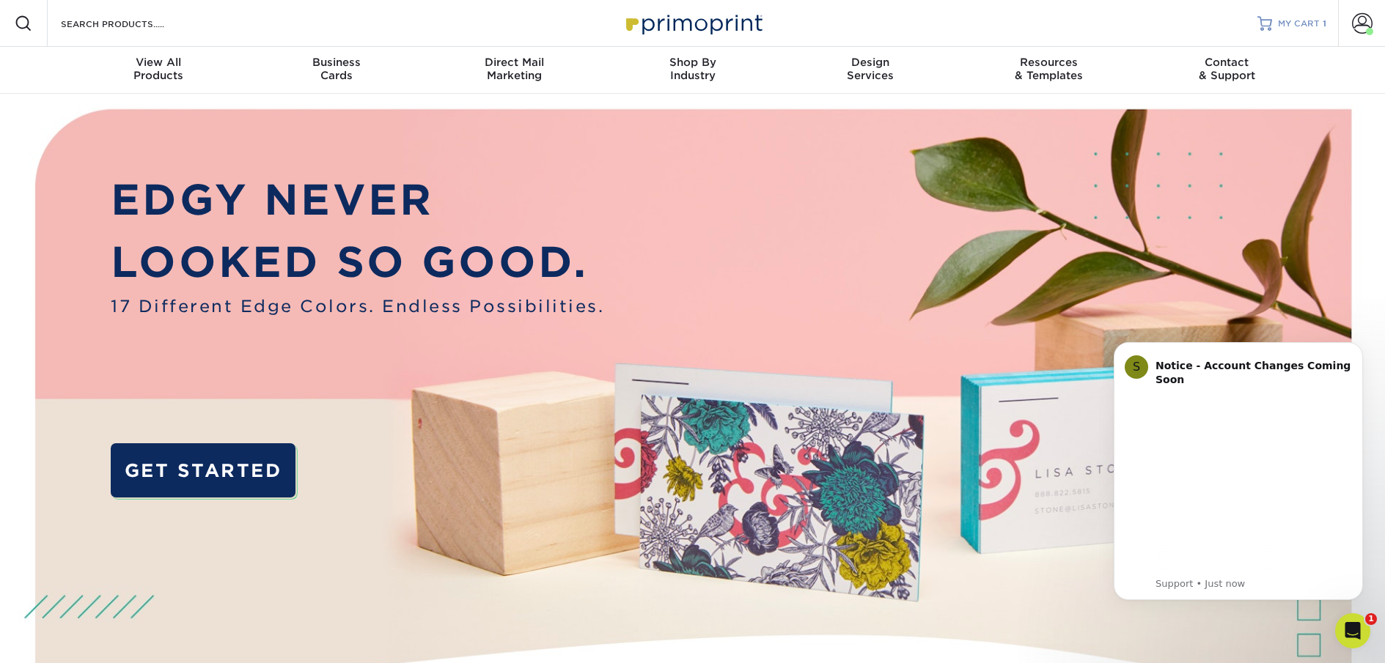
click at [1309, 26] on span "MY CART" at bounding box center [1299, 24] width 42 height 12
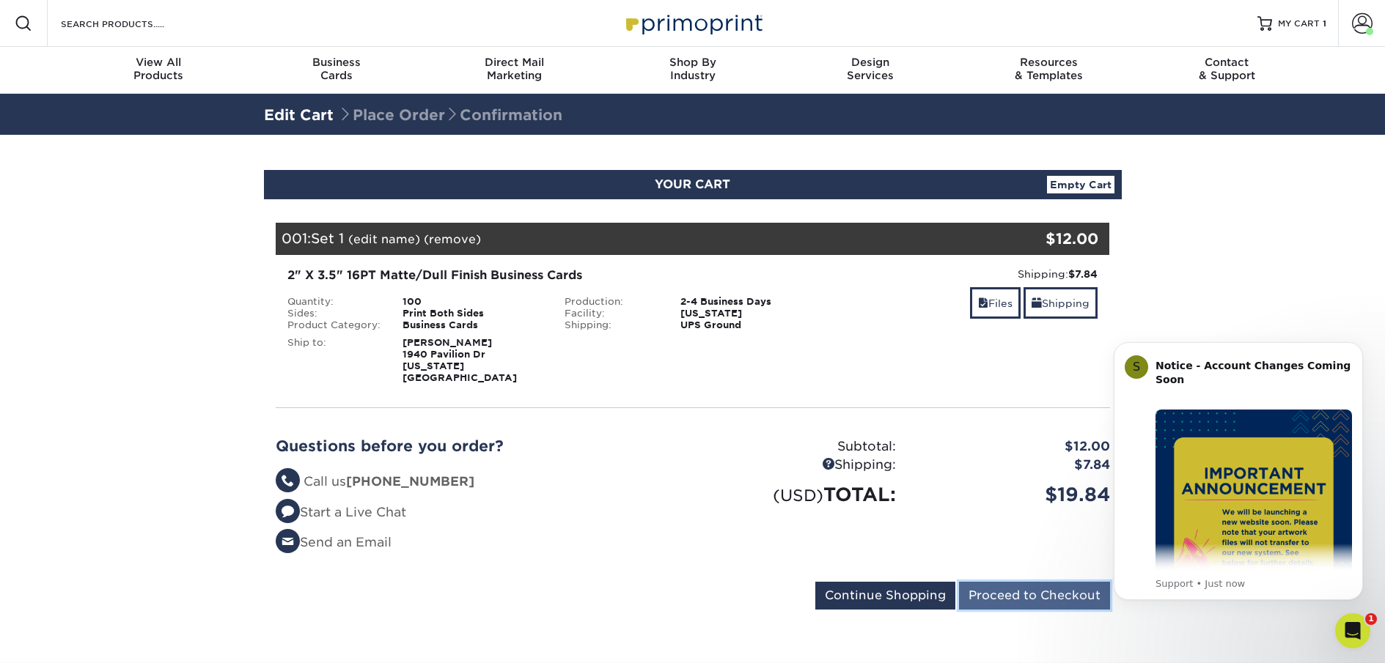
click at [1011, 593] on input "Proceed to Checkout" at bounding box center [1034, 596] width 151 height 28
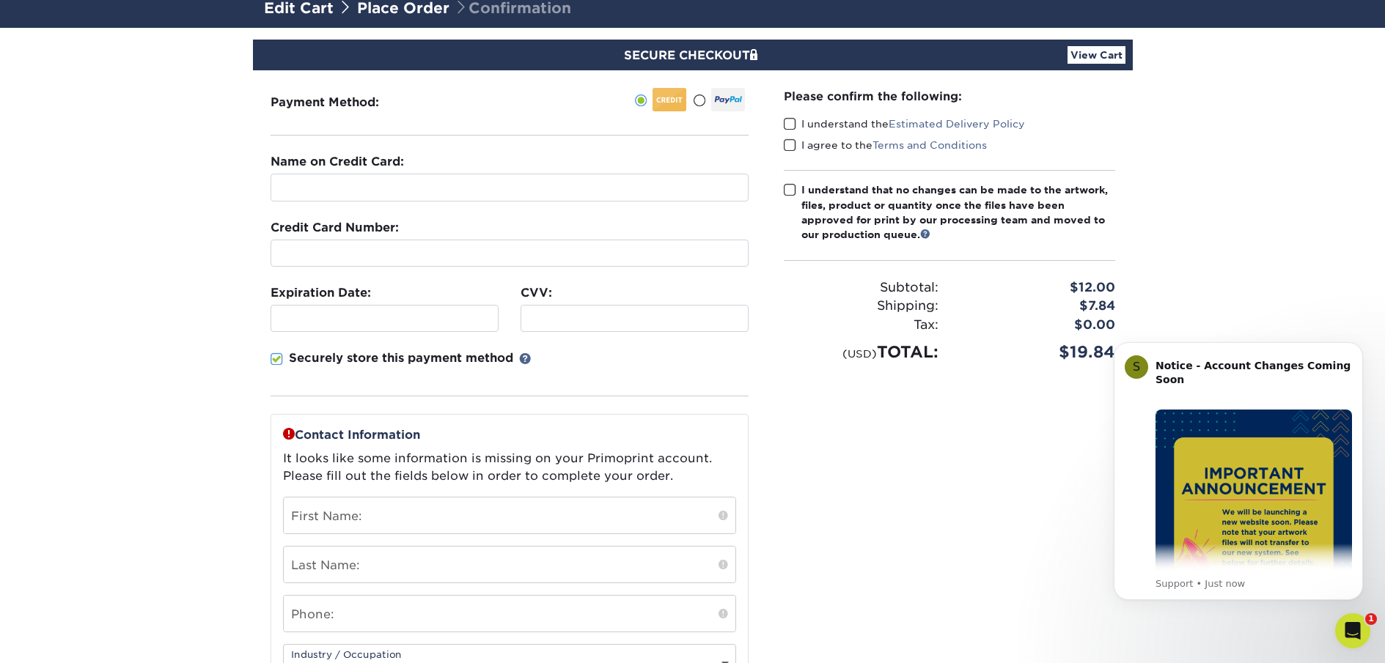
scroll to position [115, 0]
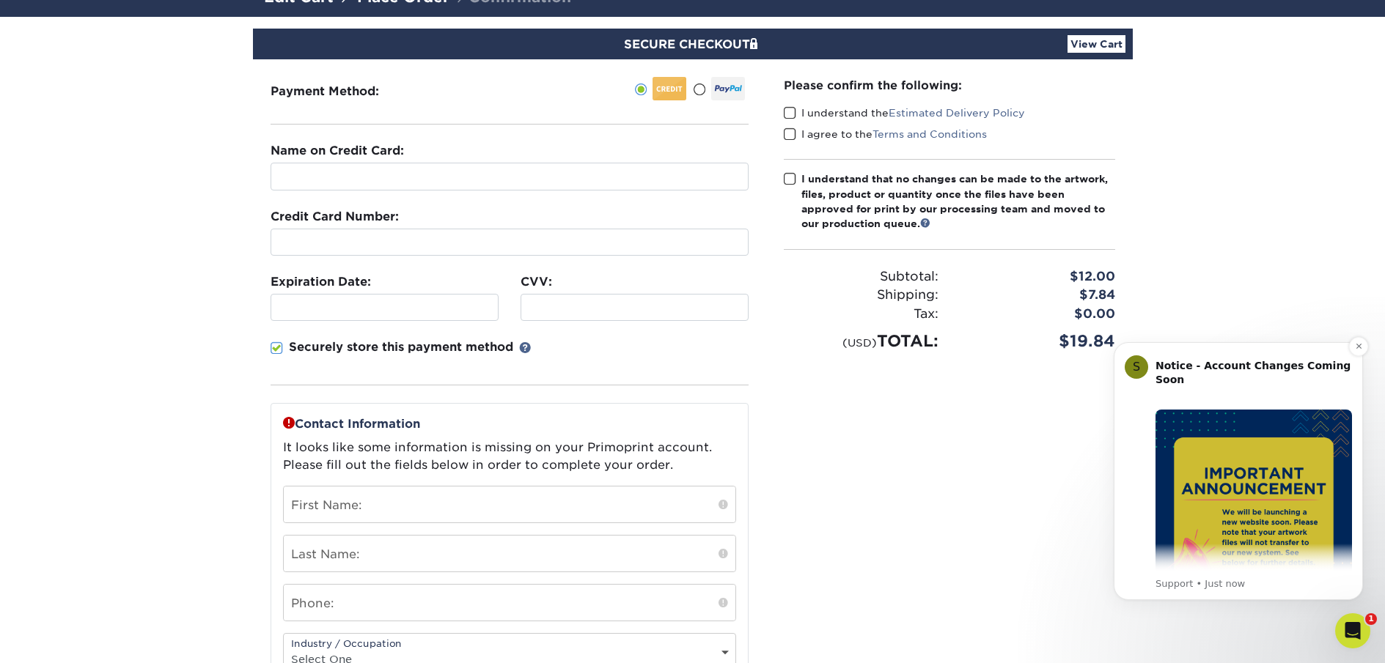
click at [1238, 523] on img "Message content" at bounding box center [1253, 508] width 196 height 196
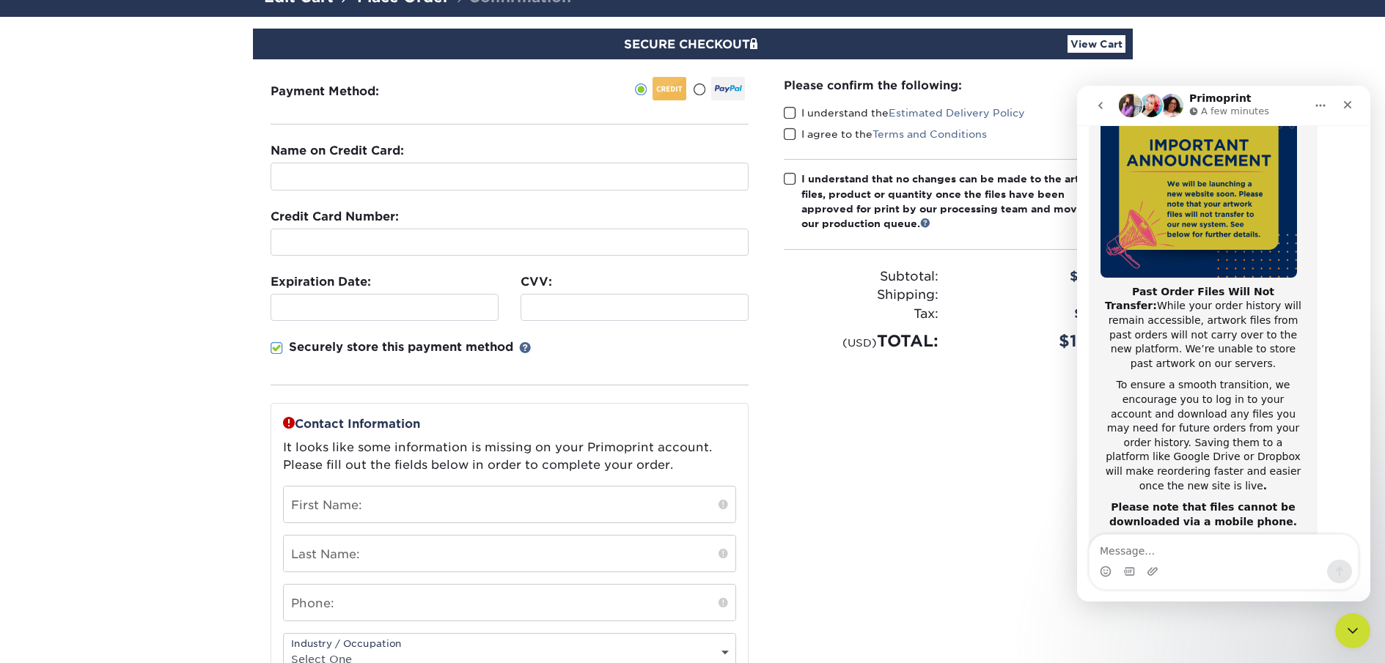
scroll to position [232, 0]
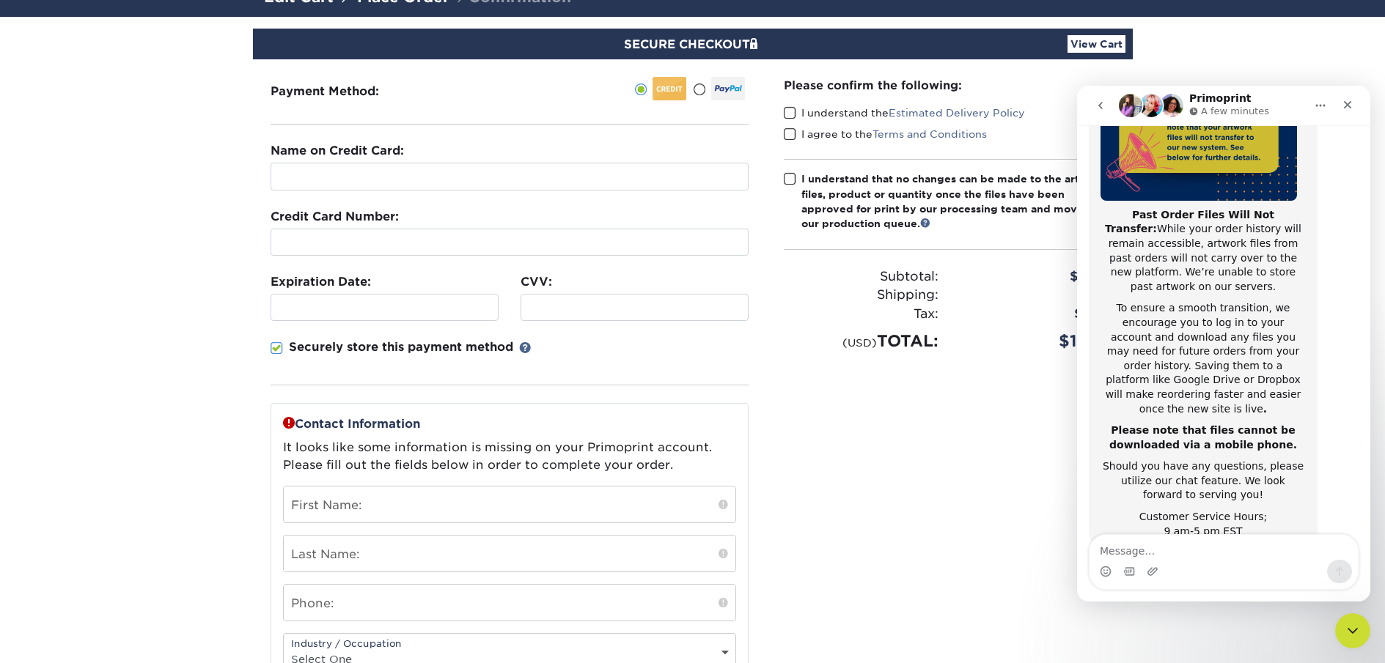
click at [870, 476] on div "Please confirm the following: I understand the Estimated Delivery Policy I agre…" at bounding box center [949, 432] width 366 height 746
click at [1348, 101] on icon "Close" at bounding box center [1347, 105] width 12 height 12
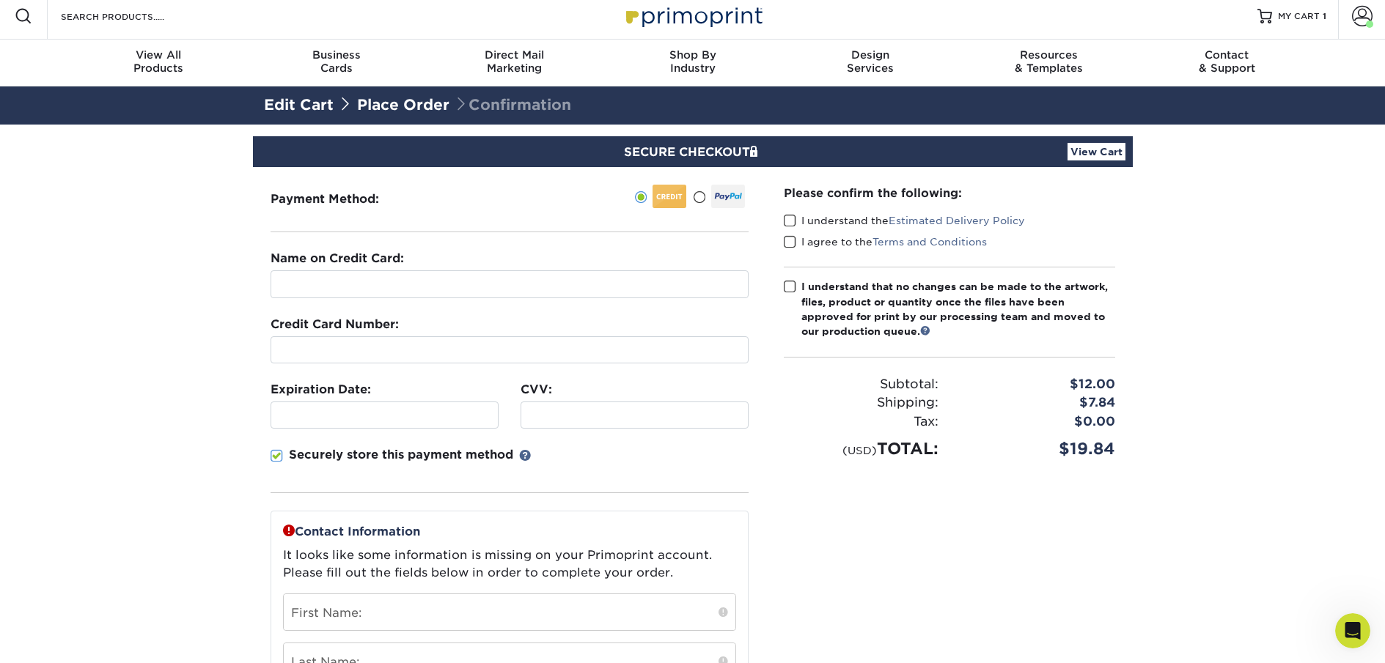
scroll to position [0, 0]
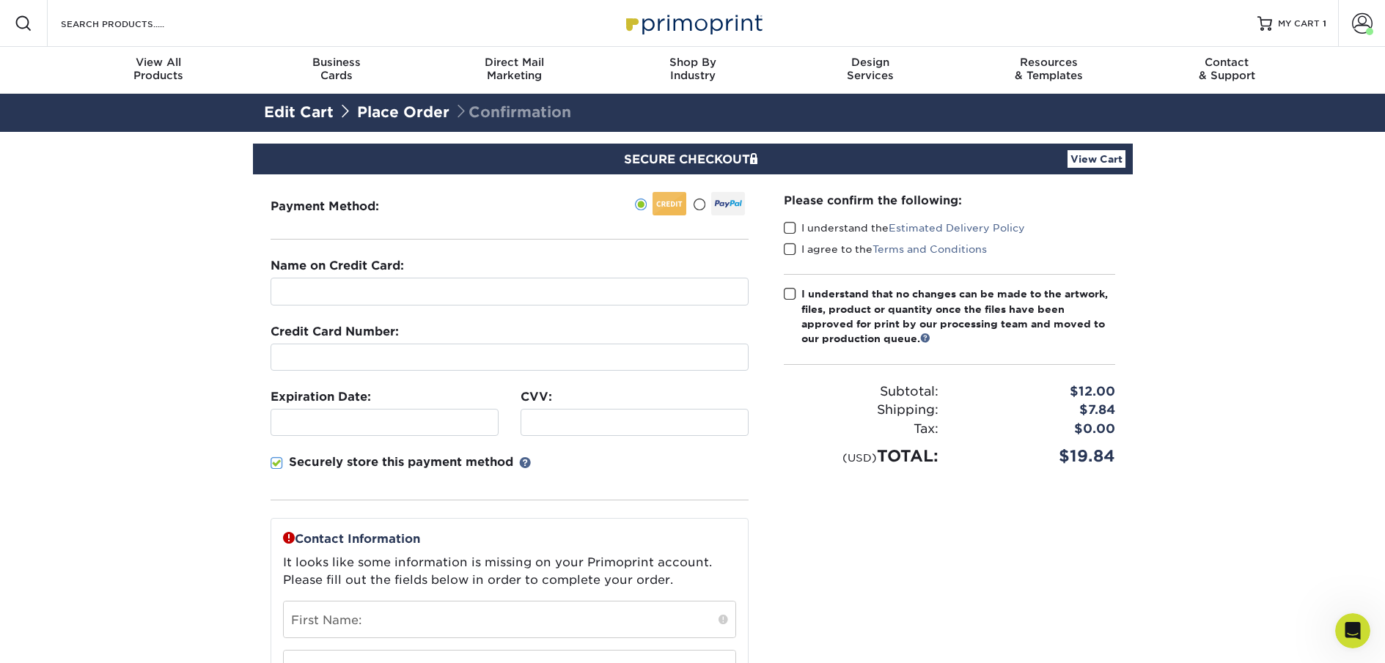
click at [786, 284] on div "Please confirm the following: I understand the Estimated Delivery Policy I agre…" at bounding box center [949, 330] width 331 height 276
click at [784, 234] on span at bounding box center [790, 228] width 12 height 14
click at [0, 0] on input "I understand the Estimated Delivery Policy" at bounding box center [0, 0] width 0 height 0
click at [789, 249] on span at bounding box center [790, 250] width 12 height 14
click at [0, 0] on input "I agree to the Terms and Conditions" at bounding box center [0, 0] width 0 height 0
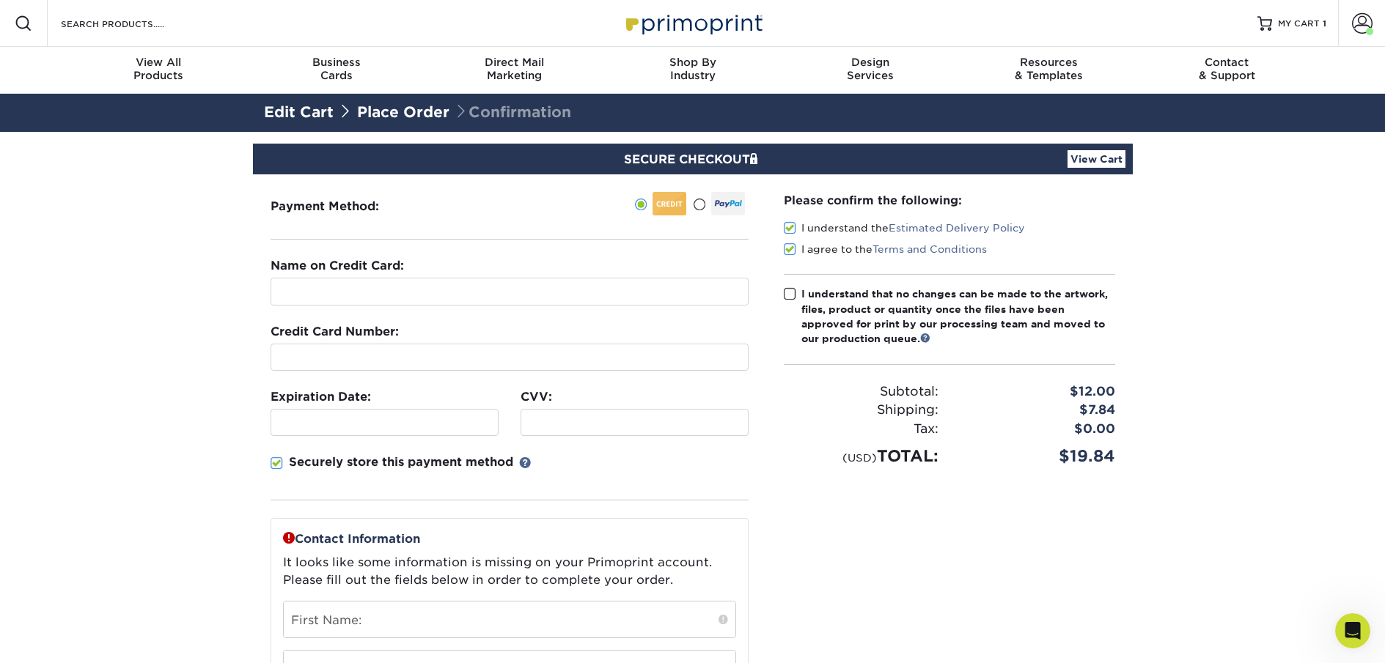
click at [792, 288] on span at bounding box center [790, 294] width 12 height 14
click at [0, 0] on input "I understand that no changes can be made to the artwork, files, product or quan…" at bounding box center [0, 0] width 0 height 0
click at [1300, 30] on link "MY CART 1" at bounding box center [1291, 23] width 69 height 47
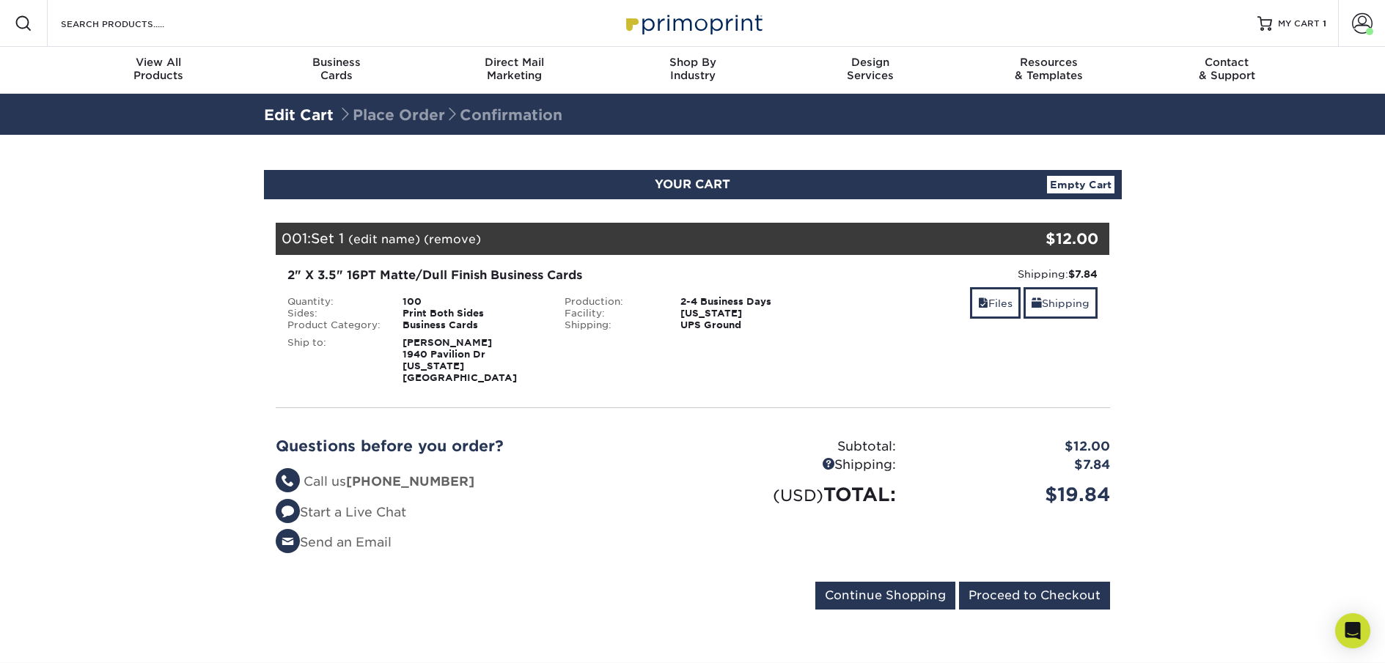
click at [1092, 482] on div "$19.84" at bounding box center [1014, 495] width 214 height 28
copy div "$19.84"
click at [462, 331] on div "Ship to: Stephanie Gaskins 1940 Pavilion Dr Virginia Beach, VA 23451" at bounding box center [415, 357] width 278 height 53
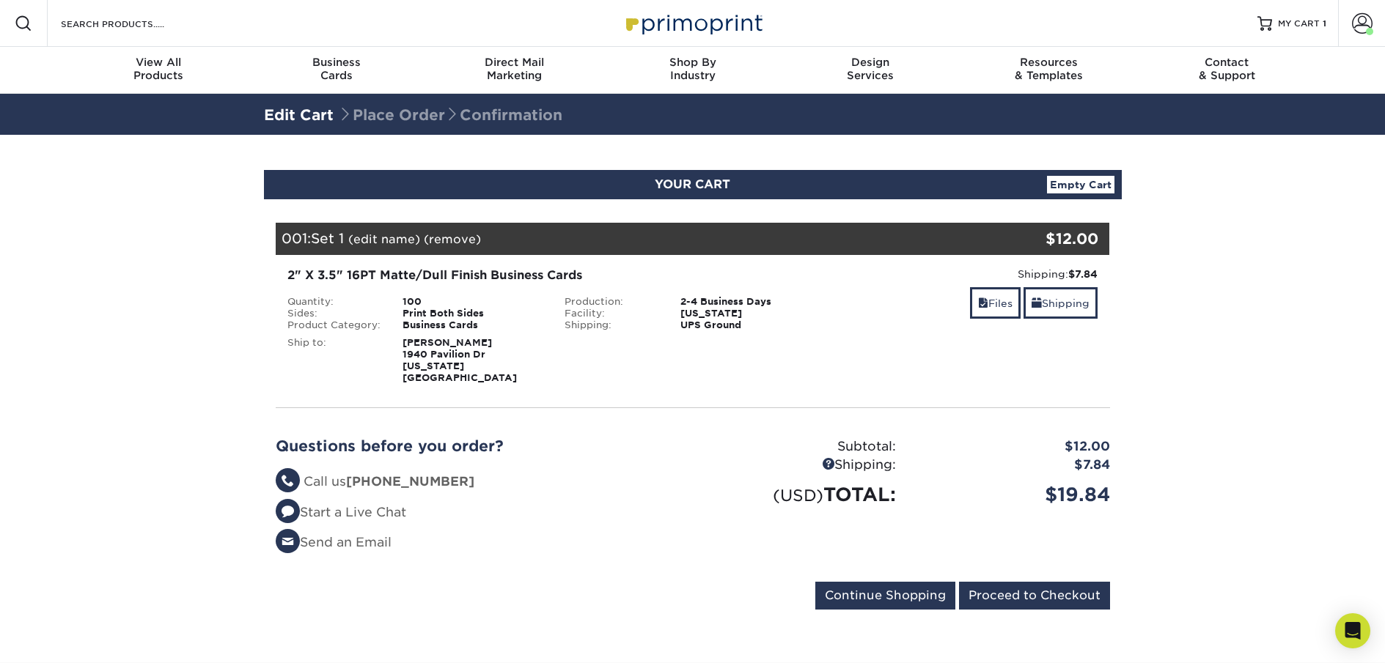
click at [472, 324] on div "Business Cards" at bounding box center [472, 326] width 162 height 12
click at [400, 295] on div "2" X 3.5" 16PT Matte/Dull Finish Business Cards Quantity: 100 Sides: Print Both…" at bounding box center [553, 325] width 555 height 117
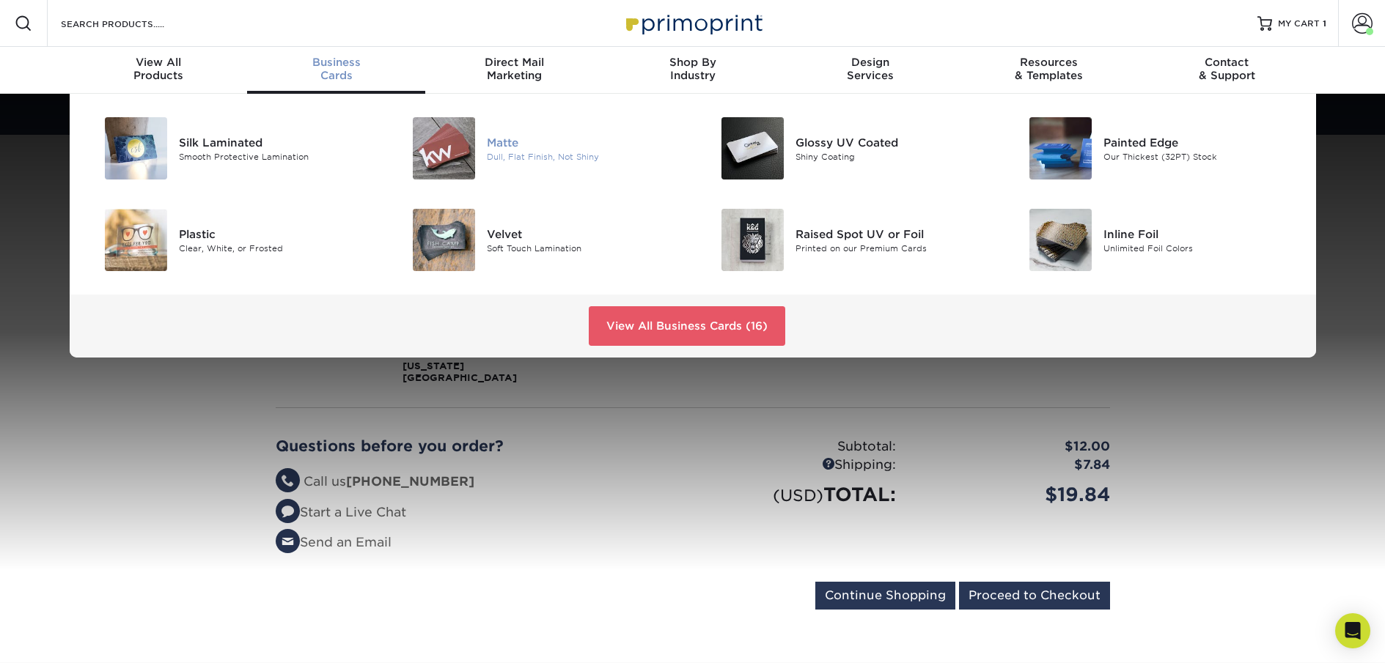
click at [512, 144] on div "Matte" at bounding box center [584, 142] width 194 height 16
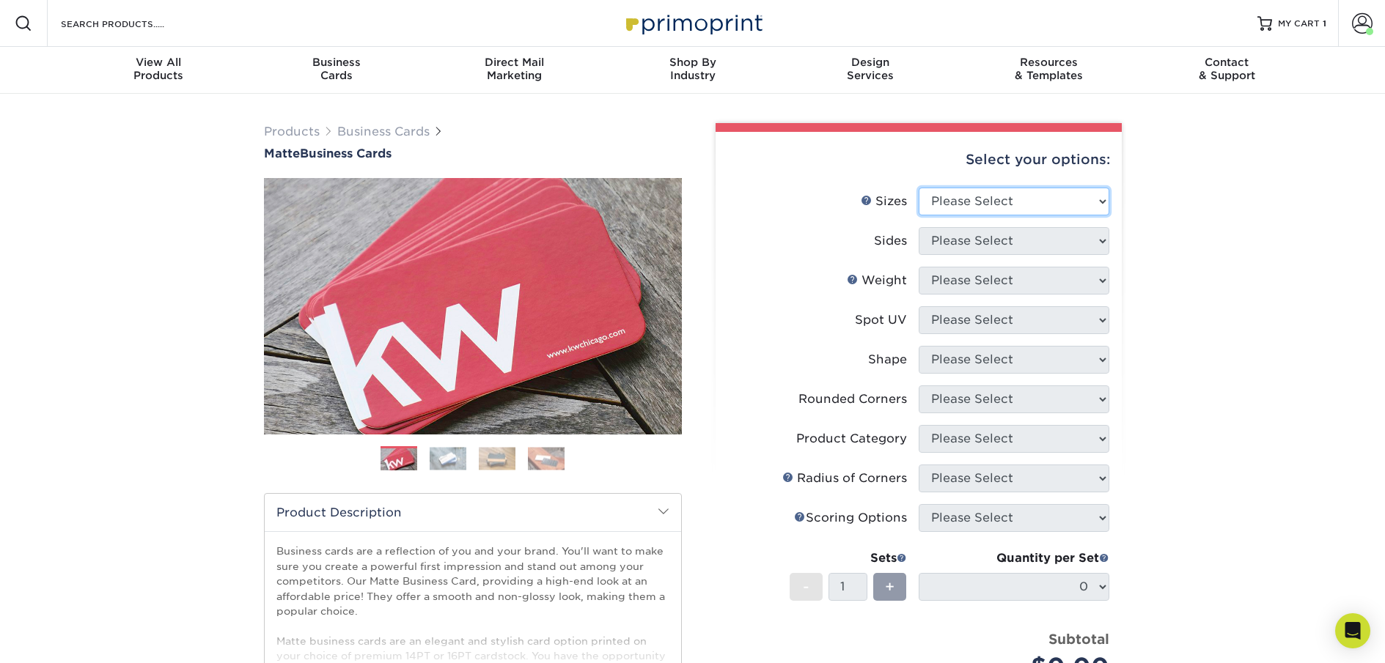
click at [1028, 213] on select "Please Select 1.5" x 3.5" - Mini 1.75" x 3.5" - Mini 2" x 2" - Square 2" x 3" -…" at bounding box center [1013, 202] width 191 height 28
select select "2.00x3.50"
click at [918, 188] on select "Please Select 1.5" x 3.5" - Mini 1.75" x 3.5" - Mini 2" x 2" - Square 2" x 3" -…" at bounding box center [1013, 202] width 191 height 28
click at [1026, 244] on select "Please Select Print Both Sides Print Front Only" at bounding box center [1013, 241] width 191 height 28
select select "13abbda7-1d64-4f25-8bb2-c179b224825d"
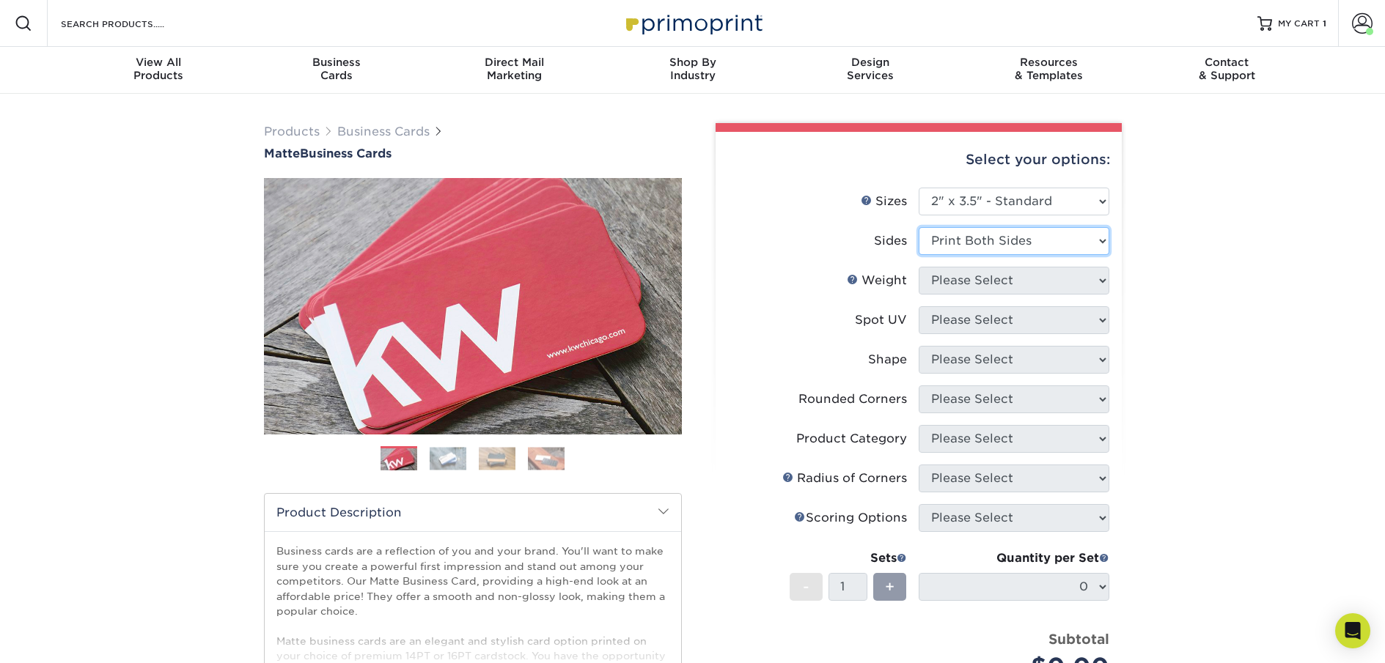
click at [918, 227] on select "Please Select Print Both Sides Print Front Only" at bounding box center [1013, 241] width 191 height 28
click at [1033, 283] on select "Please Select 16PT 14PT" at bounding box center [1013, 281] width 191 height 28
select select "16PT"
click at [918, 267] on select "Please Select 16PT 14PT" at bounding box center [1013, 281] width 191 height 28
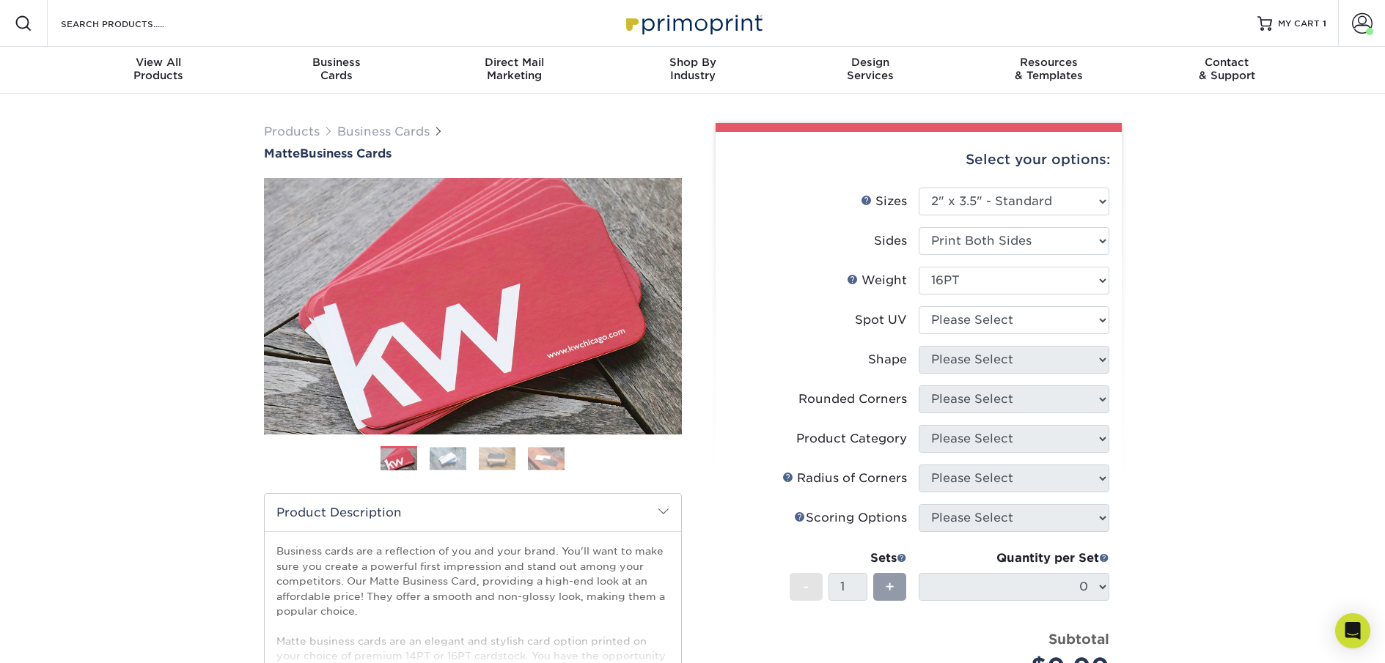
click at [1033, 335] on li "Spot UV Please Select No Spot UV Front and Back (Both Sides) Front Only Back On…" at bounding box center [918, 326] width 381 height 40
click at [1033, 319] on select "Please Select No Spot UV Front and Back (Both Sides) Front Only Back Only" at bounding box center [1013, 320] width 191 height 28
select select "3"
click at [918, 306] on select "Please Select No Spot UV Front and Back (Both Sides) Front Only Back Only" at bounding box center [1013, 320] width 191 height 28
click at [0, 0] on select at bounding box center [0, 0] width 0 height 0
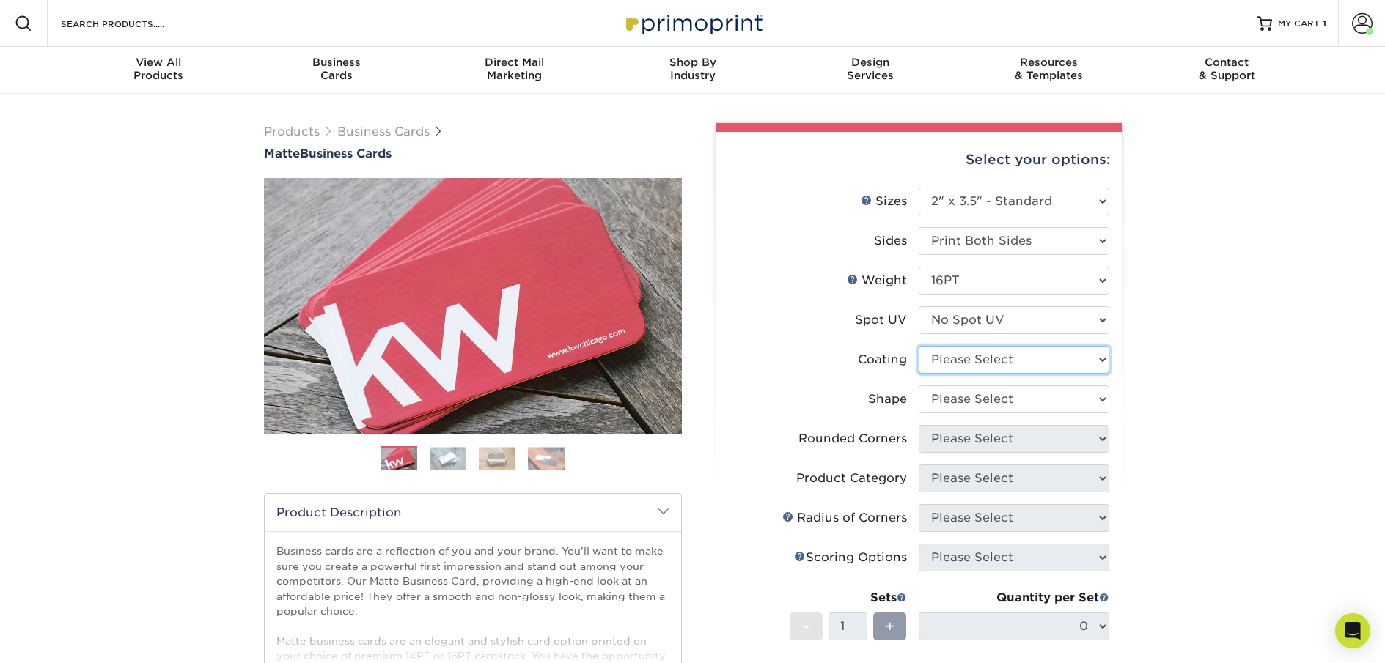
select select "121bb7b5-3b4d-429f-bd8d-bbf80e953313"
click at [918, 346] on select at bounding box center [1013, 360] width 191 height 28
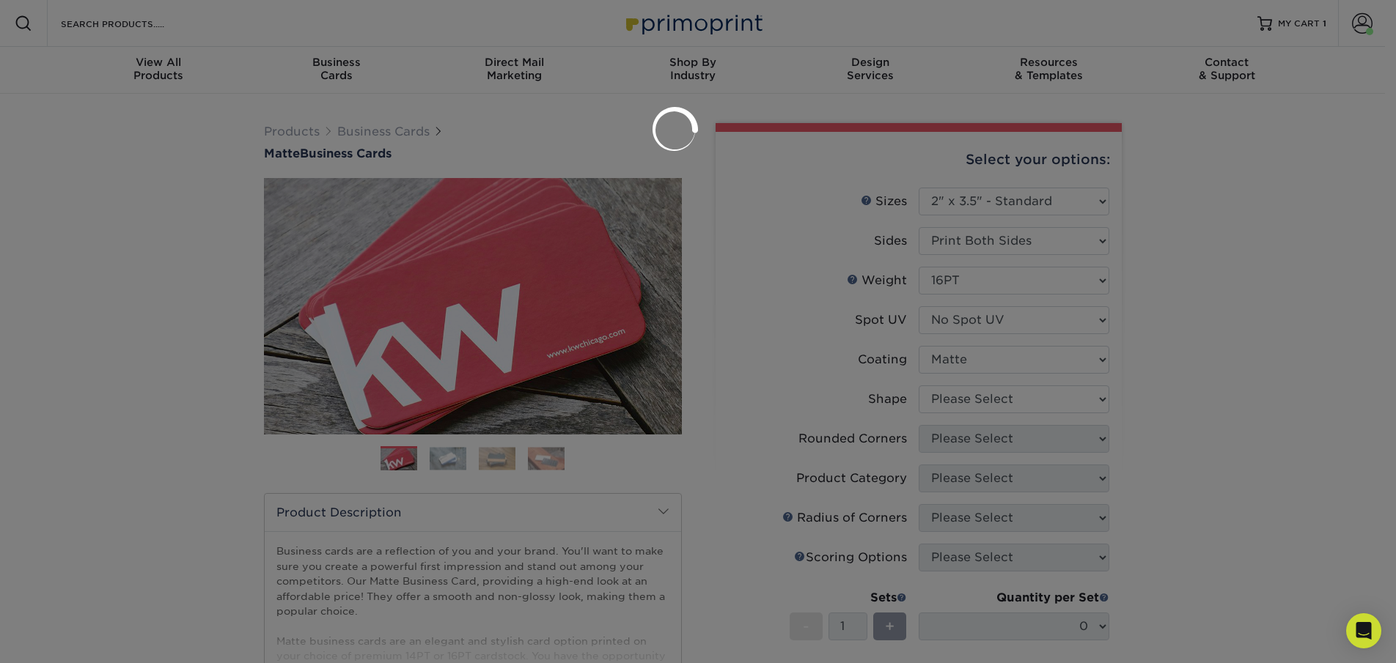
click at [1031, 392] on div at bounding box center [698, 331] width 1396 height 663
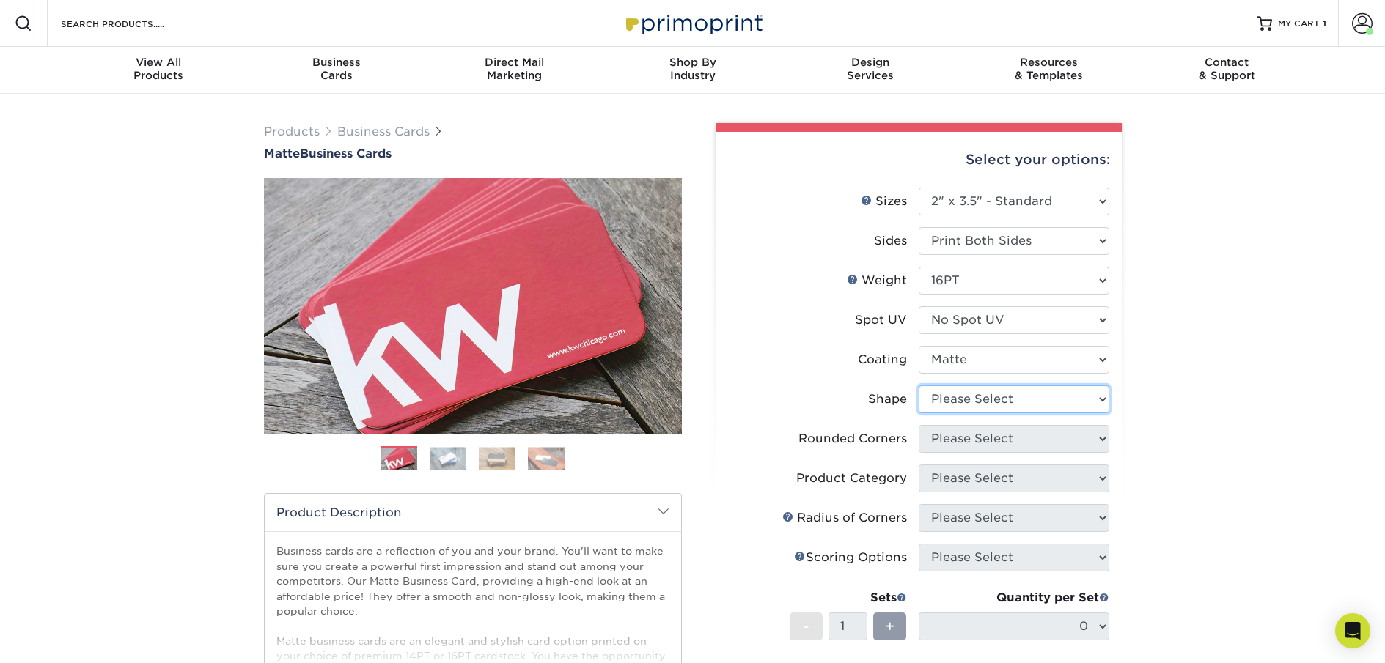
click at [1031, 392] on select "Please Select Standard Oval" at bounding box center [1013, 400] width 191 height 28
select select "standard"
click at [918, 386] on select "Please Select Standard Oval" at bounding box center [1013, 400] width 191 height 28
click at [1036, 434] on select "Please Select Yes - Round 2 Corners Yes - Round 4 Corners No" at bounding box center [1013, 439] width 191 height 28
select select "0"
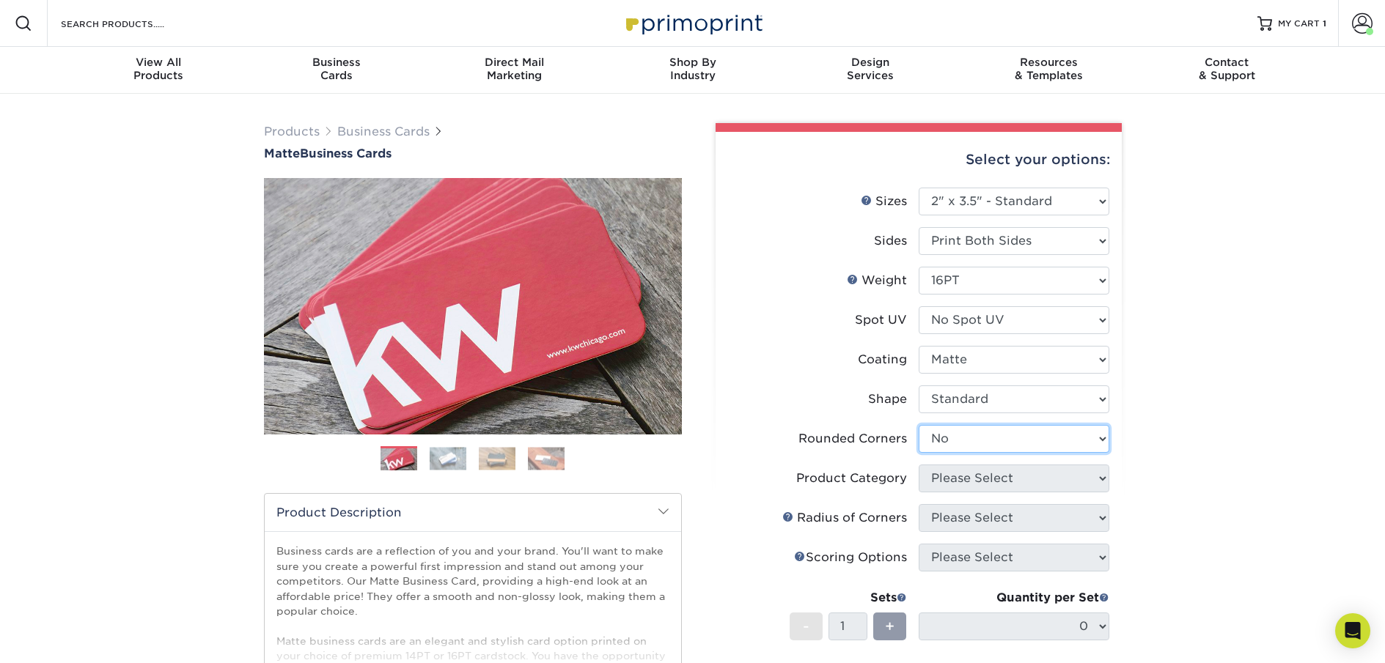
click at [918, 425] on select "Please Select Yes - Round 2 Corners Yes - Round 4 Corners No" at bounding box center [1013, 439] width 191 height 28
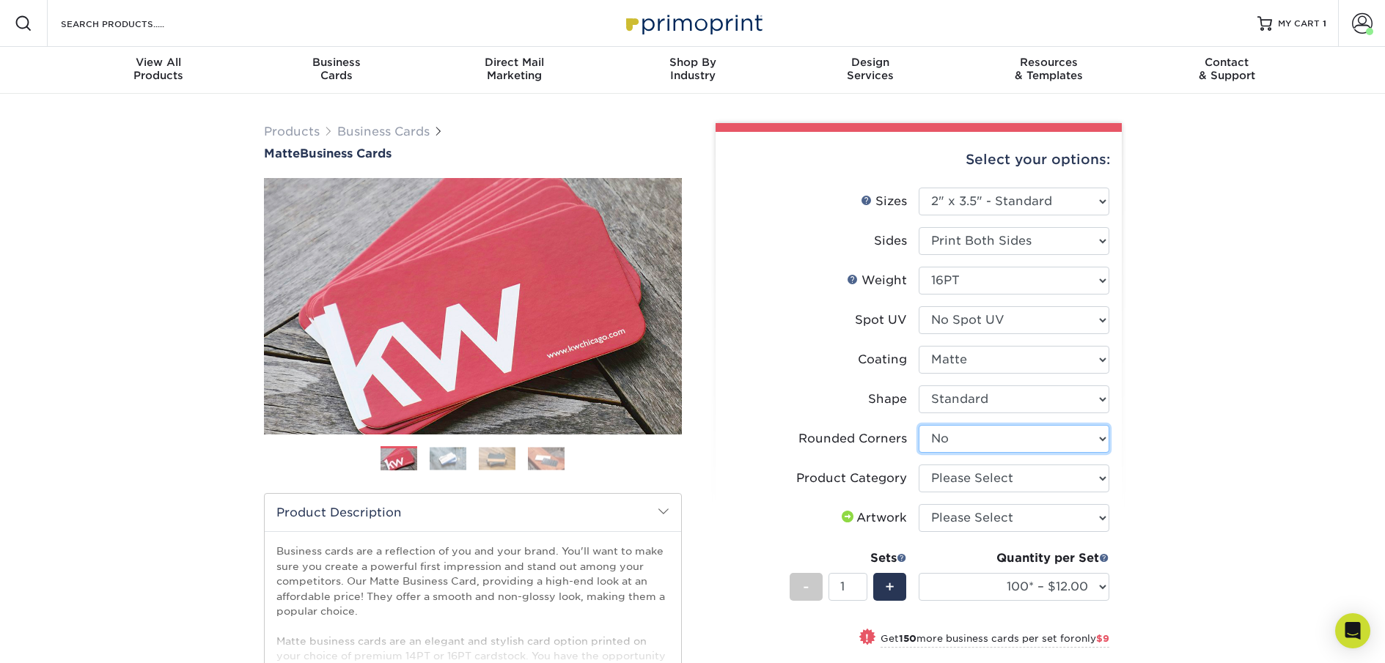
scroll to position [270, 0]
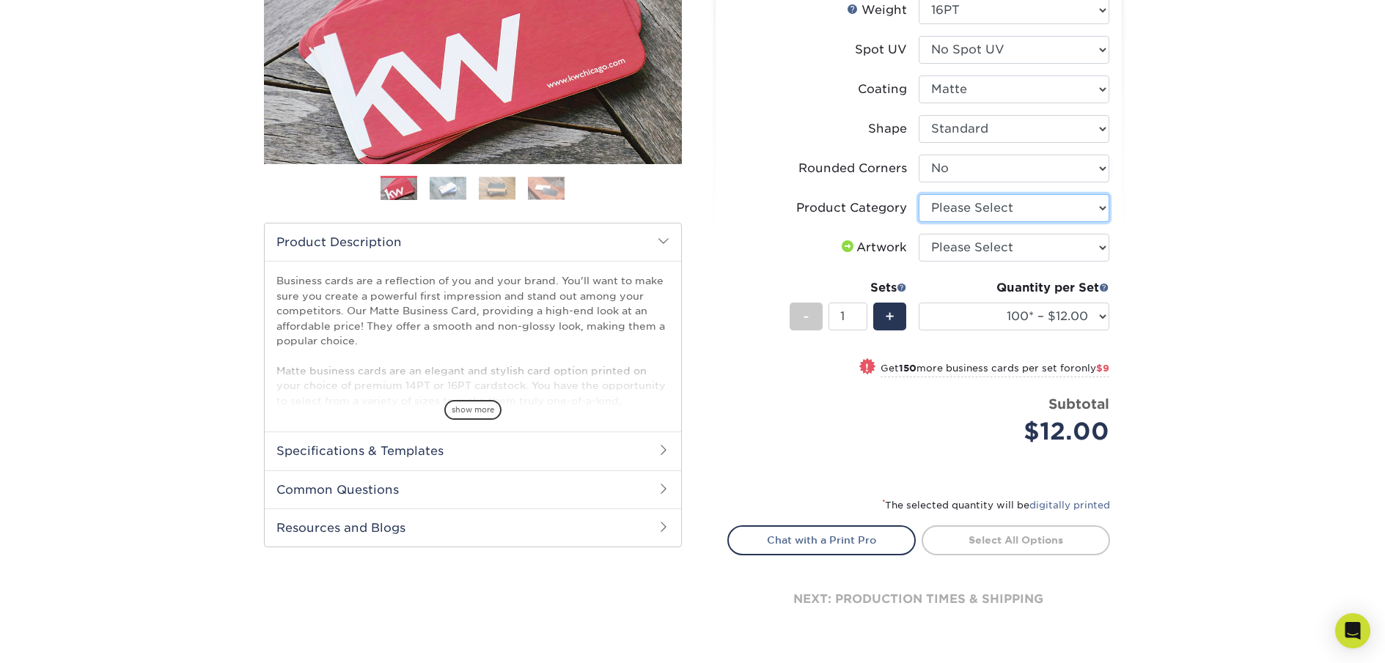
click at [1032, 211] on select "Please Select Business Cards" at bounding box center [1013, 208] width 191 height 28
select select "3b5148f1-0588-4f88-a218-97bcfdce65c1"
click at [918, 194] on select "Please Select Business Cards" at bounding box center [1013, 208] width 191 height 28
click at [1032, 251] on select "Please Select I will upload files I need a design - $100" at bounding box center [1013, 248] width 191 height 28
select select "upload"
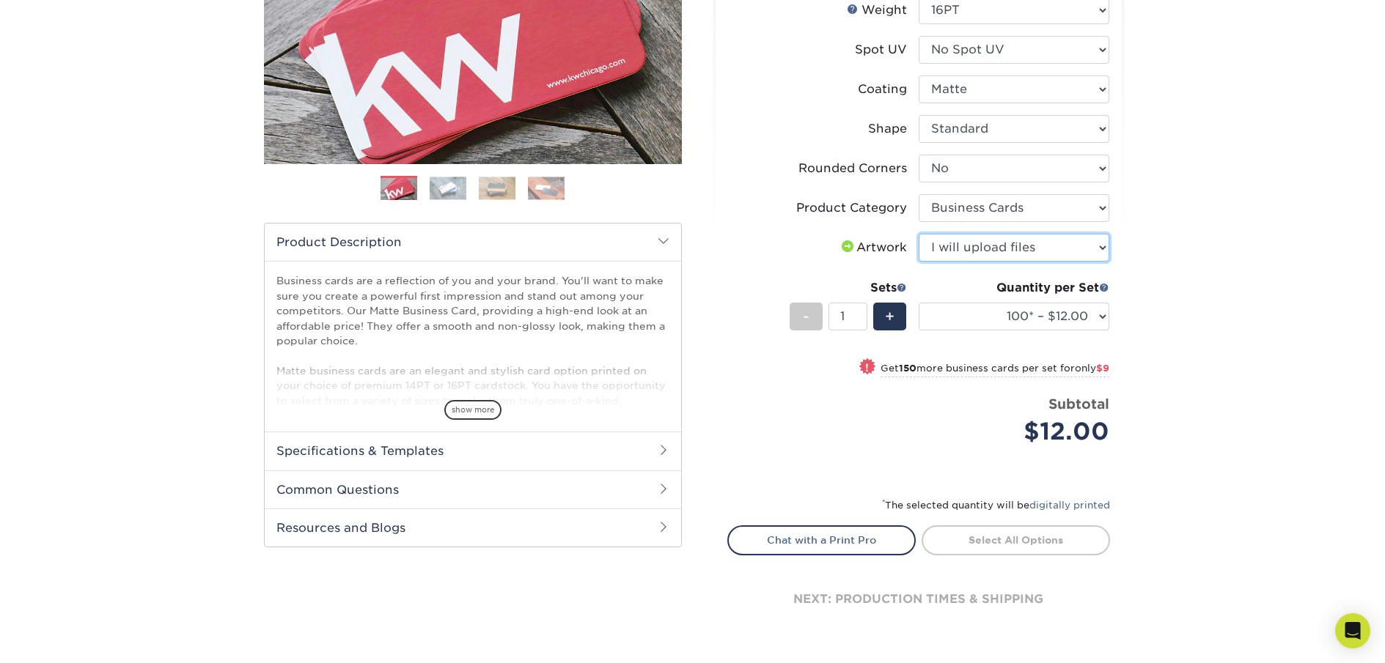
click at [918, 234] on select "Please Select I will upload files I need a design - $100" at bounding box center [1013, 248] width 191 height 28
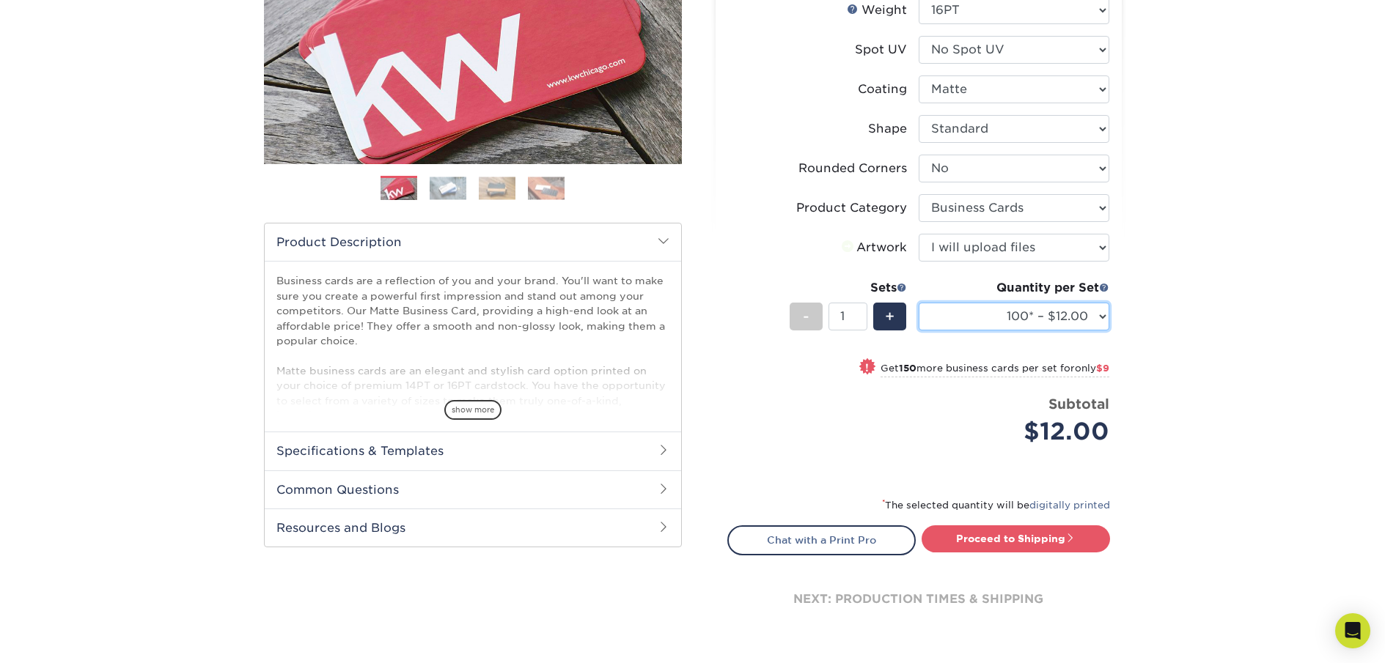
click at [1088, 320] on select "100* – $12.00 250* – $21.00 500 – $42.00 1000 – $53.00 2500 – $95.00 5000 – $18…" at bounding box center [1013, 317] width 191 height 28
click at [918, 303] on select "100* – $12.00 250* – $21.00 500 – $42.00 1000 – $53.00 2500 – $95.00 5000 – $18…" at bounding box center [1013, 317] width 191 height 28
click at [1072, 504] on link "digitally printed" at bounding box center [1069, 505] width 81 height 11
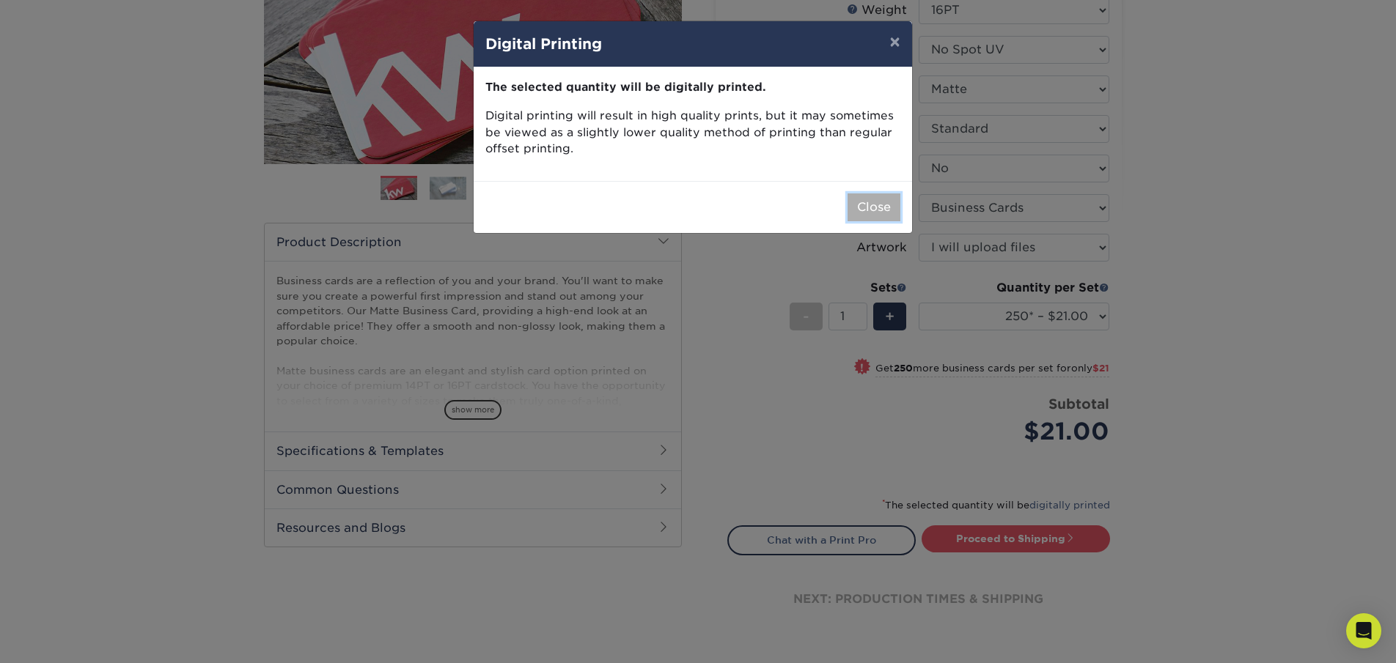
click at [870, 199] on button "Close" at bounding box center [873, 207] width 53 height 28
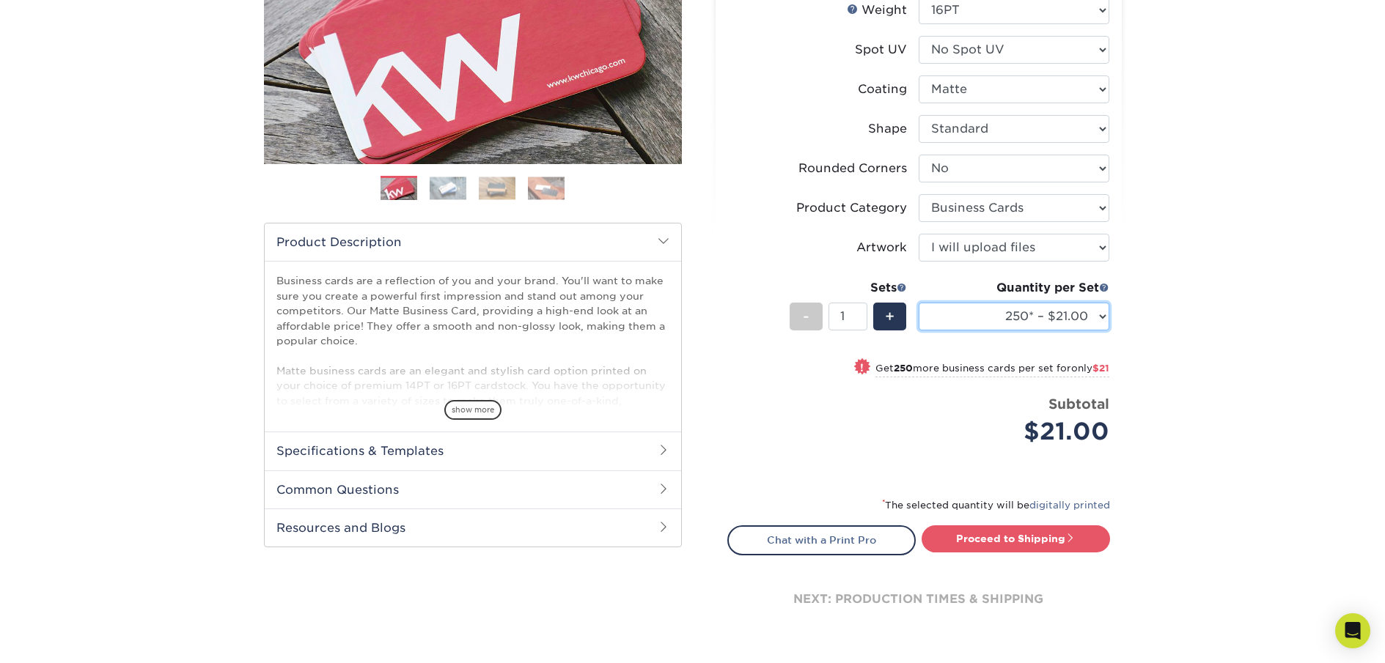
click at [1085, 323] on select "100* – $12.00 250* – $21.00 500 – $42.00 1000 – $53.00 2500 – $95.00 5000 – $18…" at bounding box center [1013, 317] width 191 height 28
click at [918, 303] on select "100* – $12.00 250* – $21.00 500 – $42.00 1000 – $53.00 2500 – $95.00 5000 – $18…" at bounding box center [1013, 317] width 191 height 28
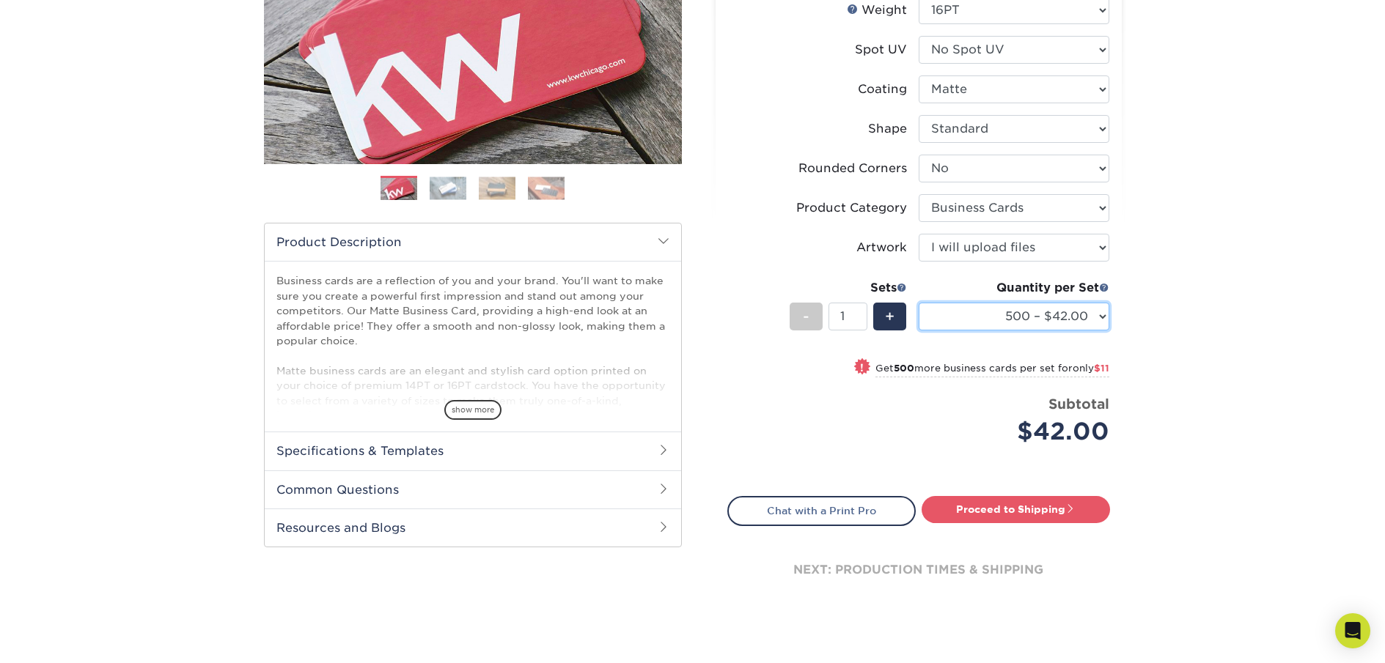
click at [1092, 311] on select "100* – $12.00 250* – $21.00 500 – $42.00 1000 – $53.00 2500 – $95.00 5000 – $18…" at bounding box center [1013, 317] width 191 height 28
click at [918, 303] on select "100* – $12.00 250* – $21.00 500 – $42.00 1000 – $53.00 2500 – $95.00 5000 – $18…" at bounding box center [1013, 317] width 191 height 28
click at [1092, 311] on select "100* – $12.00 250* – $21.00 500 – $42.00 1000 – $53.00 2500 – $95.00 5000 – $18…" at bounding box center [1013, 317] width 191 height 28
select select "250* – $21.00"
click at [918, 303] on select "100* – $12.00 250* – $21.00 500 – $42.00 1000 – $53.00 2500 – $95.00 5000 – $18…" at bounding box center [1013, 317] width 191 height 28
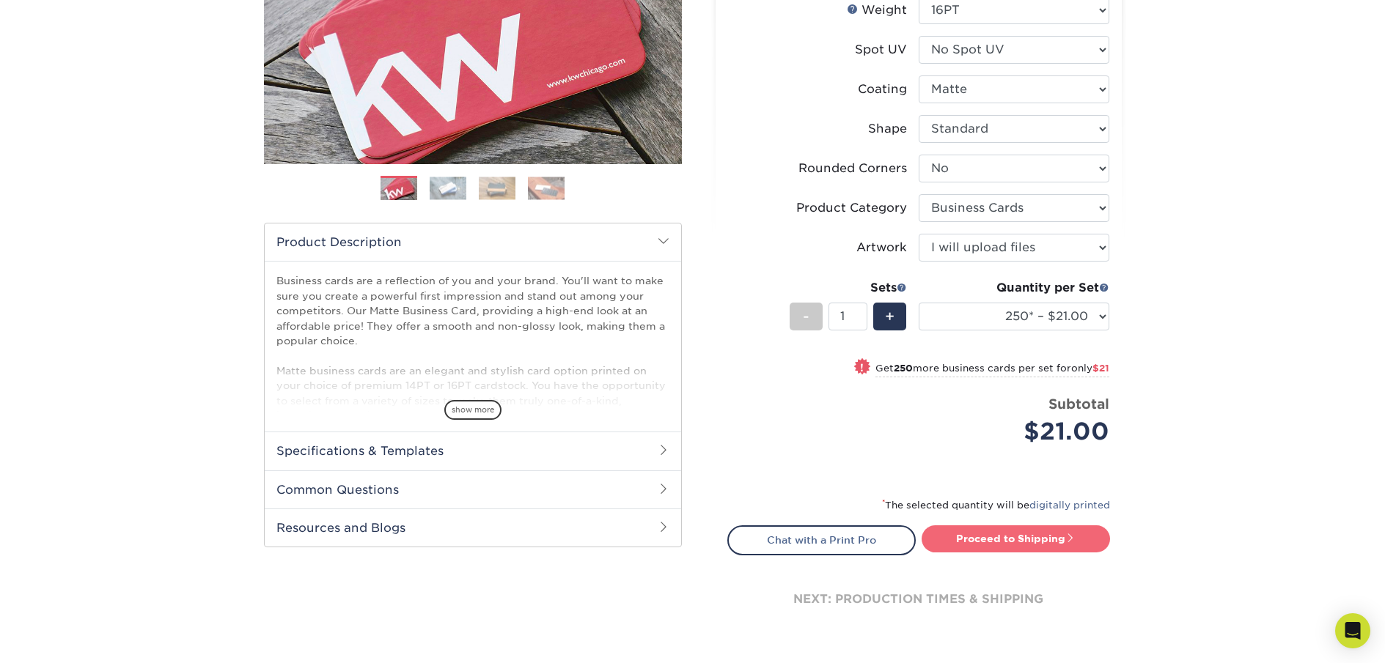
click at [964, 542] on link "Proceed to Shipping" at bounding box center [1015, 539] width 188 height 26
type input "Set 1"
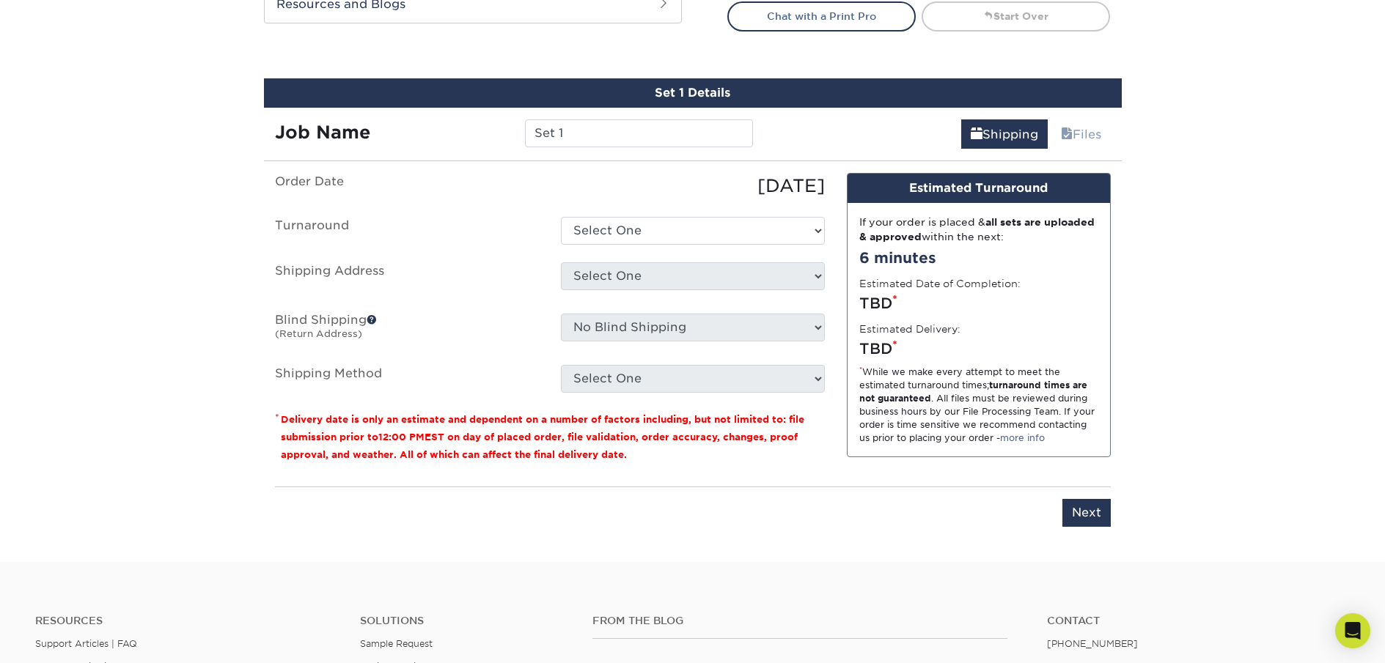
scroll to position [836, 0]
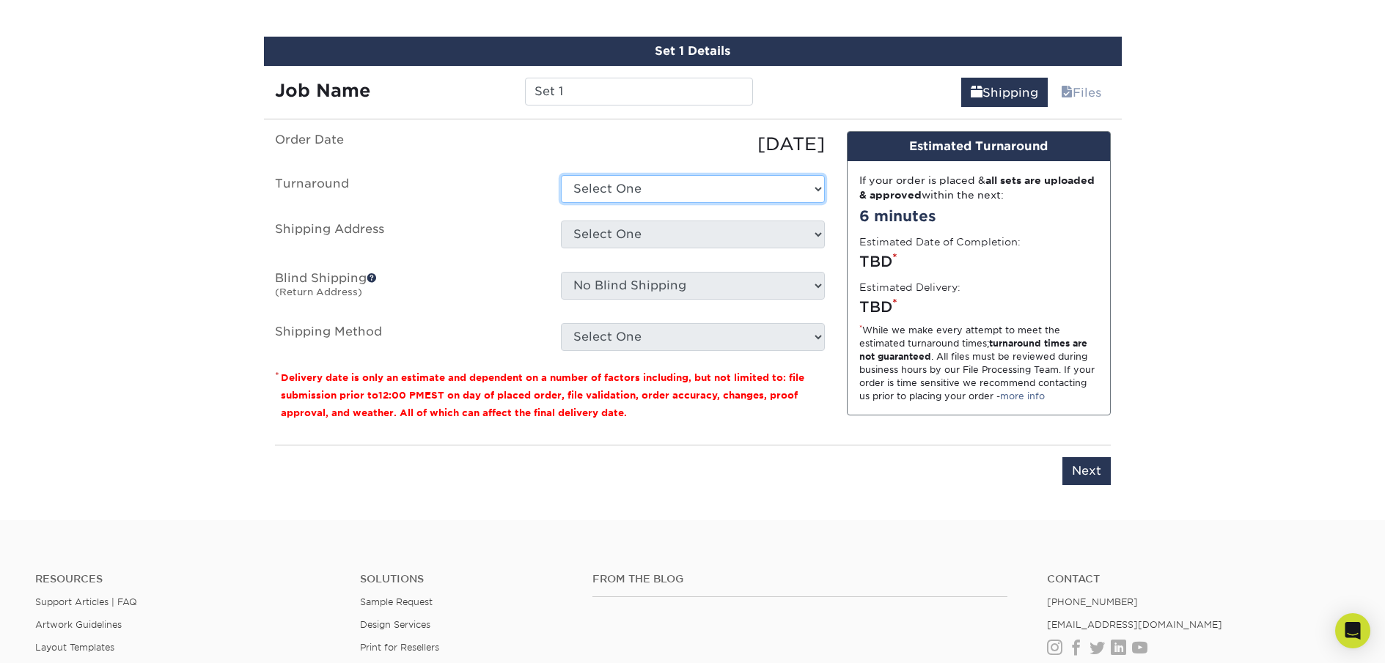
click at [661, 188] on select "Select One 2-4 Business Days 2 Day Next Business Day" at bounding box center [693, 189] width 264 height 28
select select "23721297-b68b-4846-ba83-3171e6bd9d78"
click at [561, 175] on select "Select One 2-4 Business Days 2 Day Next Business Day" at bounding box center [693, 189] width 264 height 28
click at [671, 229] on select "Select One Steph Home + Add New Address" at bounding box center [693, 235] width 264 height 28
select select "285173"
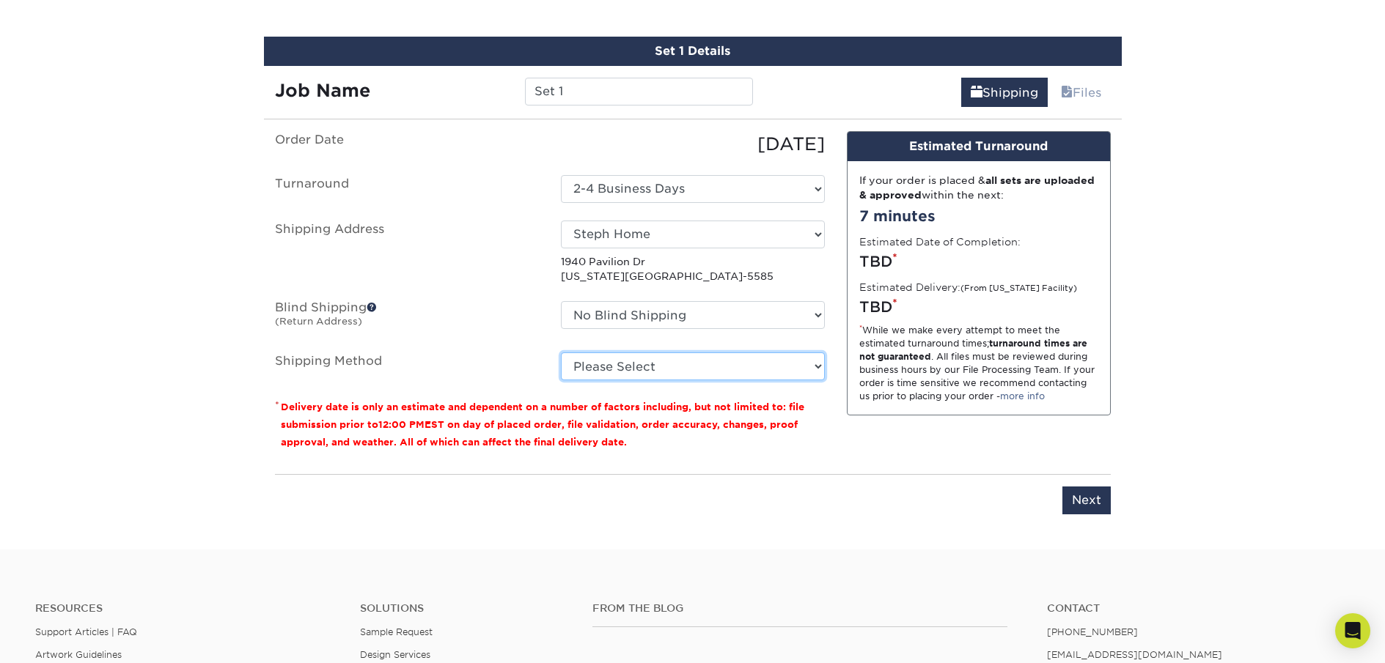
click at [699, 361] on select "Please Select Ground Shipping (+$7.84) 3 Day Shipping Service (+$20.04) 2 Day A…" at bounding box center [693, 367] width 264 height 28
select select "03"
click at [561, 353] on select "Please Select Ground Shipping (+$7.84) 3 Day Shipping Service (+$20.04) 2 Day A…" at bounding box center [693, 367] width 264 height 28
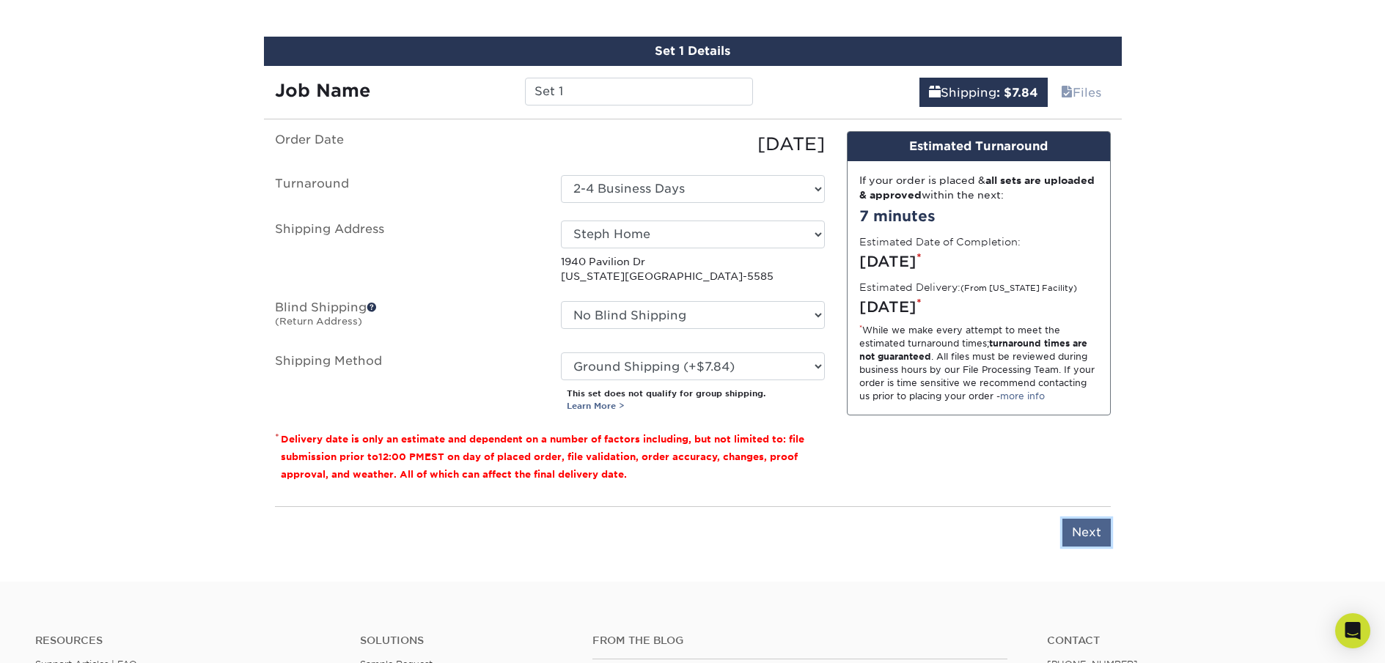
click at [1086, 534] on input "Next" at bounding box center [1086, 533] width 48 height 28
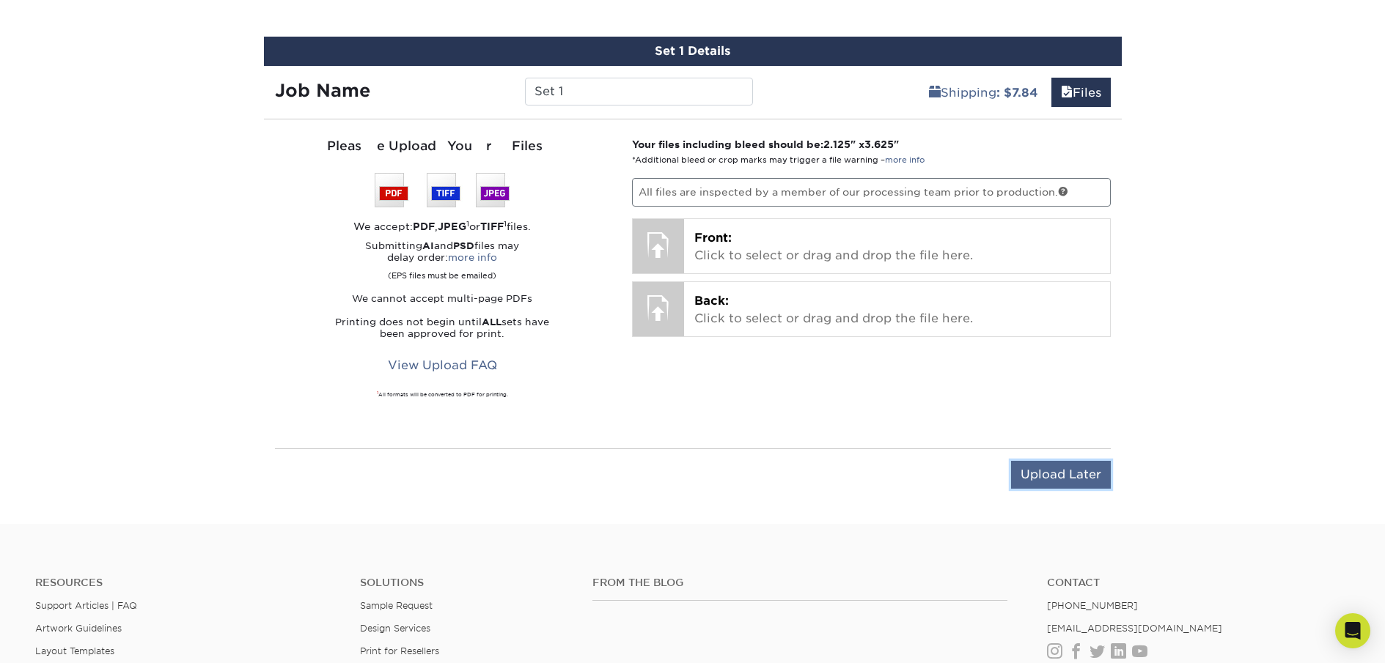
click at [1089, 473] on input "Upload Later" at bounding box center [1061, 475] width 100 height 28
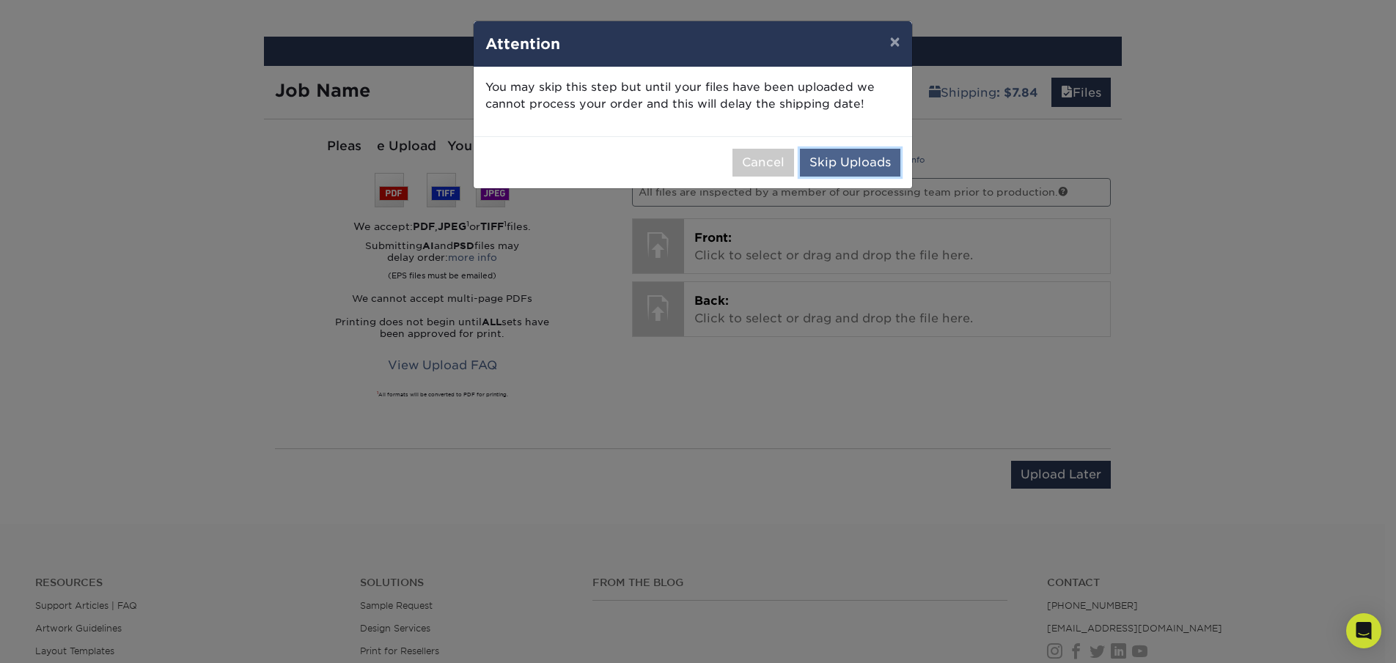
click at [811, 166] on button "Skip Uploads" at bounding box center [850, 163] width 100 height 28
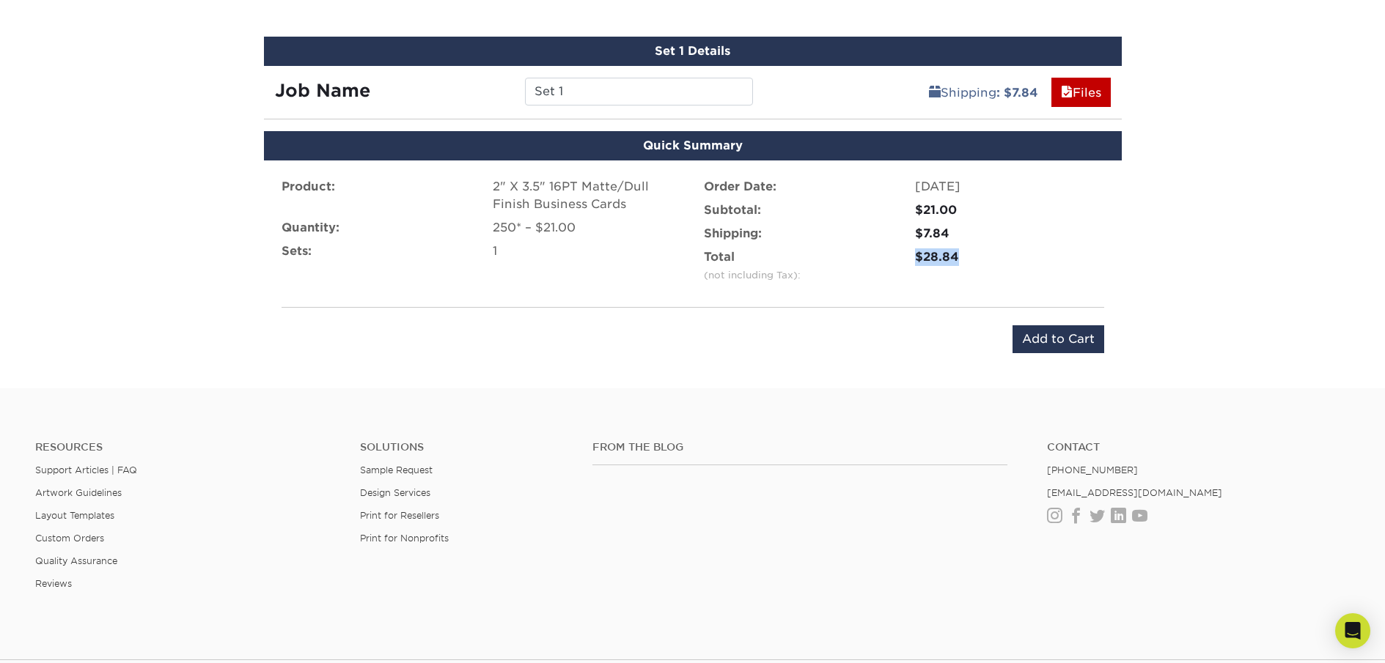
drag, startPoint x: 967, startPoint y: 259, endPoint x: 913, endPoint y: 257, distance: 54.3
click at [913, 257] on div "$28.84" at bounding box center [1009, 265] width 211 height 35
copy div "$28.84"
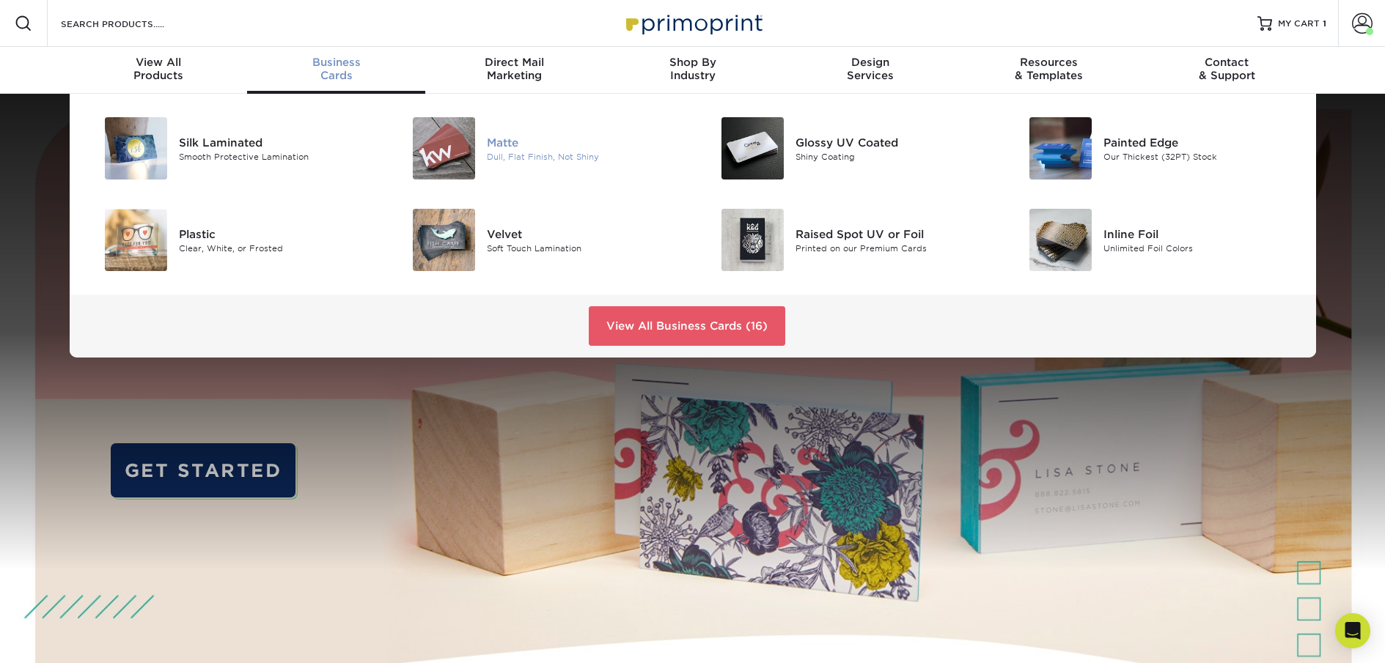
click at [492, 155] on div "Dull, Flat Finish, Not Shiny" at bounding box center [584, 156] width 194 height 12
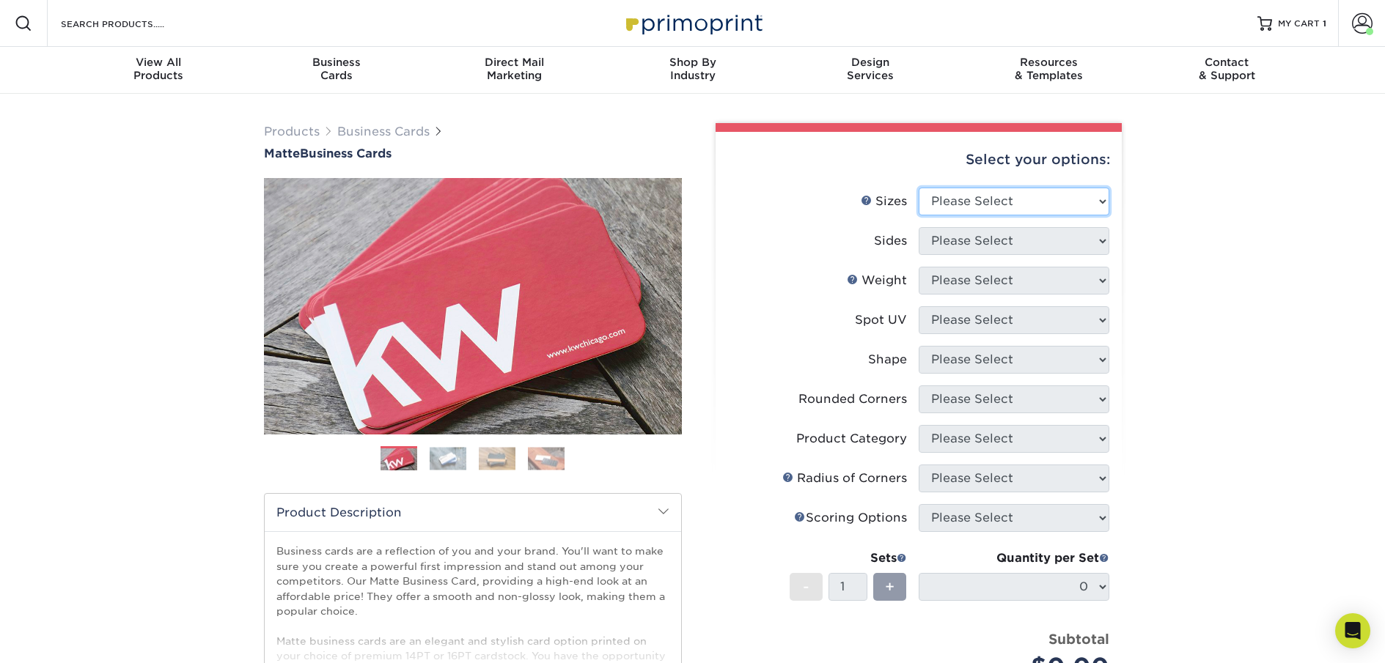
click at [1083, 210] on select "Please Select 1.5" x 3.5" - Mini 1.75" x 3.5" - Mini 2" x 2" - Square 2" x 3" -…" at bounding box center [1013, 202] width 191 height 28
select select "2.00x3.50"
click at [918, 188] on select "Please Select 1.5" x 3.5" - Mini 1.75" x 3.5" - Mini 2" x 2" - Square 2" x 3" -…" at bounding box center [1013, 202] width 191 height 28
click at [1061, 245] on select "Please Select Print Both Sides Print Front Only" at bounding box center [1013, 241] width 191 height 28
select select "13abbda7-1d64-4f25-8bb2-c179b224825d"
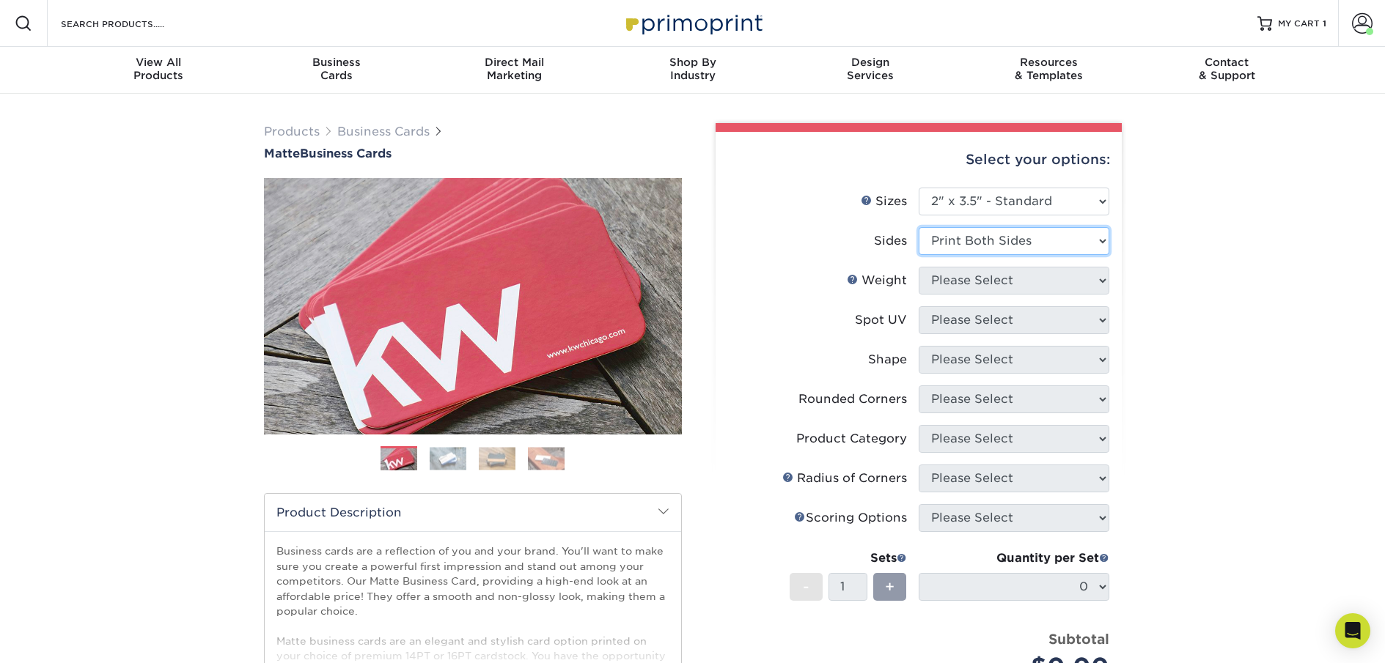
click at [918, 227] on select "Please Select Print Both Sides Print Front Only" at bounding box center [1013, 241] width 191 height 28
click at [1054, 282] on select "Please Select 16PT 14PT" at bounding box center [1013, 281] width 191 height 28
click at [918, 267] on select "Please Select 16PT 14PT" at bounding box center [1013, 281] width 191 height 28
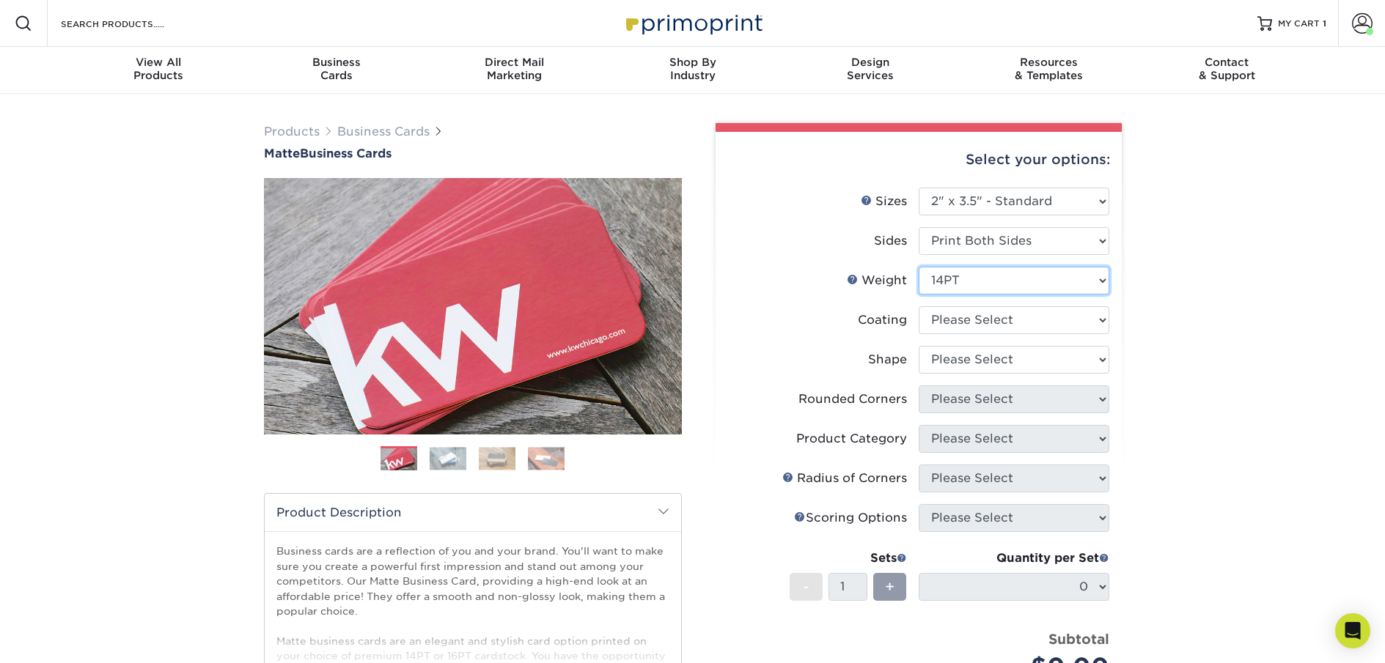
click at [1048, 281] on select "Please Select 16PT 14PT" at bounding box center [1013, 281] width 191 height 28
select select "16PT"
click at [918, 267] on select "Please Select 16PT 14PT" at bounding box center [1013, 281] width 191 height 28
click at [0, 0] on select "Please Select No Spot UV" at bounding box center [0, 0] width 0 height 0
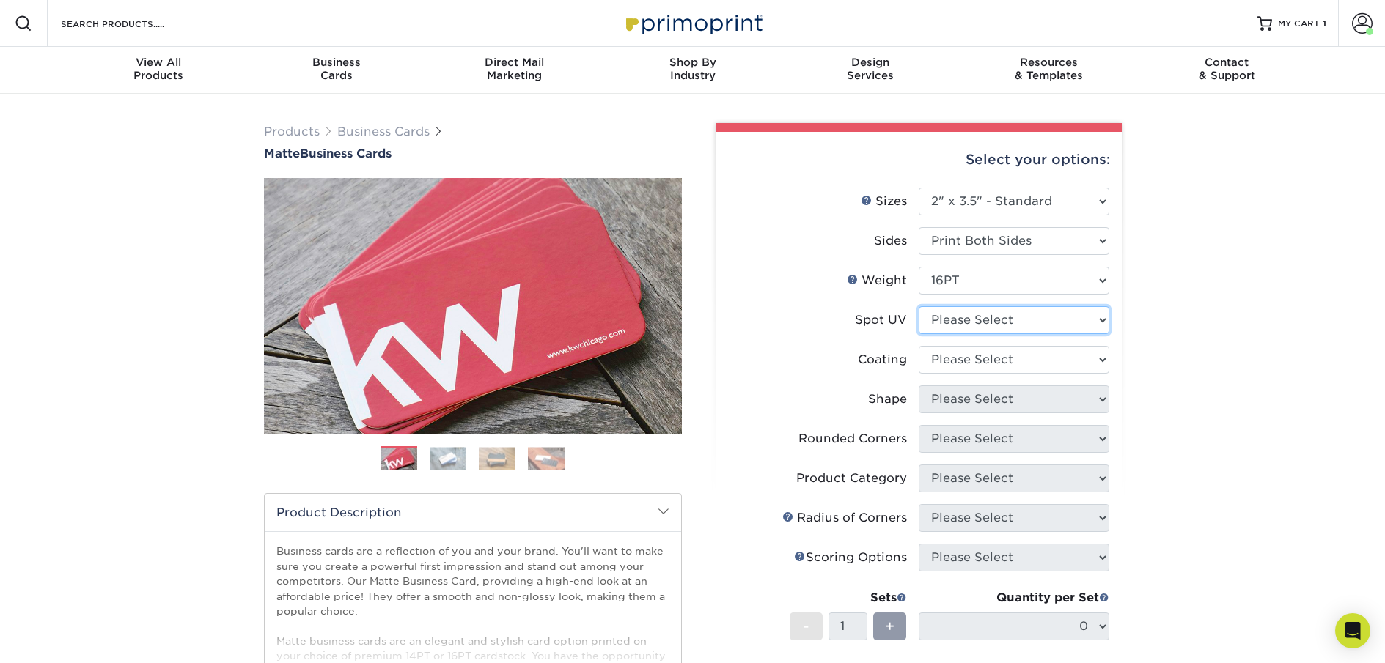
select select "3"
click at [918, 306] on select "Please Select No Spot UV Front and Back (Both Sides) Front Only Back Only" at bounding box center [1013, 320] width 191 height 28
click at [1041, 355] on select at bounding box center [1013, 360] width 191 height 28
select select "121bb7b5-3b4d-429f-bd8d-bbf80e953313"
click at [918, 346] on select at bounding box center [1013, 360] width 191 height 28
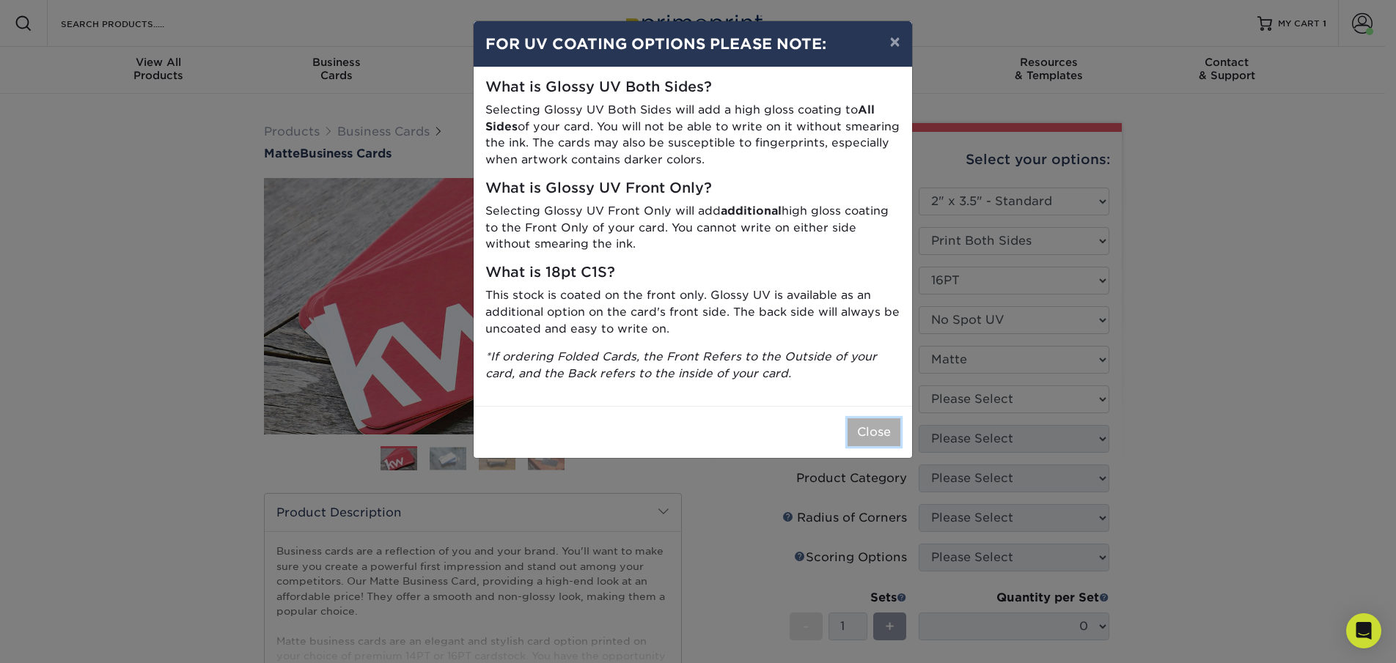
click at [875, 438] on button "Close" at bounding box center [873, 433] width 53 height 28
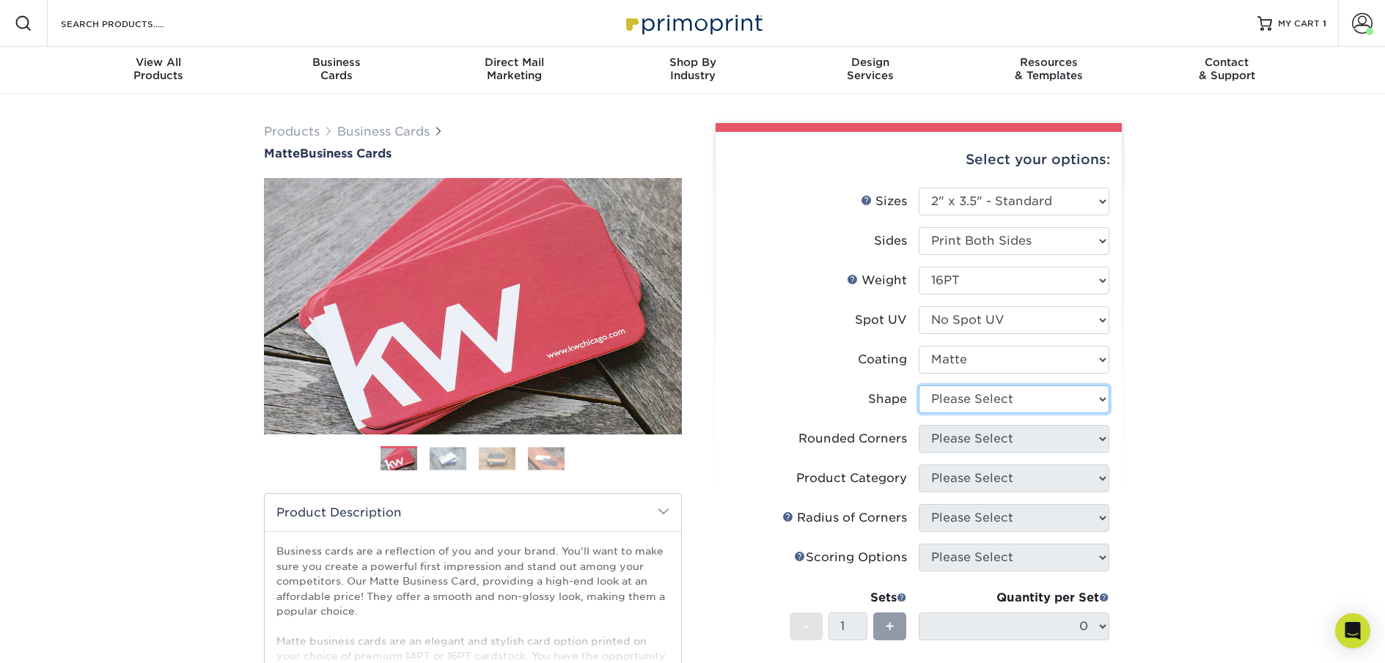
click at [1031, 399] on select "Please Select Standard Oval" at bounding box center [1013, 400] width 191 height 28
select select "standard"
click at [918, 386] on select "Please Select Standard Oval" at bounding box center [1013, 400] width 191 height 28
click at [1035, 446] on select "Please Select Yes - Round 2 Corners Yes - Round 4 Corners No" at bounding box center [1013, 439] width 191 height 28
select select "0"
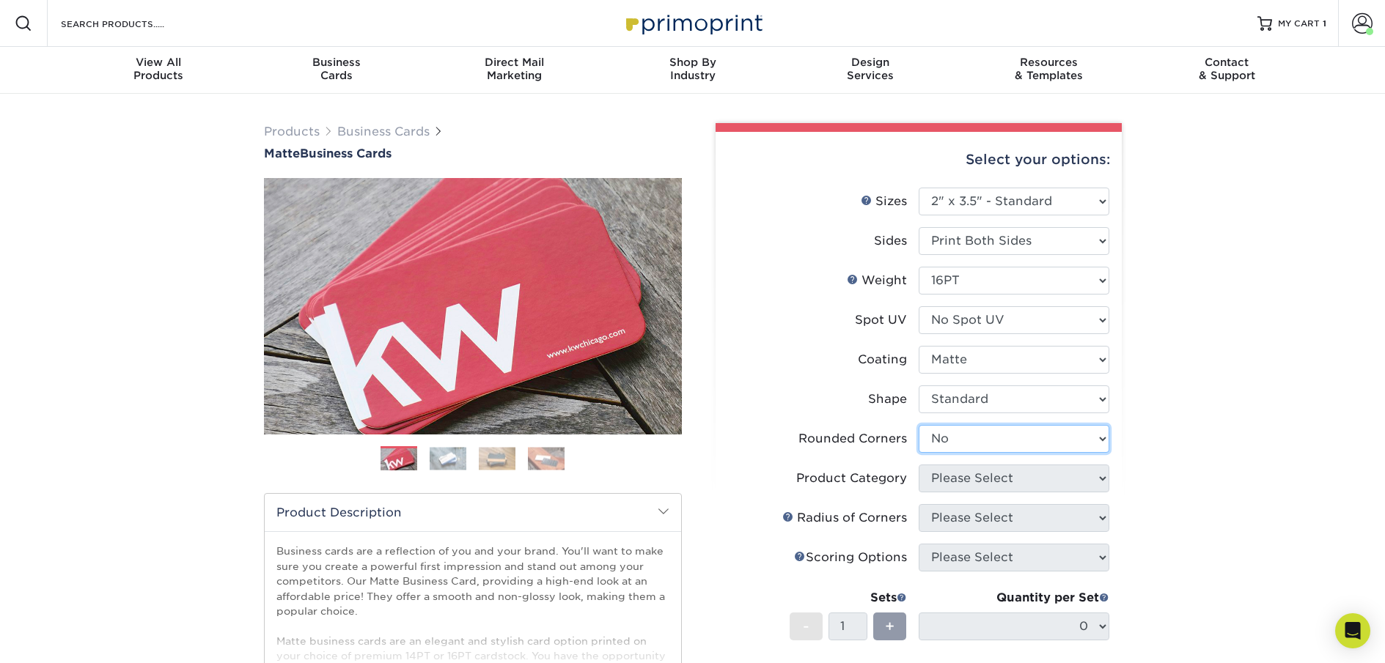
click at [918, 425] on select "Please Select Yes - Round 2 Corners Yes - Round 4 Corners No" at bounding box center [1013, 439] width 191 height 28
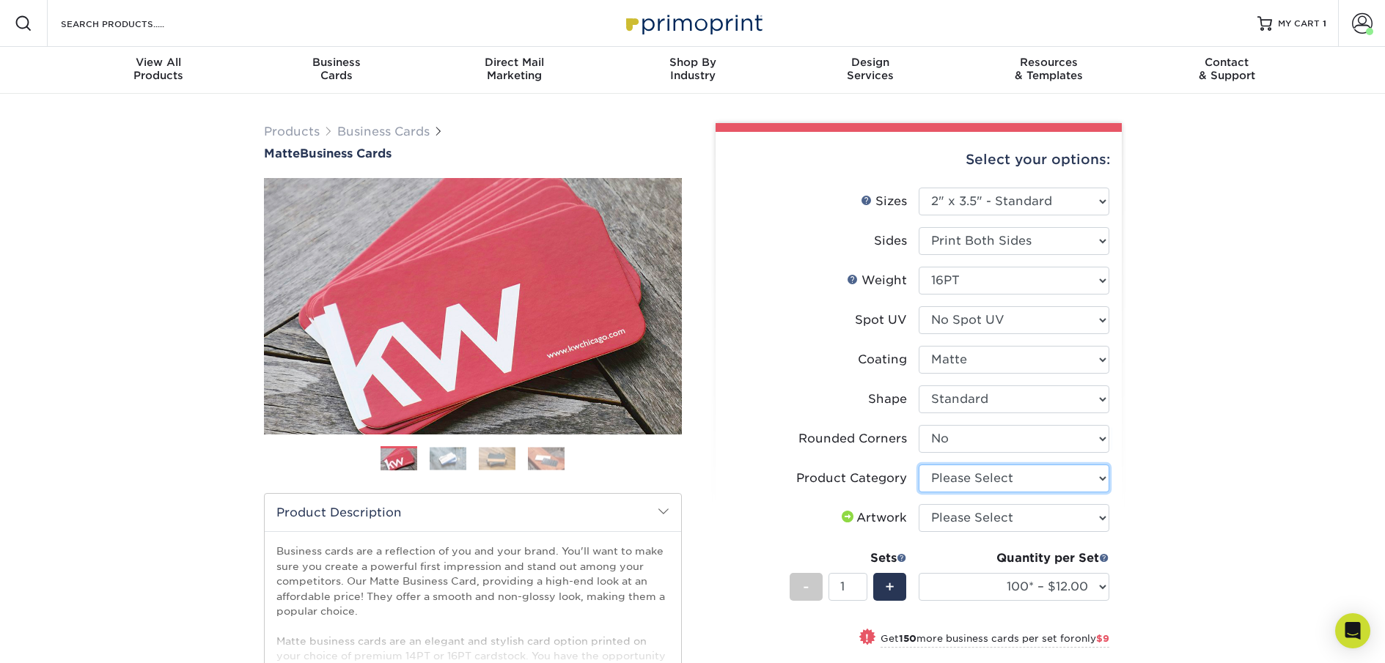
click at [1034, 482] on select "Please Select Business Cards" at bounding box center [1013, 479] width 191 height 28
select select "3b5148f1-0588-4f88-a218-97bcfdce65c1"
click at [918, 465] on select "Please Select Business Cards" at bounding box center [1013, 479] width 191 height 28
click at [1039, 514] on select "Please Select I will upload files I need a design - $100" at bounding box center [1013, 518] width 191 height 28
select select "upload"
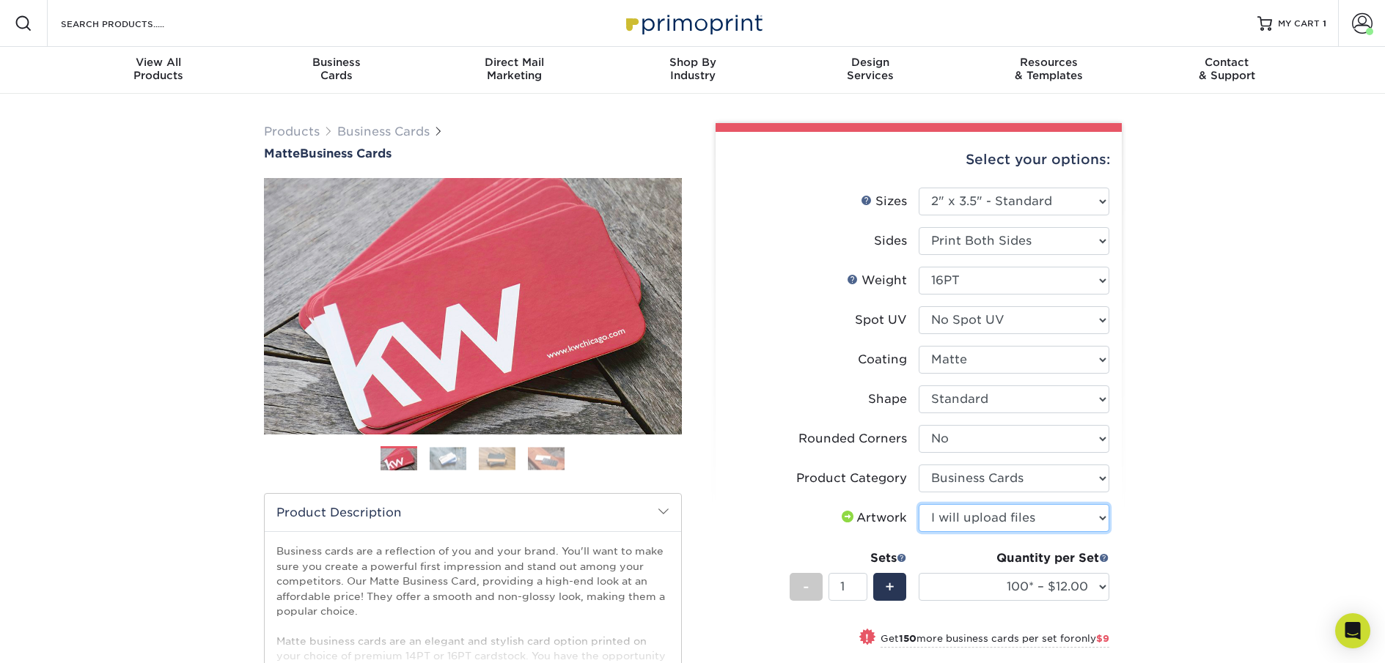
click at [918, 504] on select "Please Select I will upload files I need a design - $100" at bounding box center [1013, 518] width 191 height 28
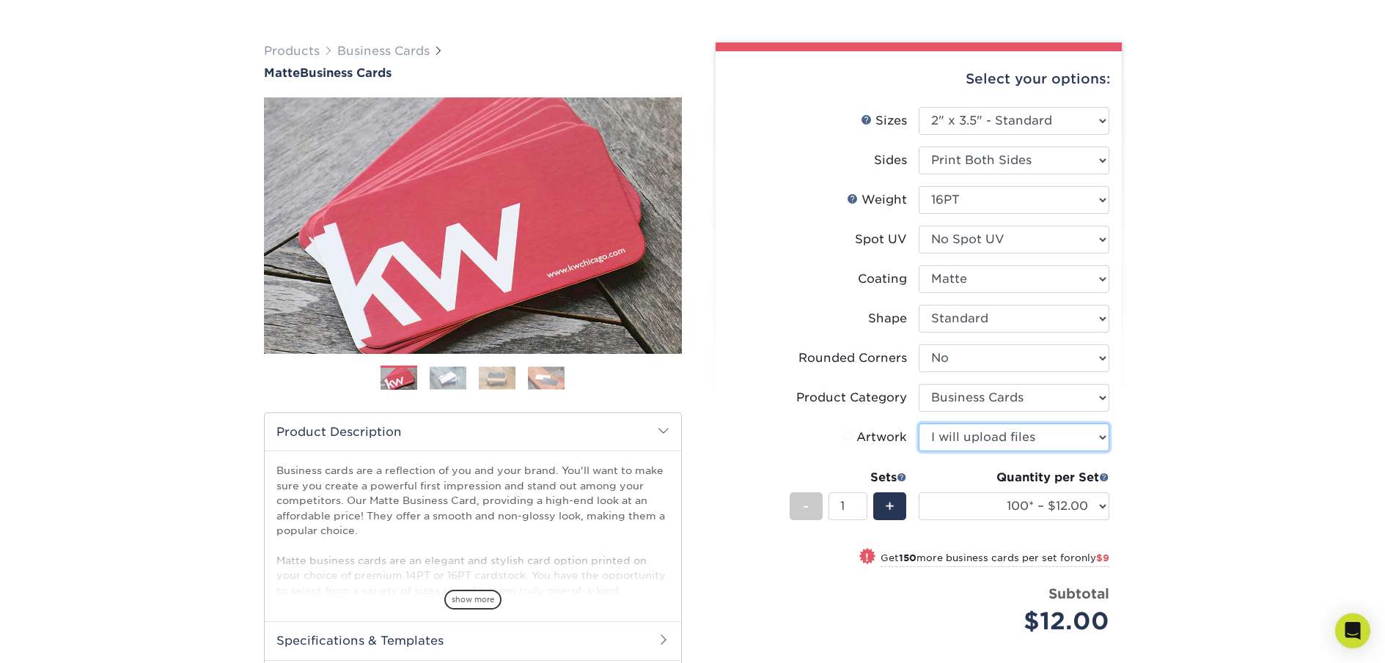
scroll to position [303, 0]
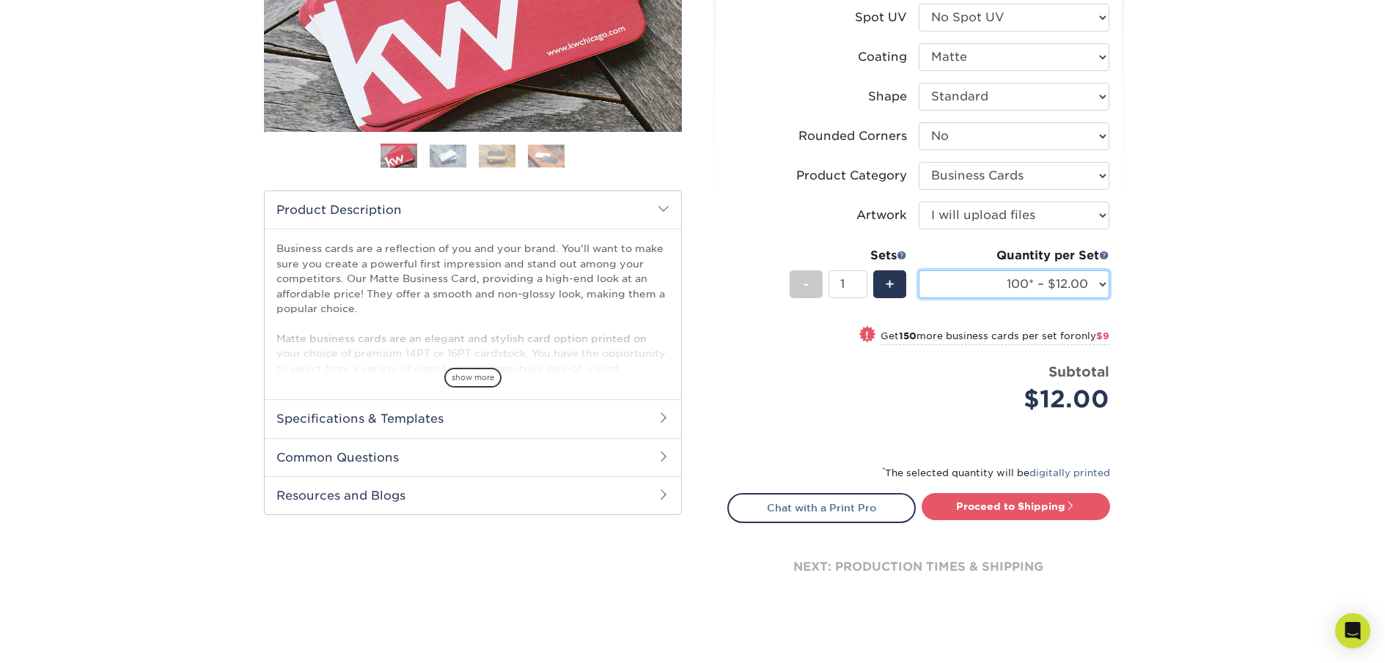
click at [1099, 282] on select "100* – $12.00 250* – $21.00 500 – $42.00 1000 – $53.00 2500 – $95.00 5000 – $18…" at bounding box center [1013, 284] width 191 height 28
select select "500 – $42.00"
click at [918, 270] on select "100* – $12.00 250* – $21.00 500 – $42.00 1000 – $53.00 2500 – $95.00 5000 – $18…" at bounding box center [1013, 284] width 191 height 28
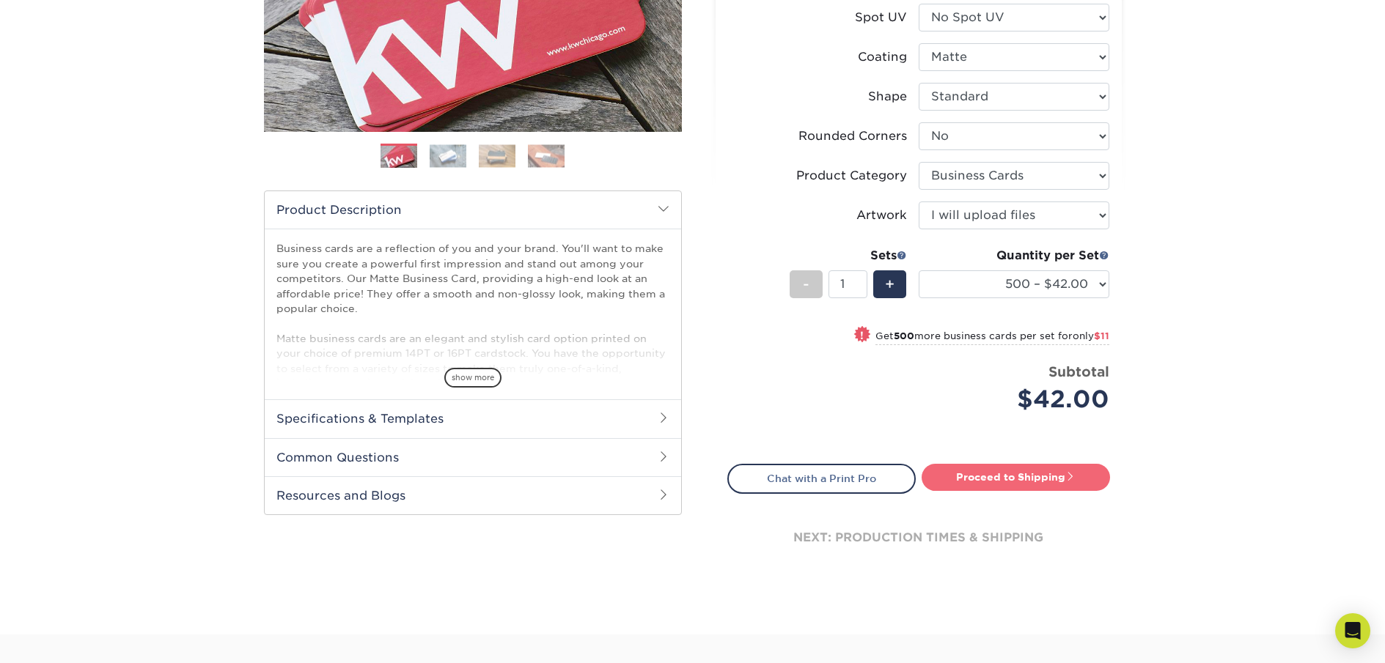
click at [1008, 473] on link "Proceed to Shipping" at bounding box center [1015, 477] width 188 height 26
type input "Set 1"
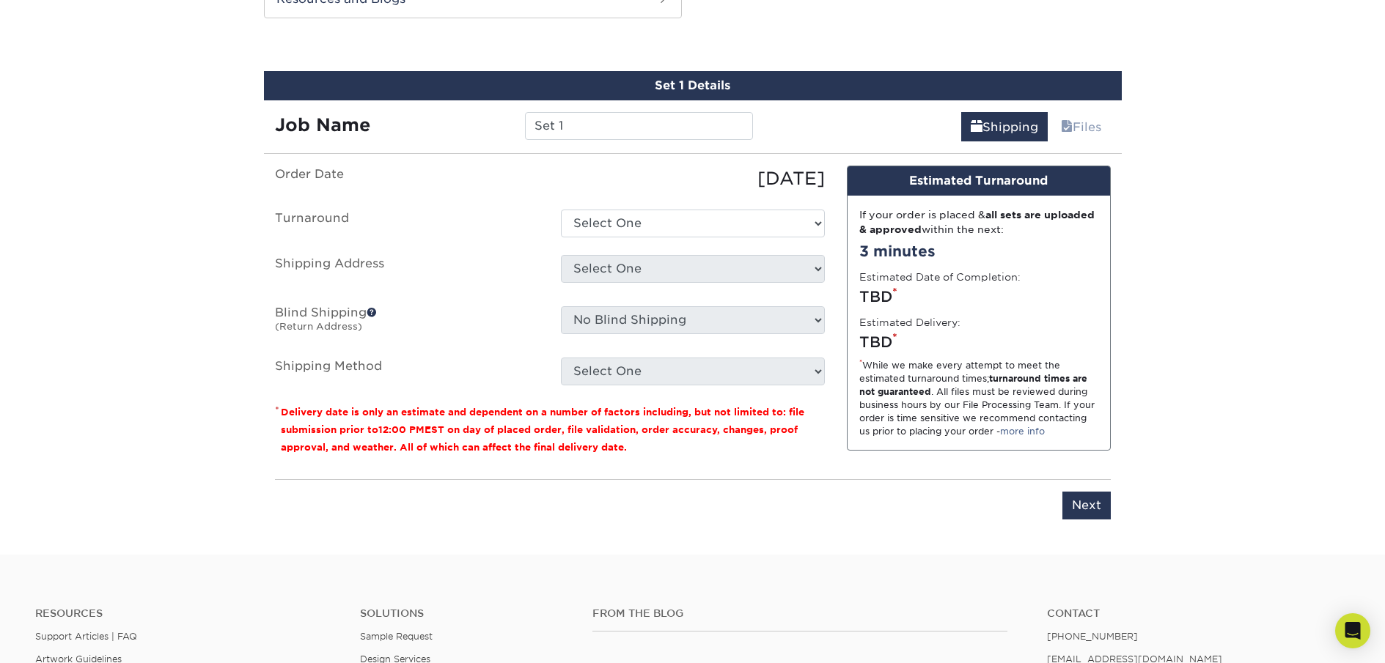
scroll to position [807, 0]
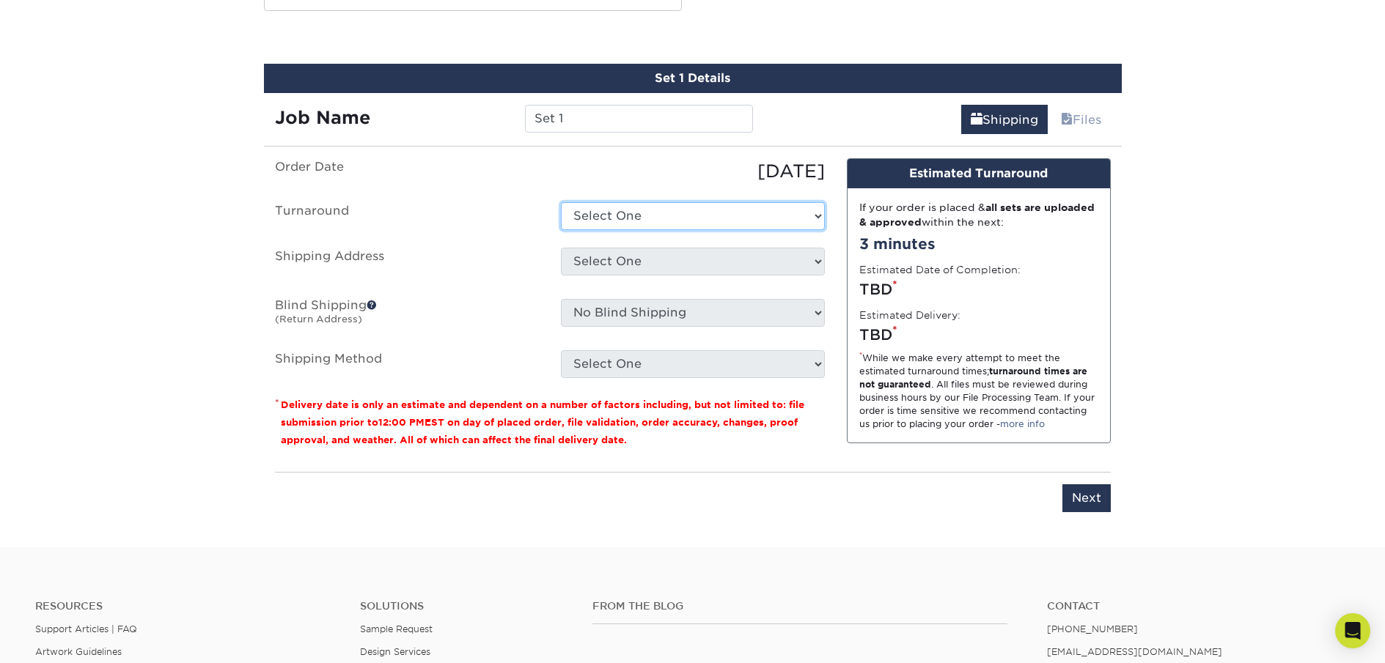
click at [776, 219] on select "Select One 2-4 Business Days 2 Day Next Business Day" at bounding box center [693, 216] width 264 height 28
select select "b78ebb40-f3d8-446a-8df3-6de10c612245"
click at [561, 202] on select "Select One 2-4 Business Days 2 Day Next Business Day" at bounding box center [693, 216] width 264 height 28
click at [775, 263] on select "Select One Steph Home + Add New Address" at bounding box center [693, 262] width 264 height 28
select select "285173"
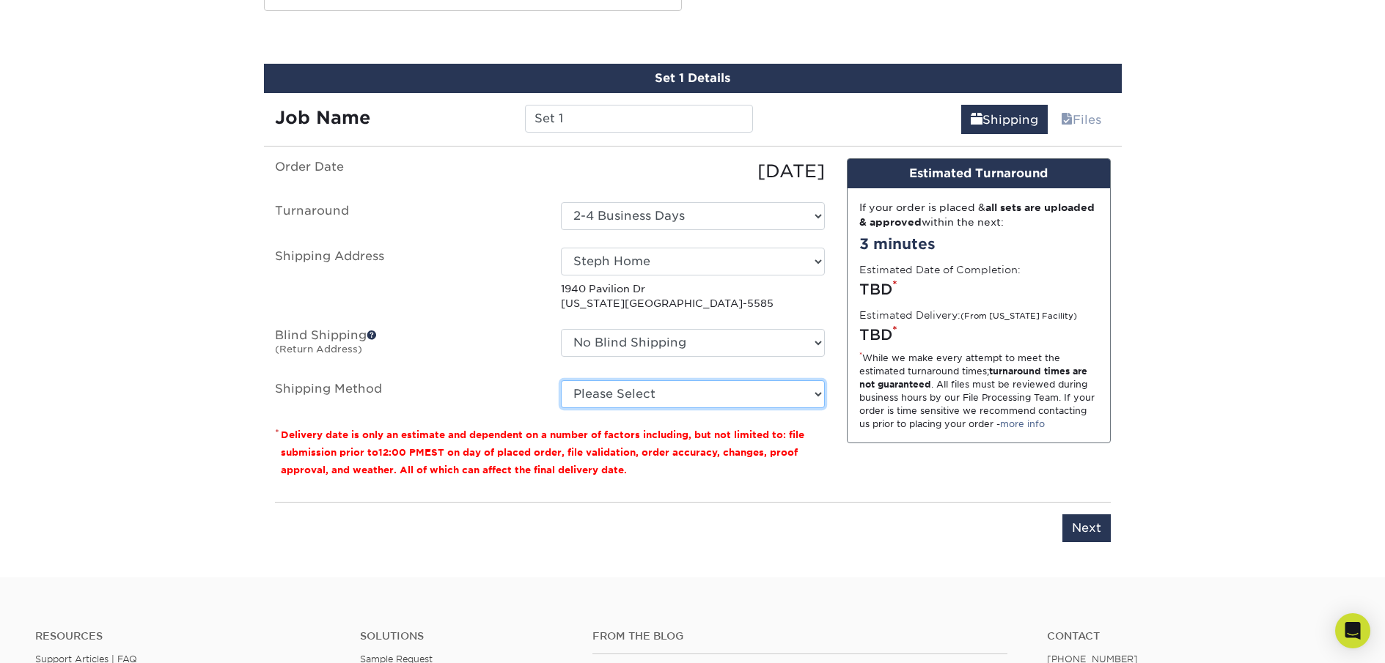
click at [760, 405] on select "Please Select Ground Shipping (+$8.96) 3 Day Shipping Service (+$20.04) 2 Day A…" at bounding box center [693, 394] width 264 height 28
select select "03"
click at [561, 380] on select "Please Select Ground Shipping (+$8.96) 3 Day Shipping Service (+$20.04) 2 Day A…" at bounding box center [693, 394] width 264 height 28
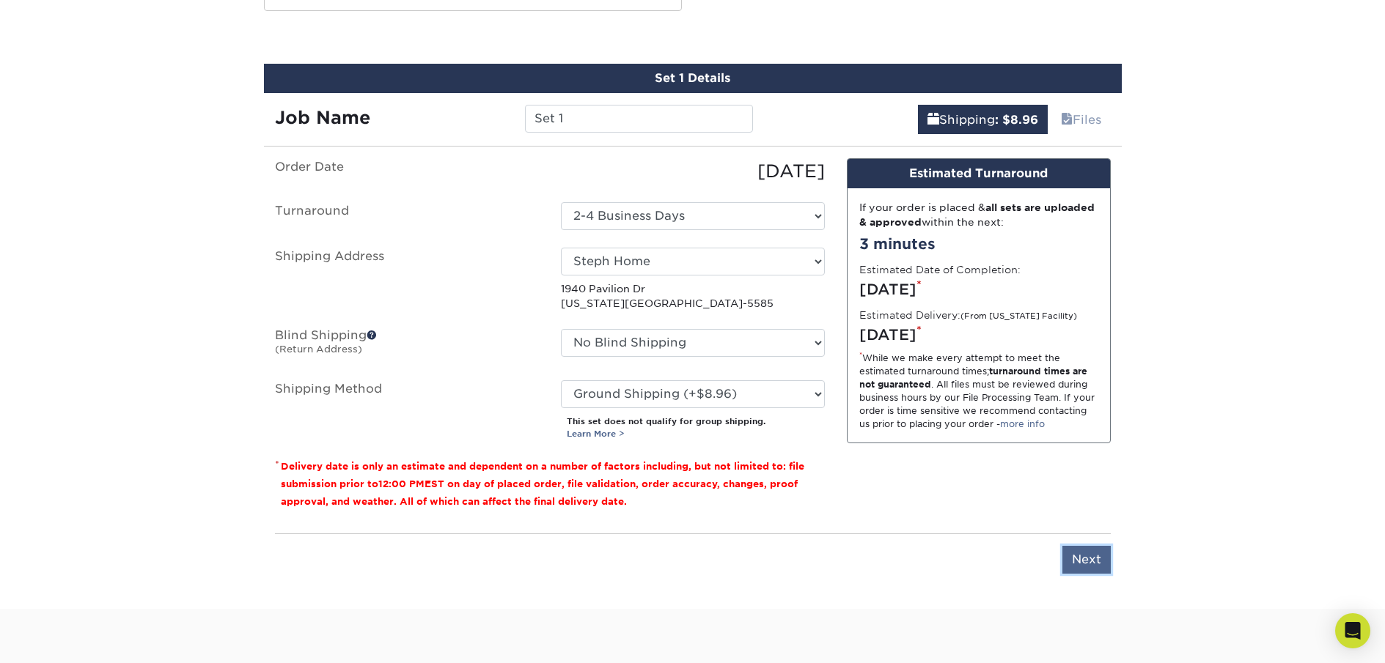
click at [1077, 557] on input "Next" at bounding box center [1086, 560] width 48 height 28
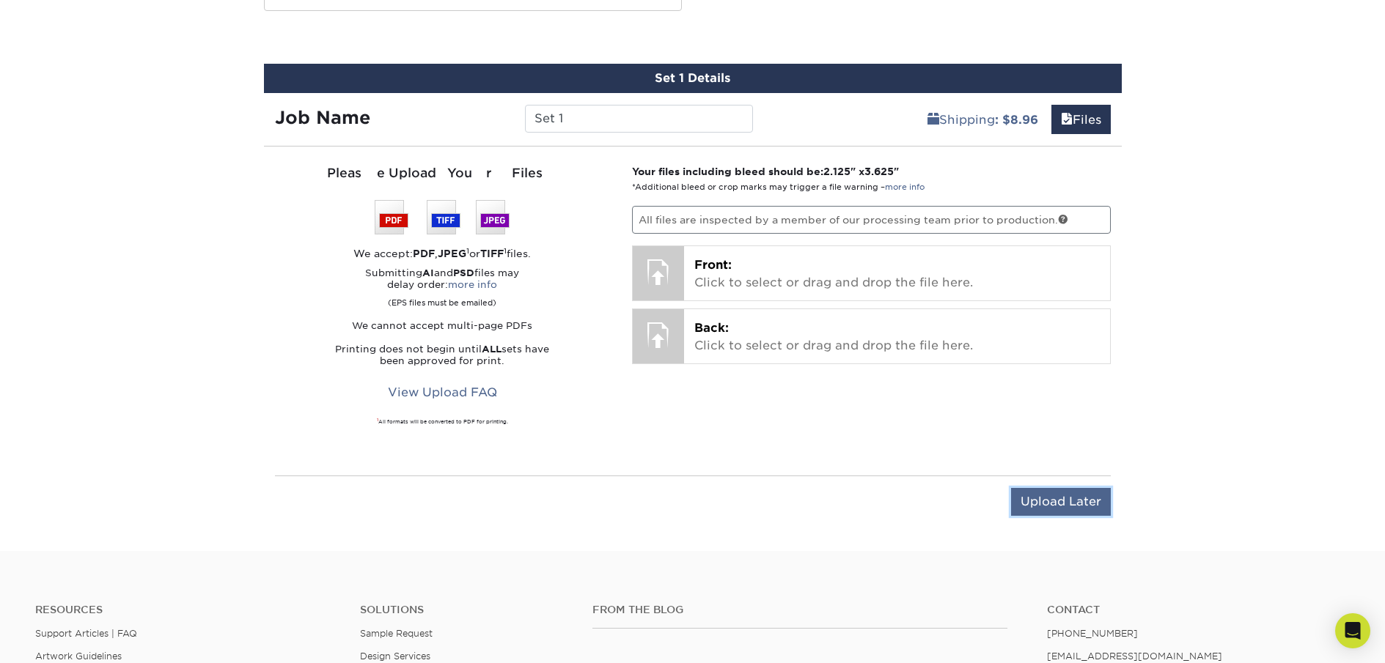
click at [1069, 506] on input "Upload Later" at bounding box center [1061, 502] width 100 height 28
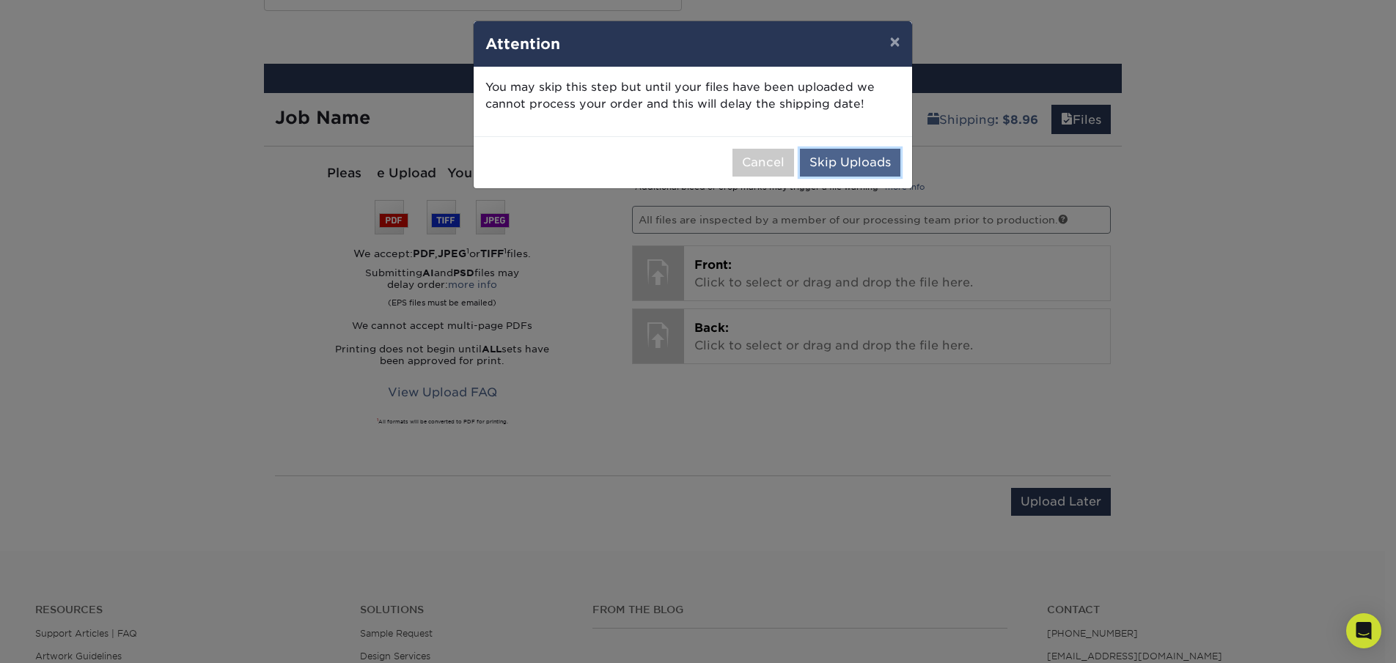
click at [859, 164] on button "Skip Uploads" at bounding box center [850, 163] width 100 height 28
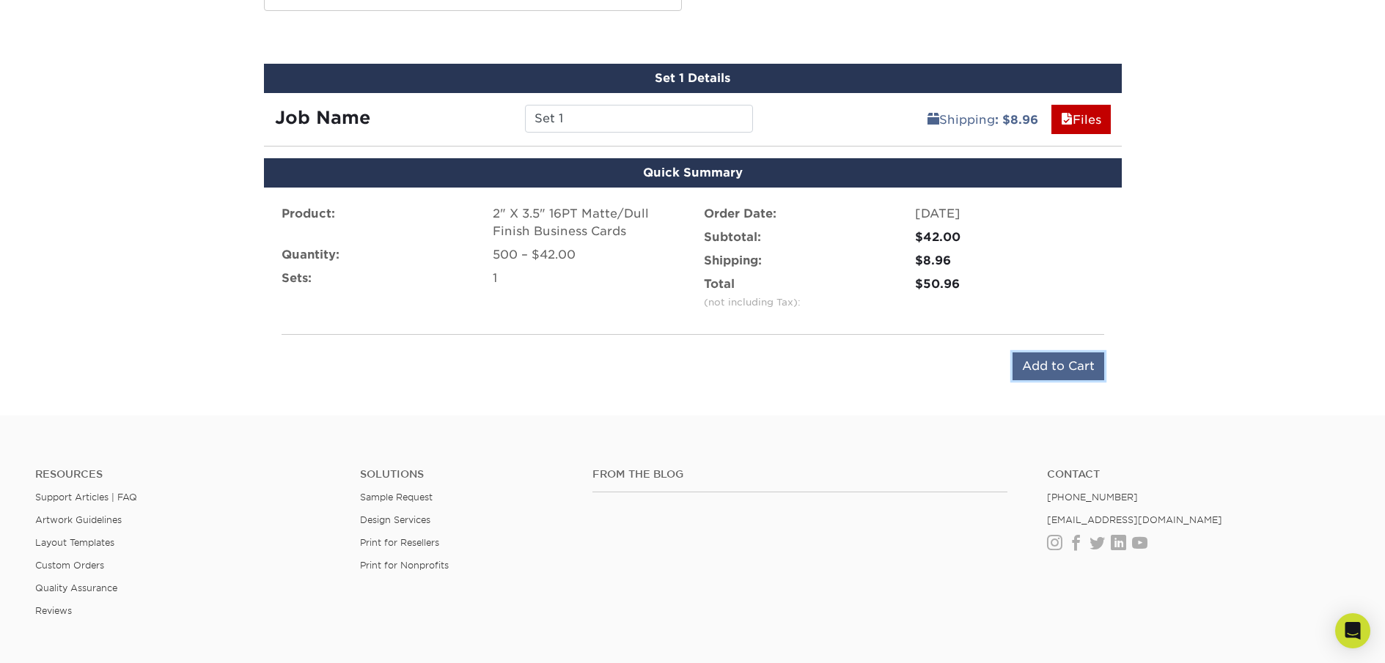
click at [1042, 370] on input "Add to Cart" at bounding box center [1058, 367] width 92 height 28
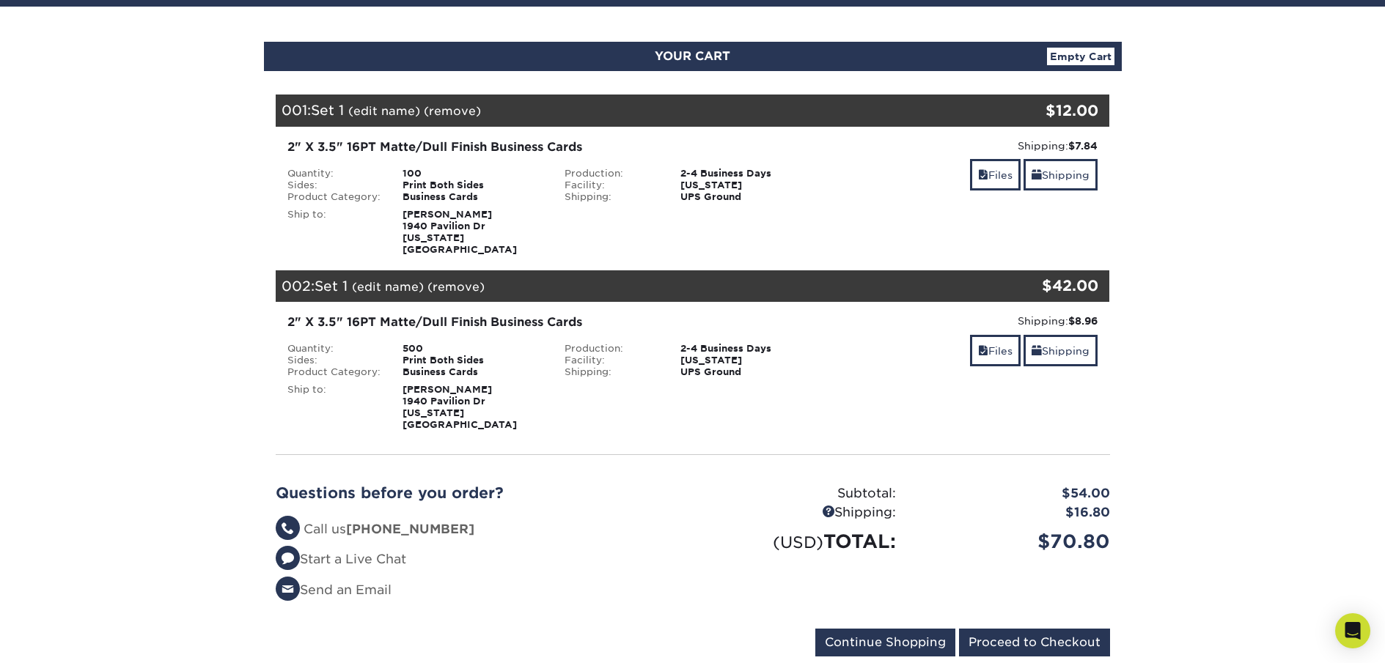
scroll to position [146, 0]
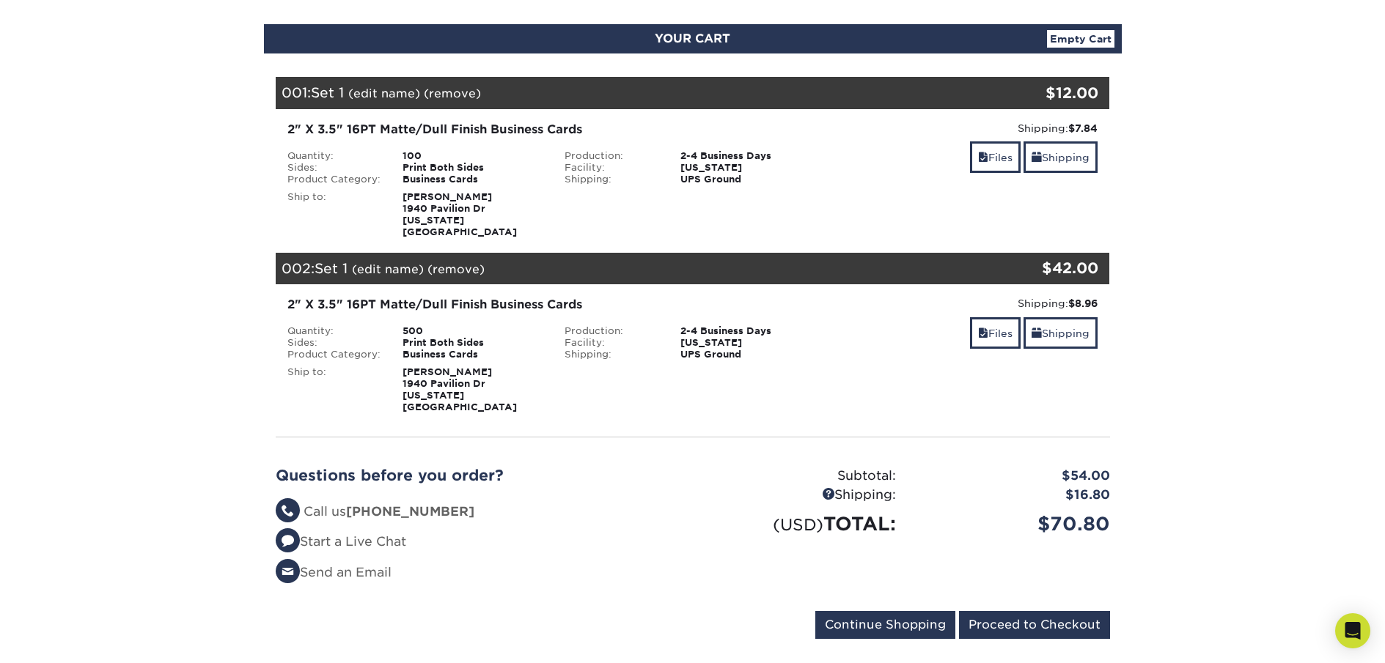
click at [975, 186] on div "Shipping: $7.84 Discount: - $0.00 Files Shipping" at bounding box center [970, 179] width 278 height 117
click at [682, 96] on div "001: Set 1 (edit name) (remove) Are you sure you want to remove this product ? …" at bounding box center [623, 93] width 695 height 32
click at [503, 86] on div "001: Set 1 (edit name) (remove) Are you sure you want to remove this product ? …" at bounding box center [623, 93] width 695 height 32
click at [462, 88] on link "(remove)" at bounding box center [452, 93] width 57 height 14
click at [726, 95] on link "Yes" at bounding box center [723, 93] width 21 height 14
